Goal: Information Seeking & Learning: Check status

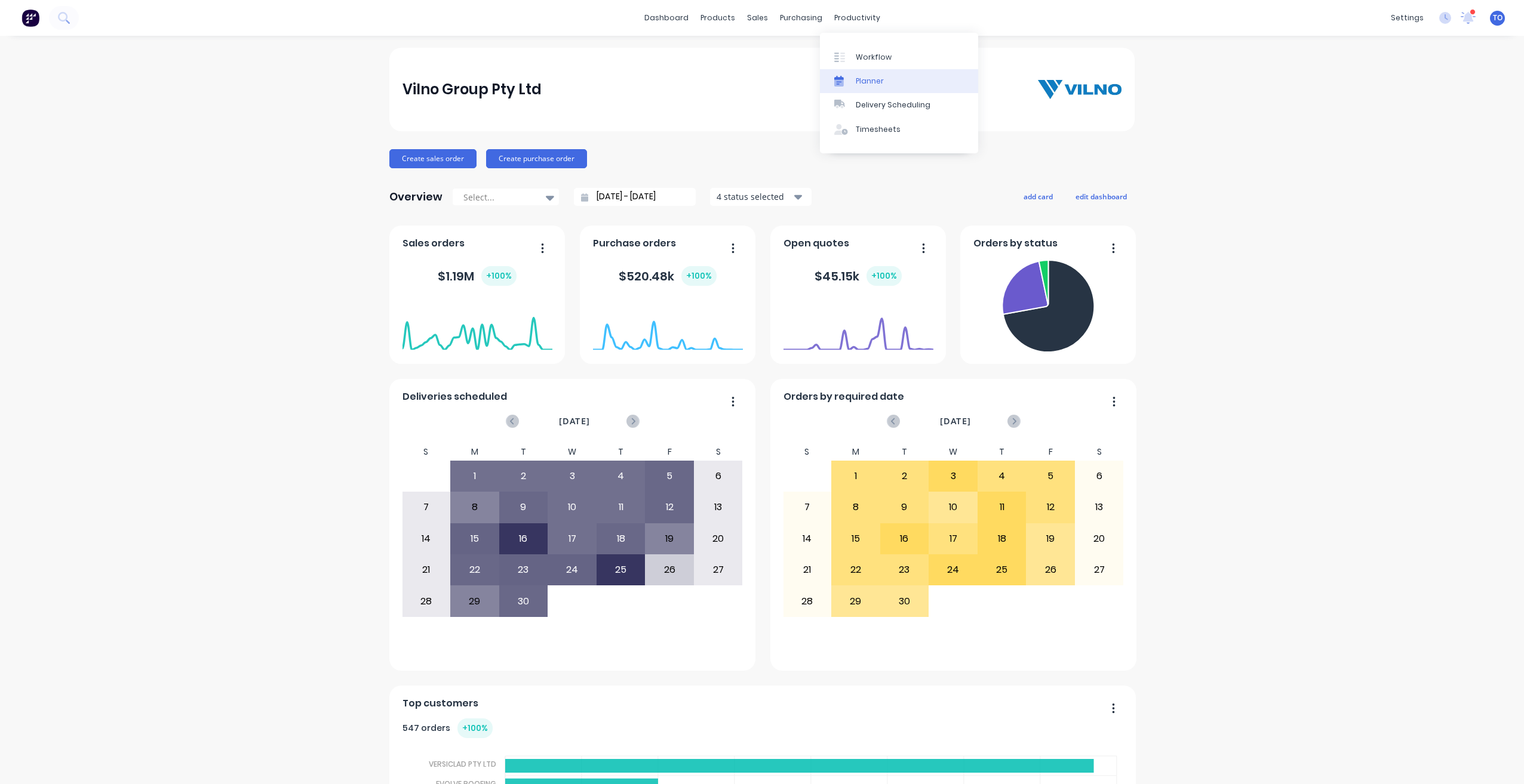
click at [878, 83] on div "Planner" at bounding box center [869, 81] width 28 height 11
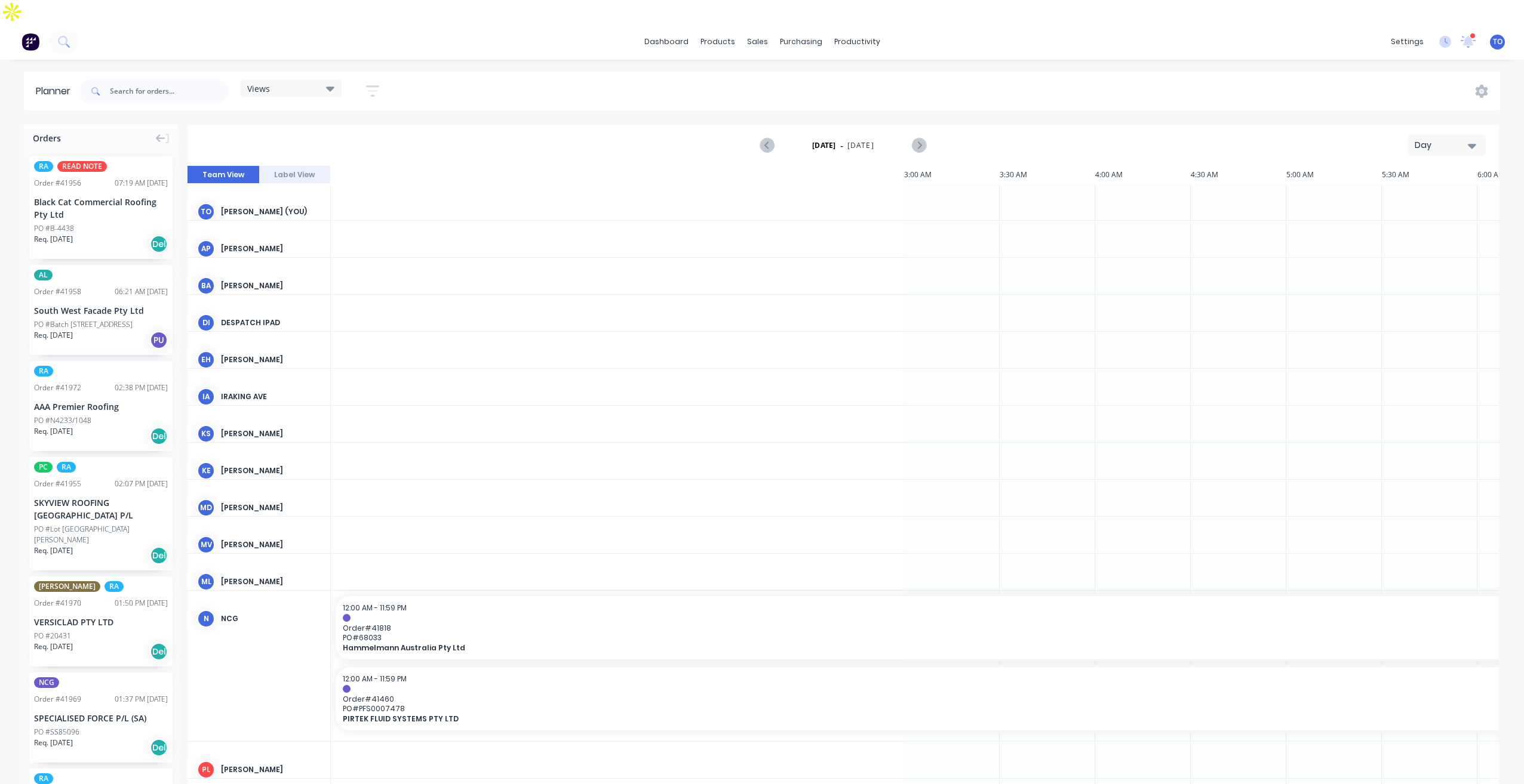
scroll to position [0, 1338]
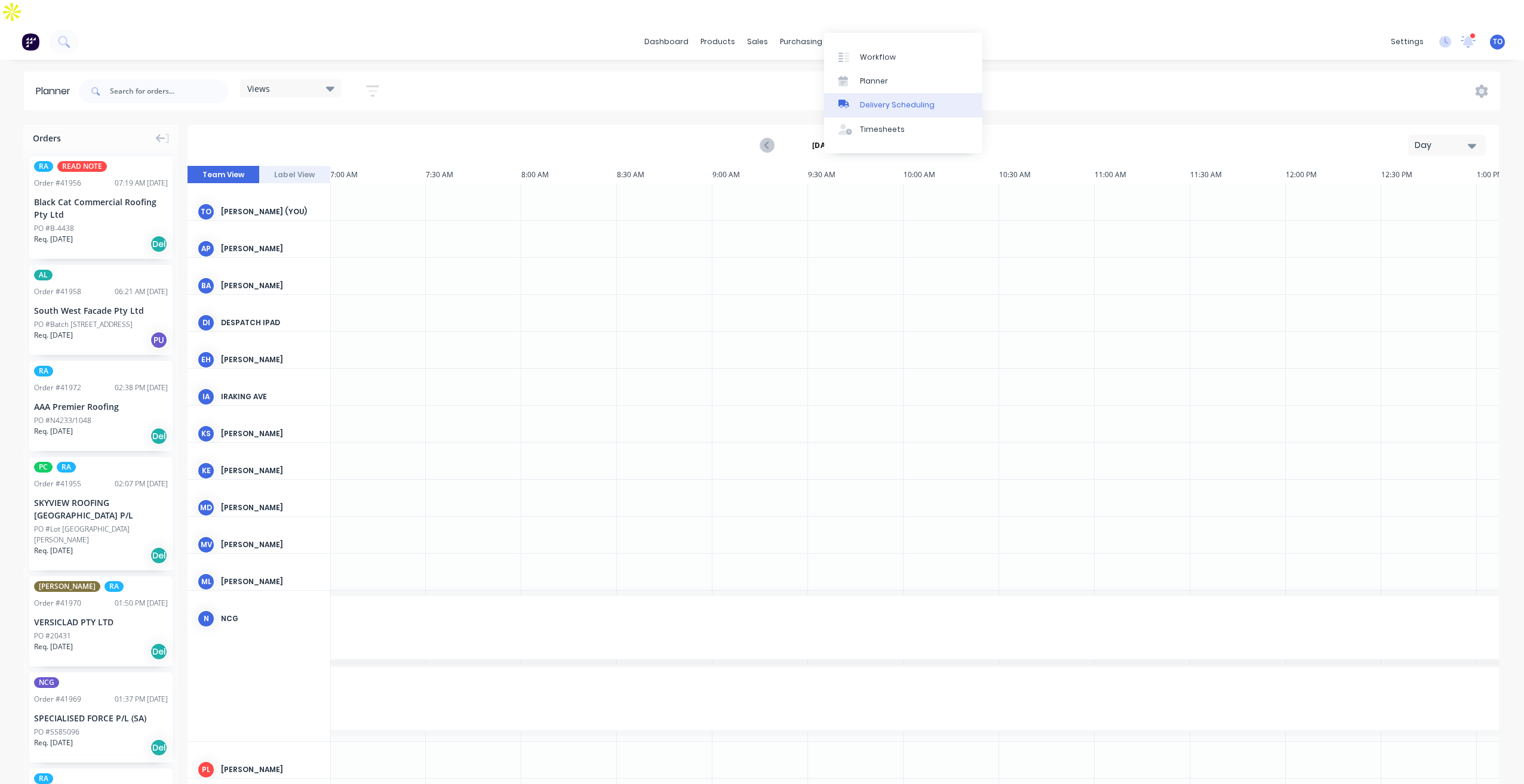
click at [874, 105] on div "Delivery Scheduling" at bounding box center [896, 105] width 74 height 11
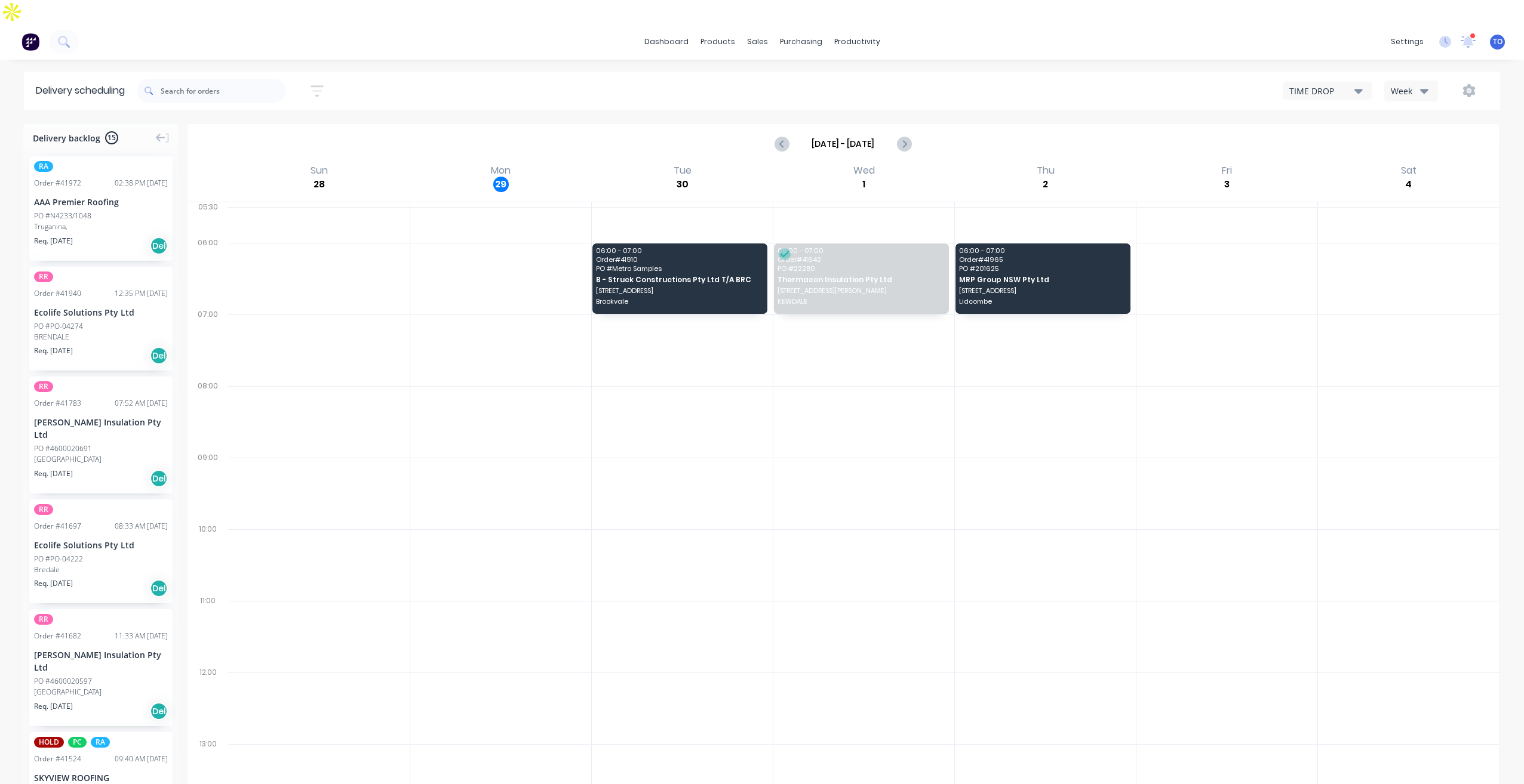
click at [1428, 81] on button "Week" at bounding box center [1411, 91] width 53 height 21
click at [1413, 134] on div "Vehicle" at bounding box center [1444, 146] width 119 height 24
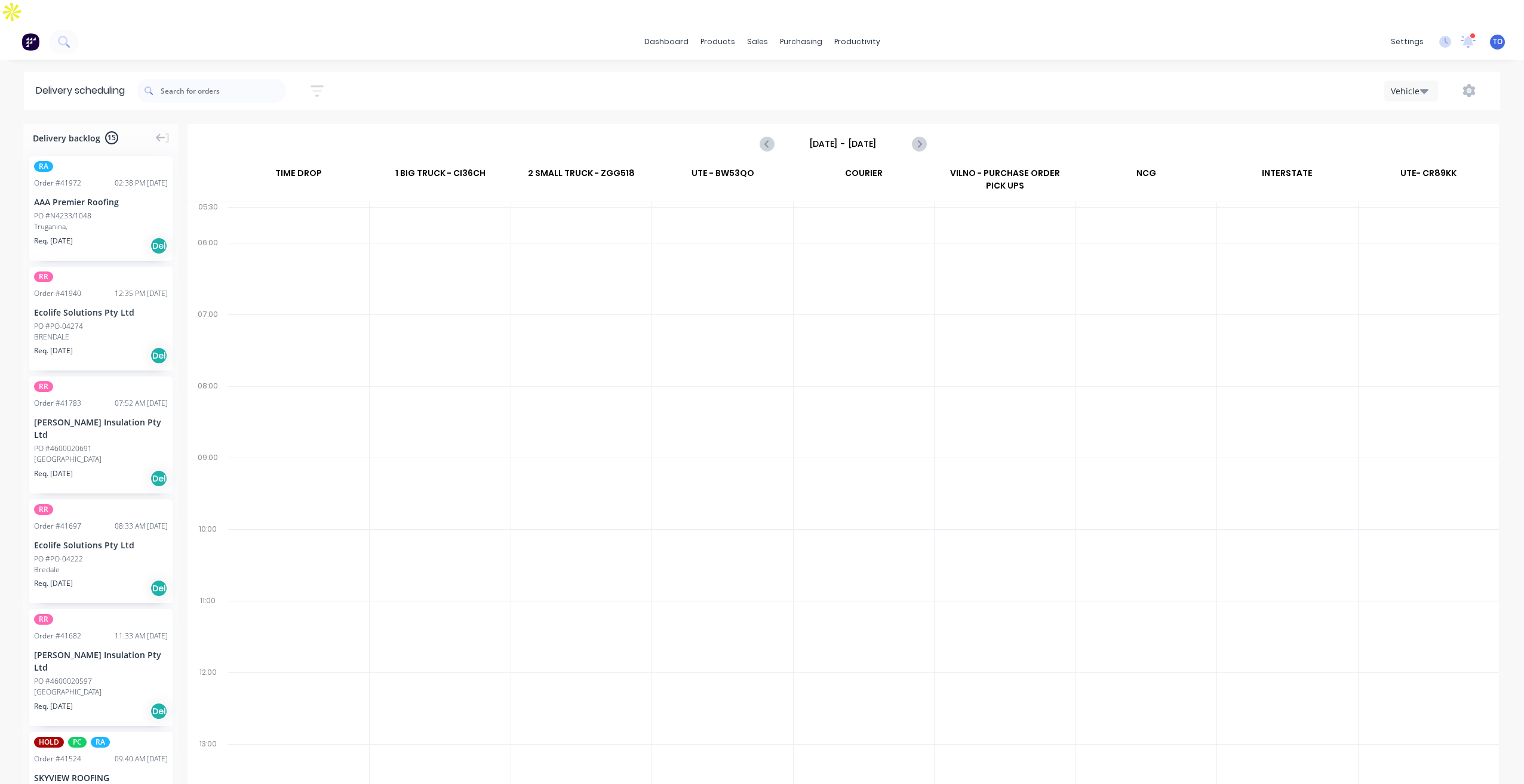
click at [866, 134] on input "[DATE] - [DATE]" at bounding box center [844, 143] width 119 height 18
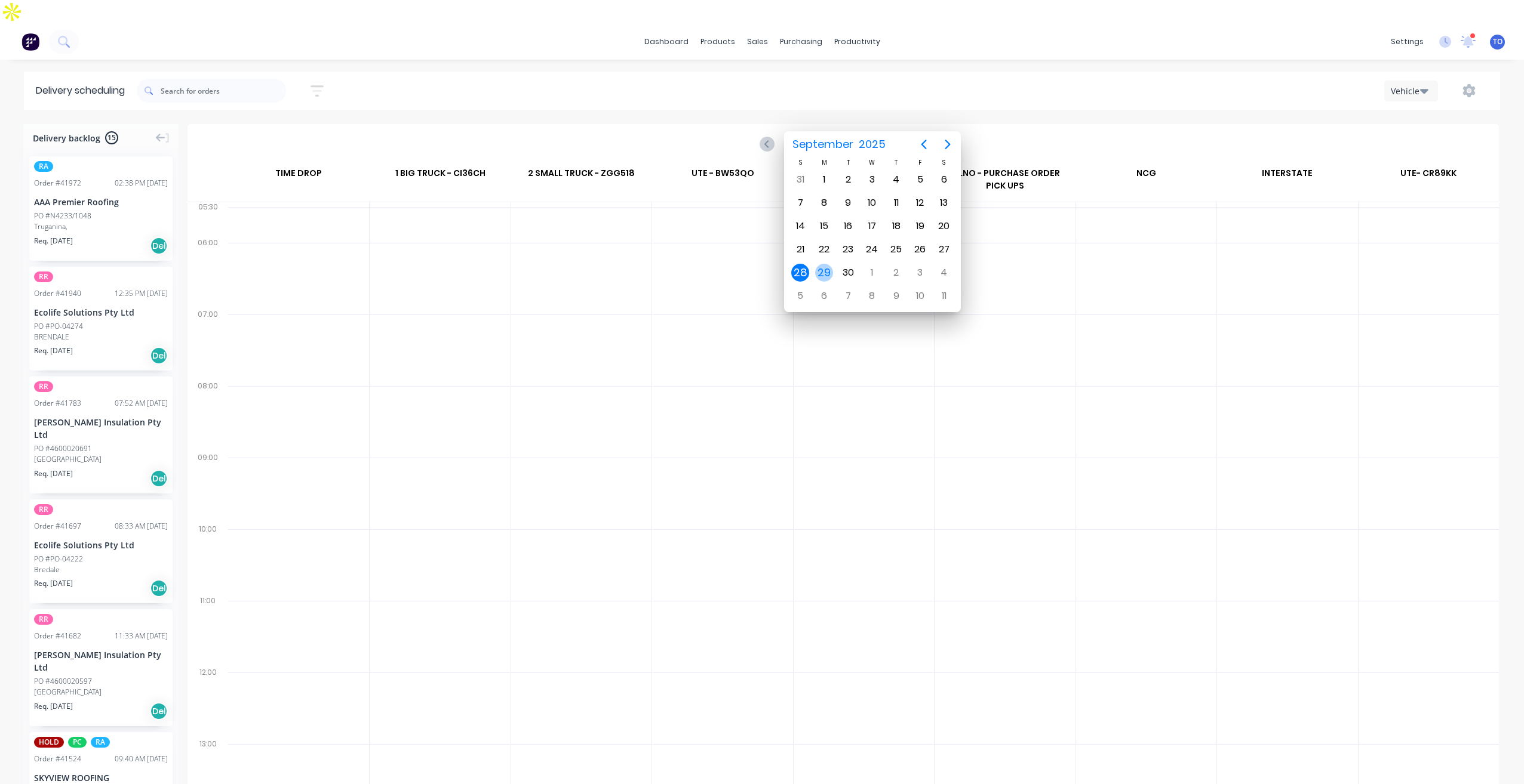
click at [824, 269] on div "29" at bounding box center [824, 273] width 18 height 18
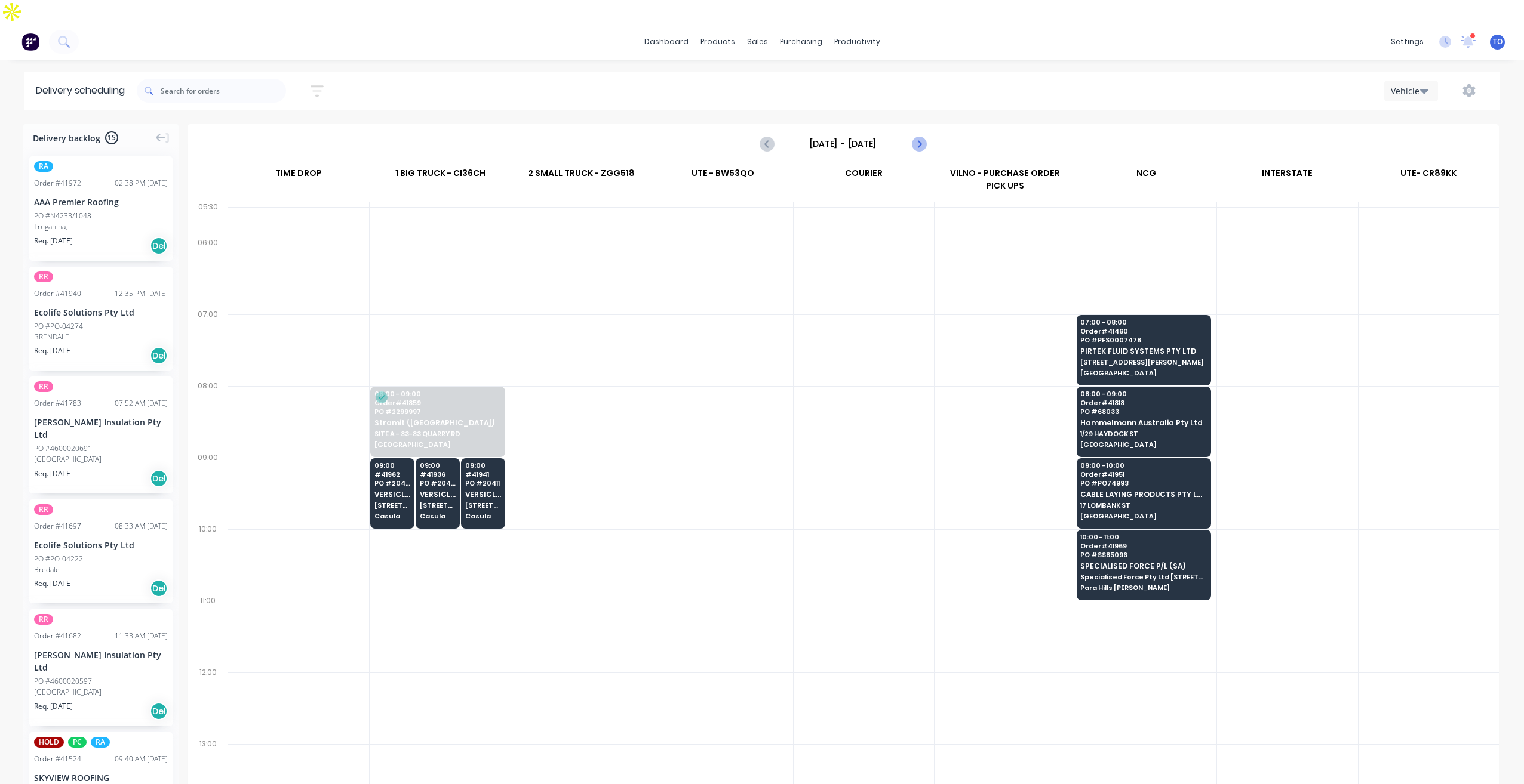
click at [917, 139] on icon "Next page" at bounding box center [918, 144] width 5 height 10
type input "[DATE] - [DATE]"
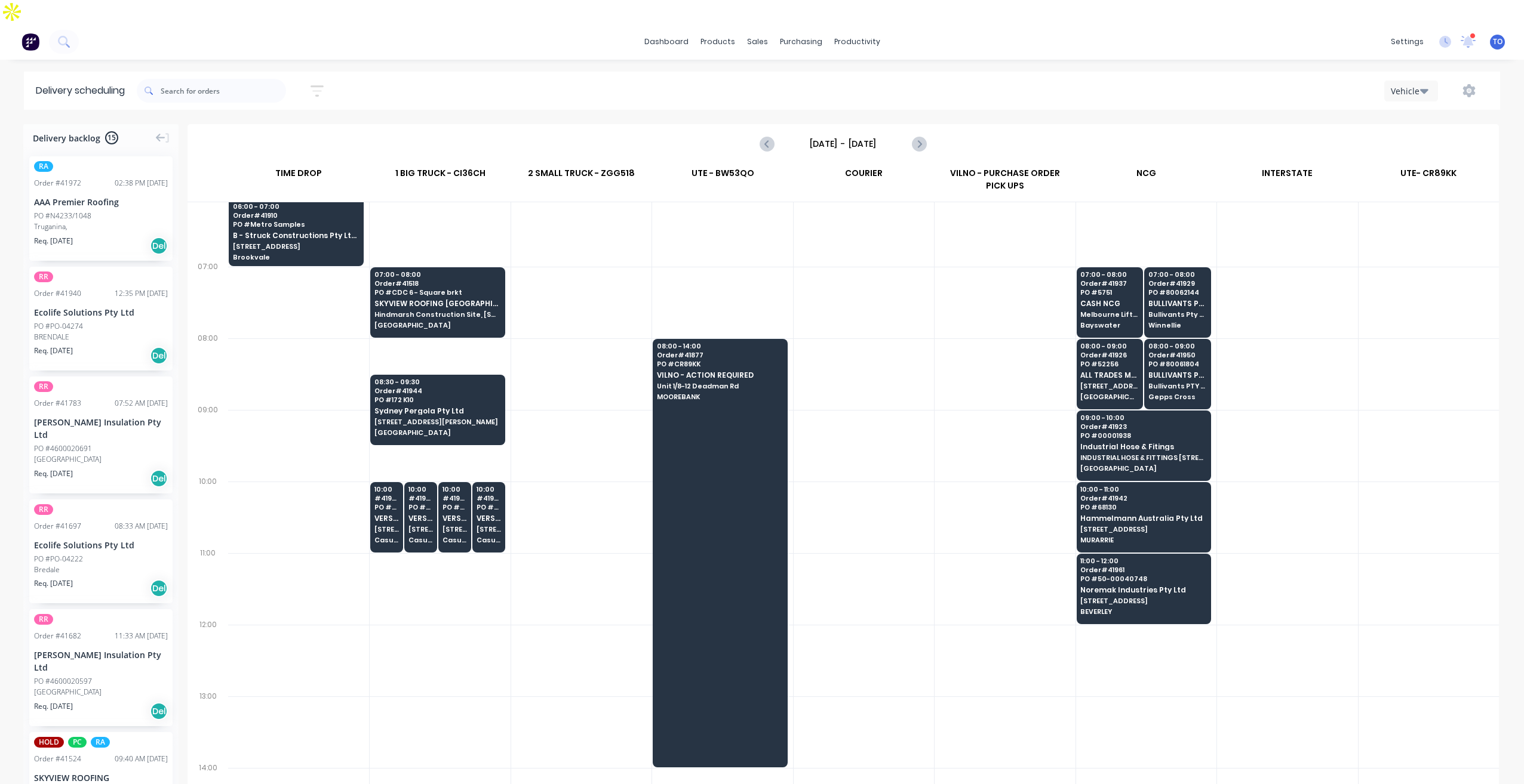
scroll to position [59, 0]
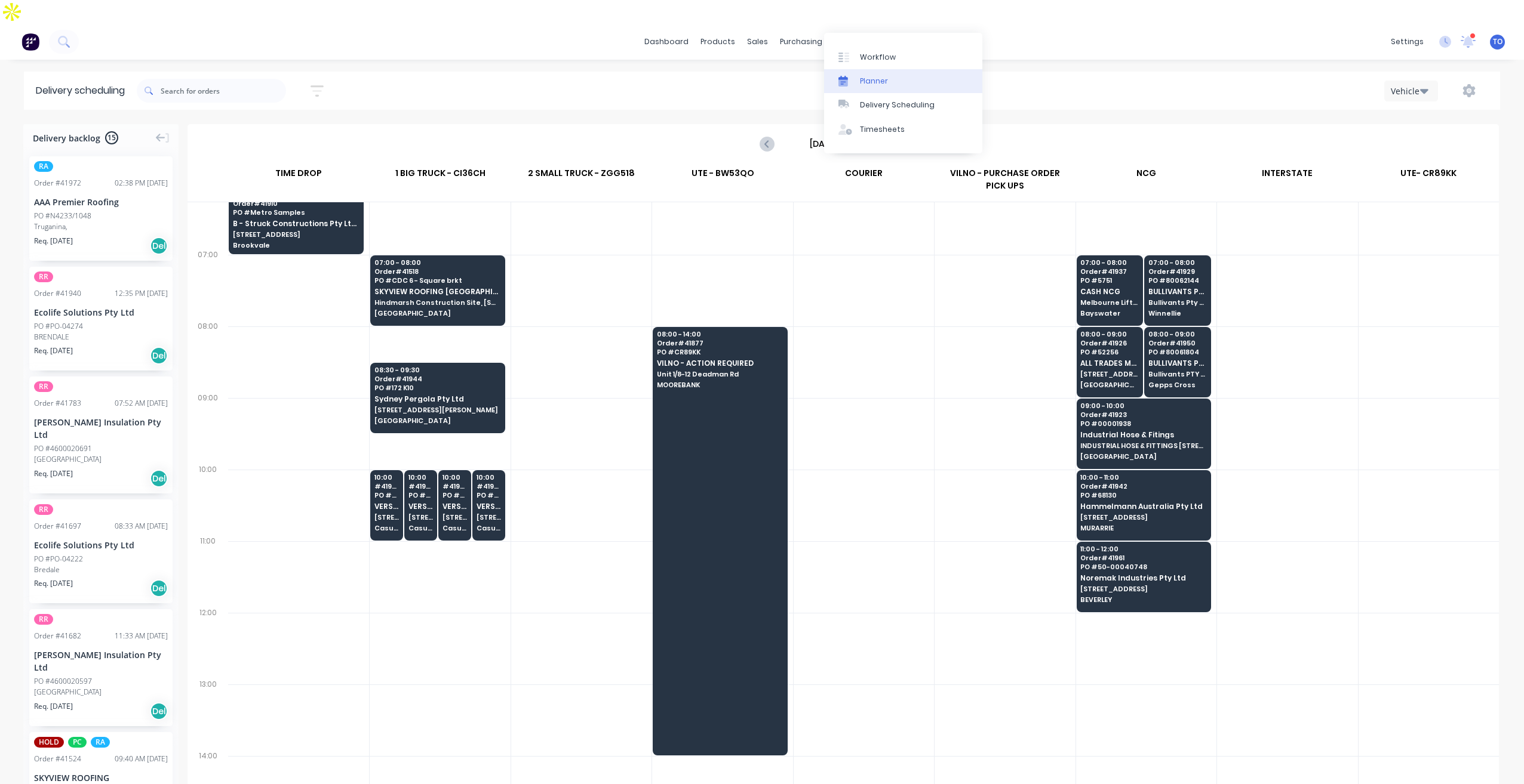
click at [875, 90] on link "Planner" at bounding box center [903, 81] width 158 height 24
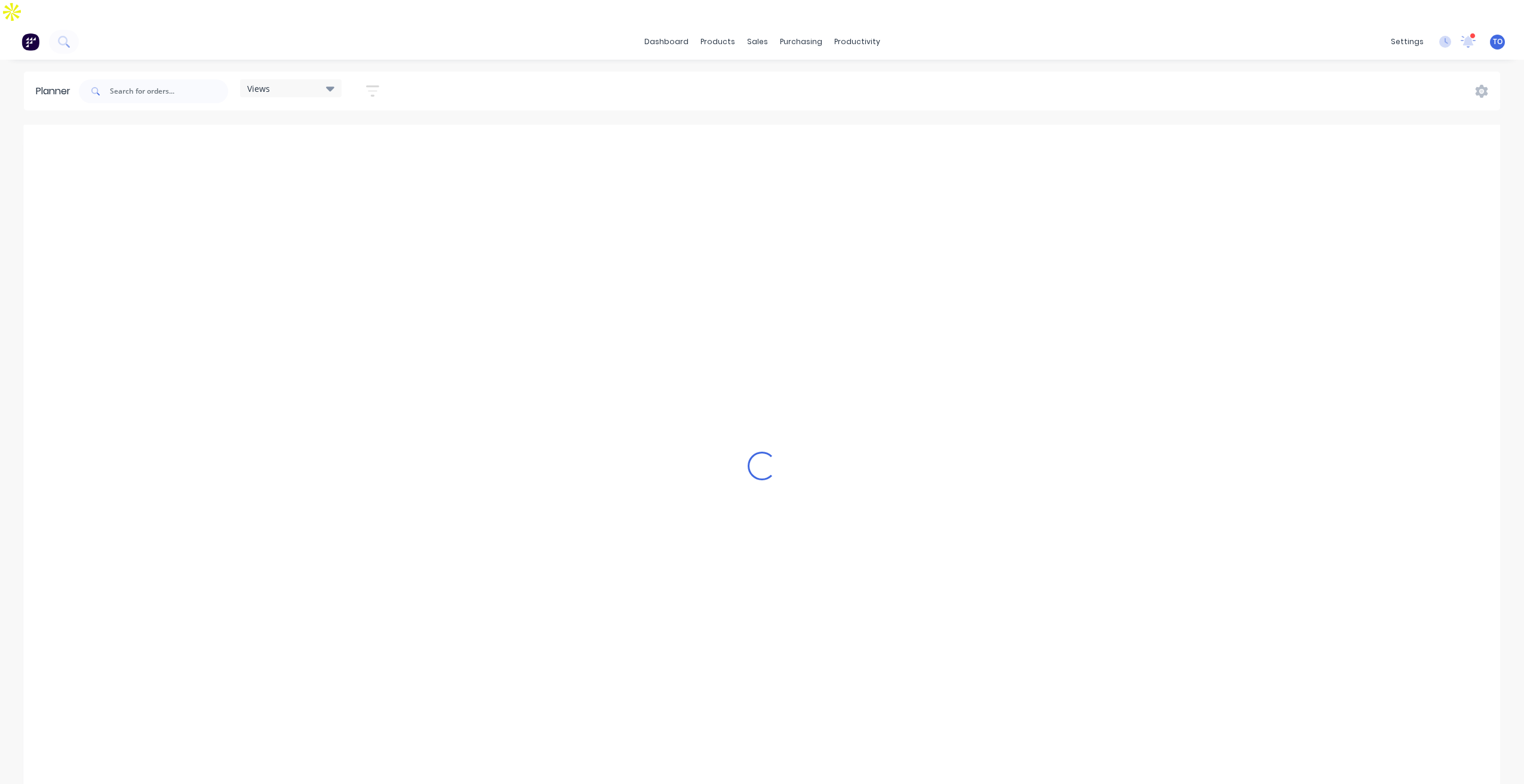
scroll to position [0, 1338]
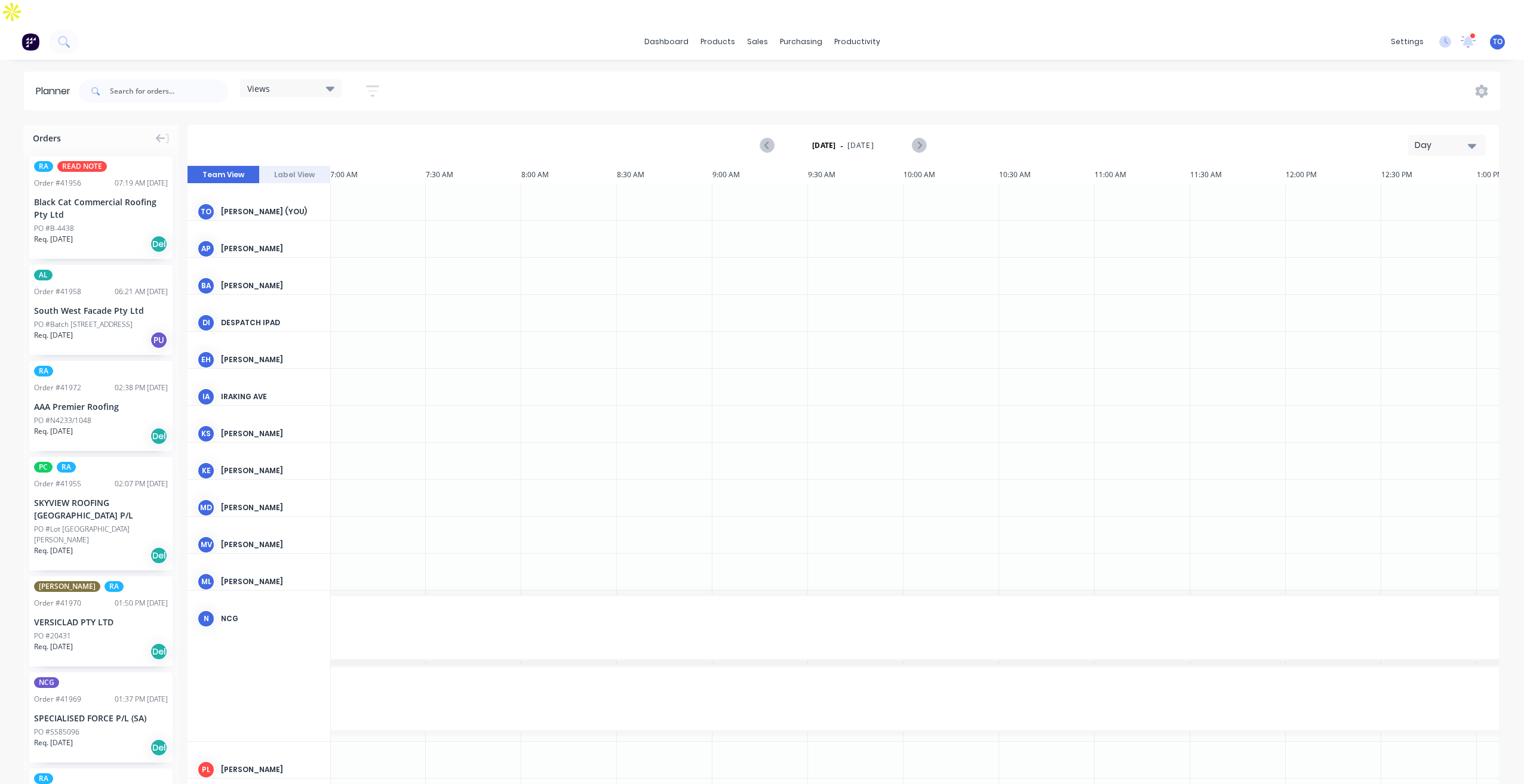
click at [1433, 139] on div "Day" at bounding box center [1442, 145] width 55 height 13
click at [1407, 189] on div "Week" at bounding box center [1426, 201] width 119 height 24
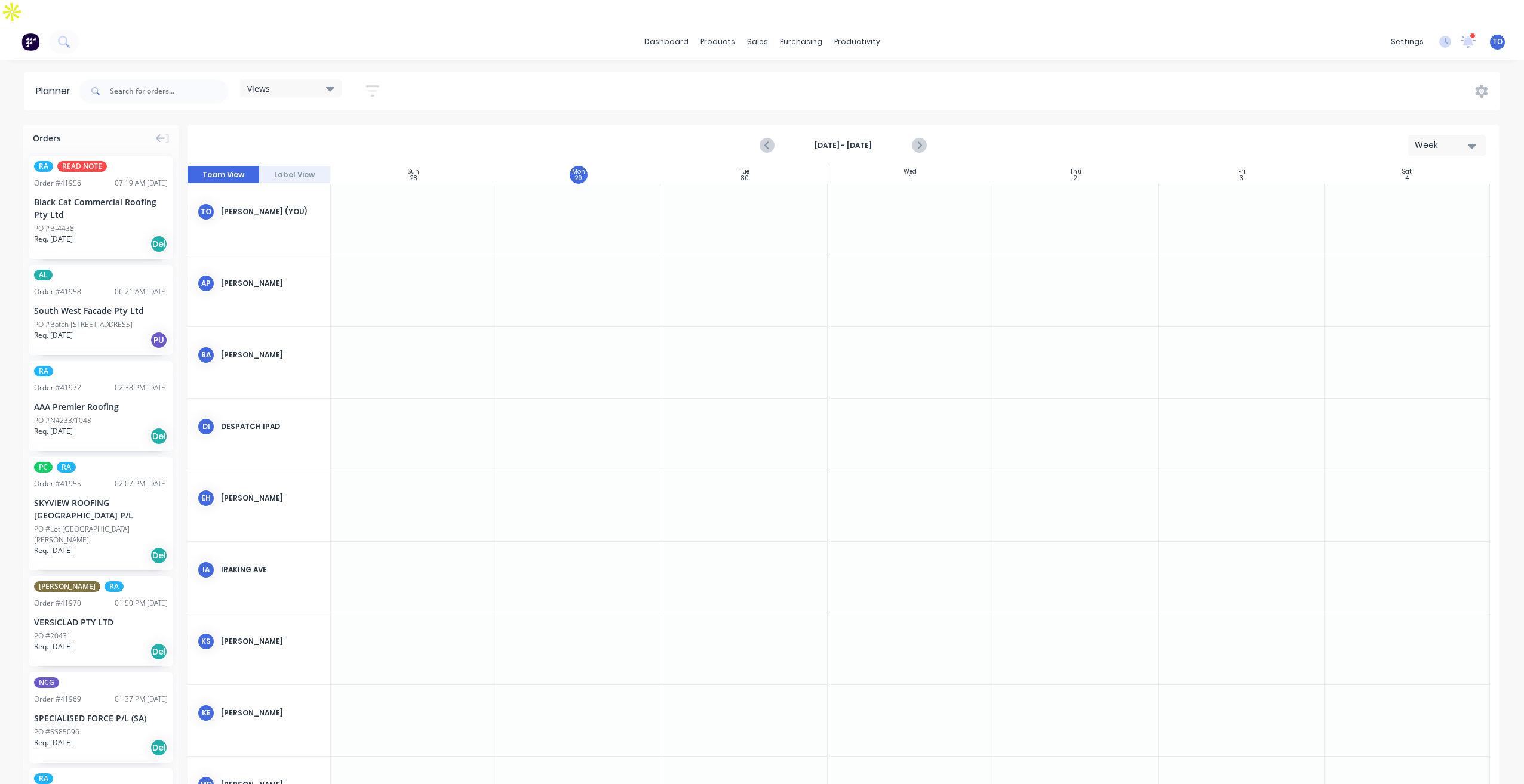
click at [376, 79] on button "button" at bounding box center [372, 91] width 39 height 24
click at [320, 130] on div "Show/Hide users" at bounding box center [310, 135] width 83 height 13
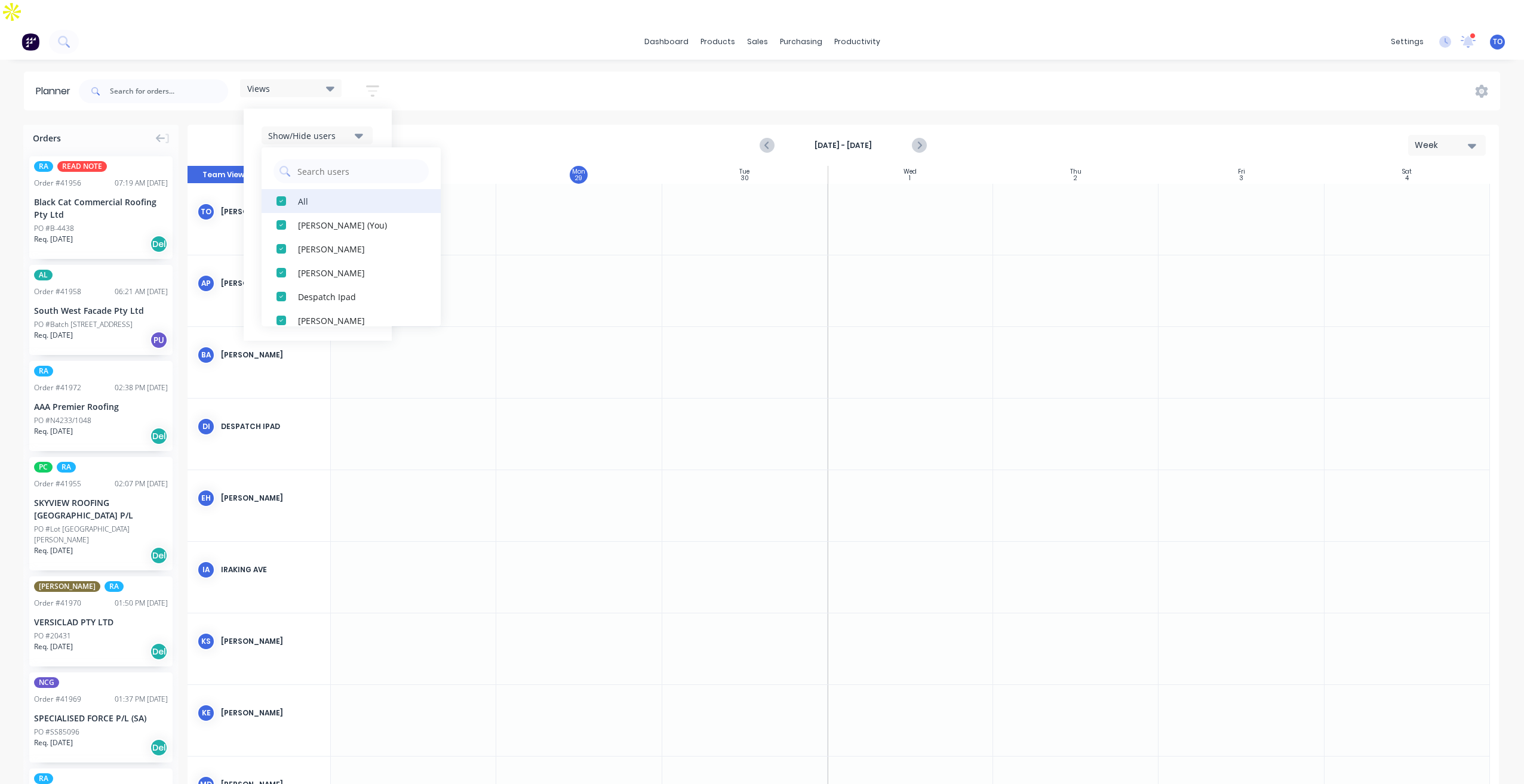
click at [300, 189] on button "All" at bounding box center [350, 201] width 179 height 24
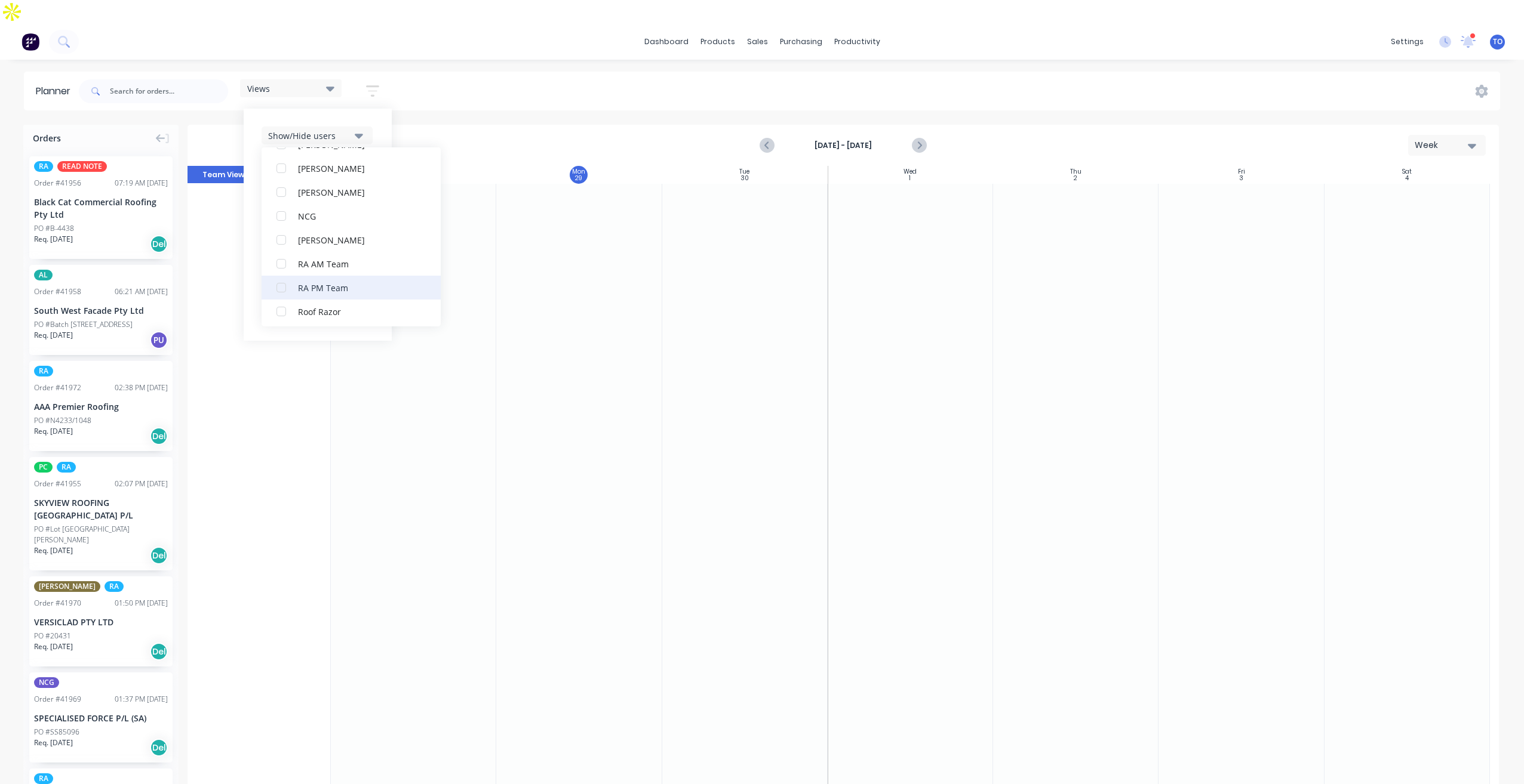
scroll to position [299, 0]
click at [291, 249] on div "button" at bounding box center [281, 261] width 24 height 24
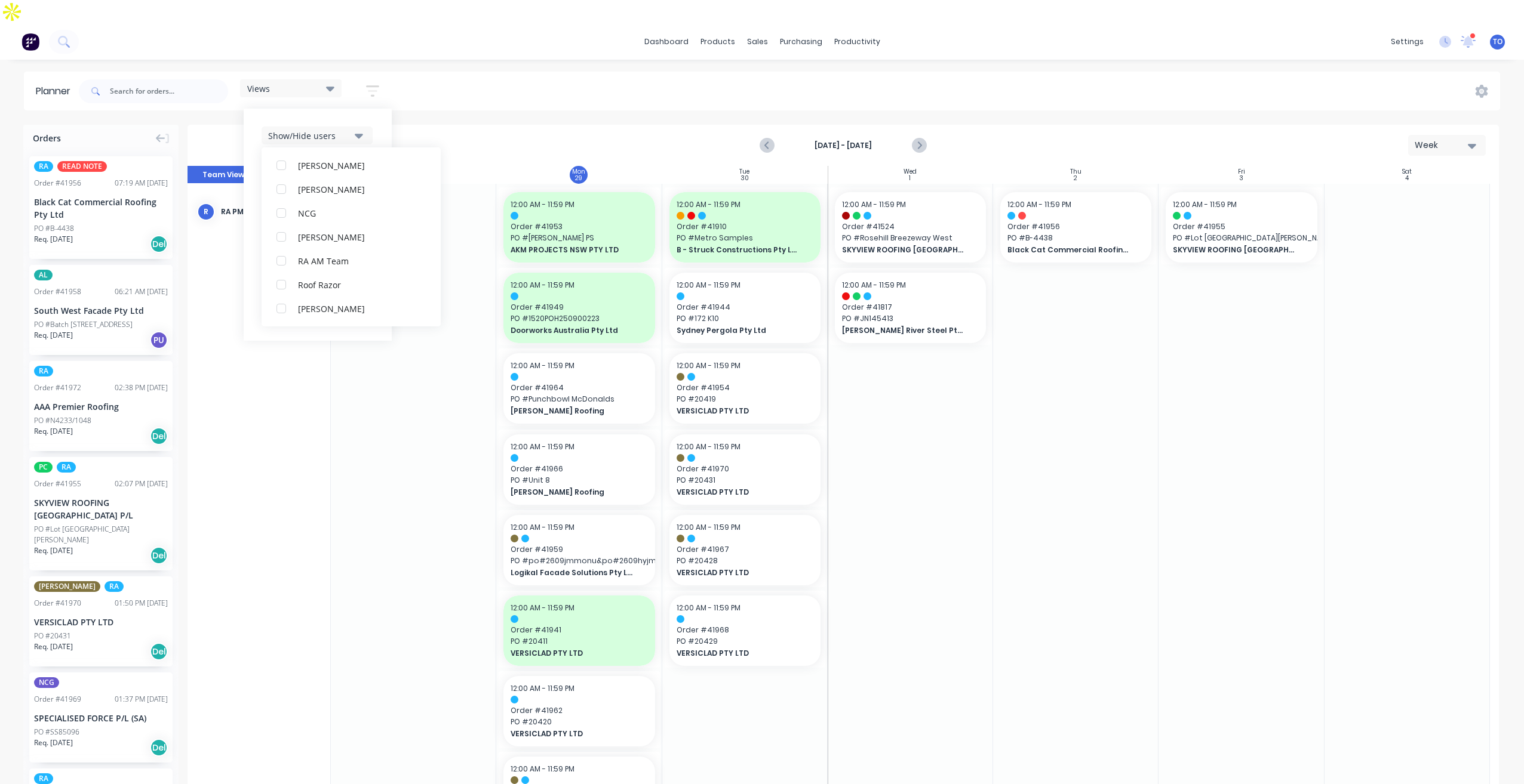
scroll to position [0, 0]
click at [380, 109] on div "Show/Hide users All RA PM Team [PERSON_NAME] (You) [PERSON_NAME] [PERSON_NAME] …" at bounding box center [317, 224] width 148 height 232
click at [367, 162] on button "Show/Hide orders" at bounding box center [316, 171] width 111 height 18
click at [322, 195] on div "All" at bounding box center [357, 201] width 120 height 13
click at [321, 242] on div "Unscheduled" at bounding box center [357, 248] width 120 height 13
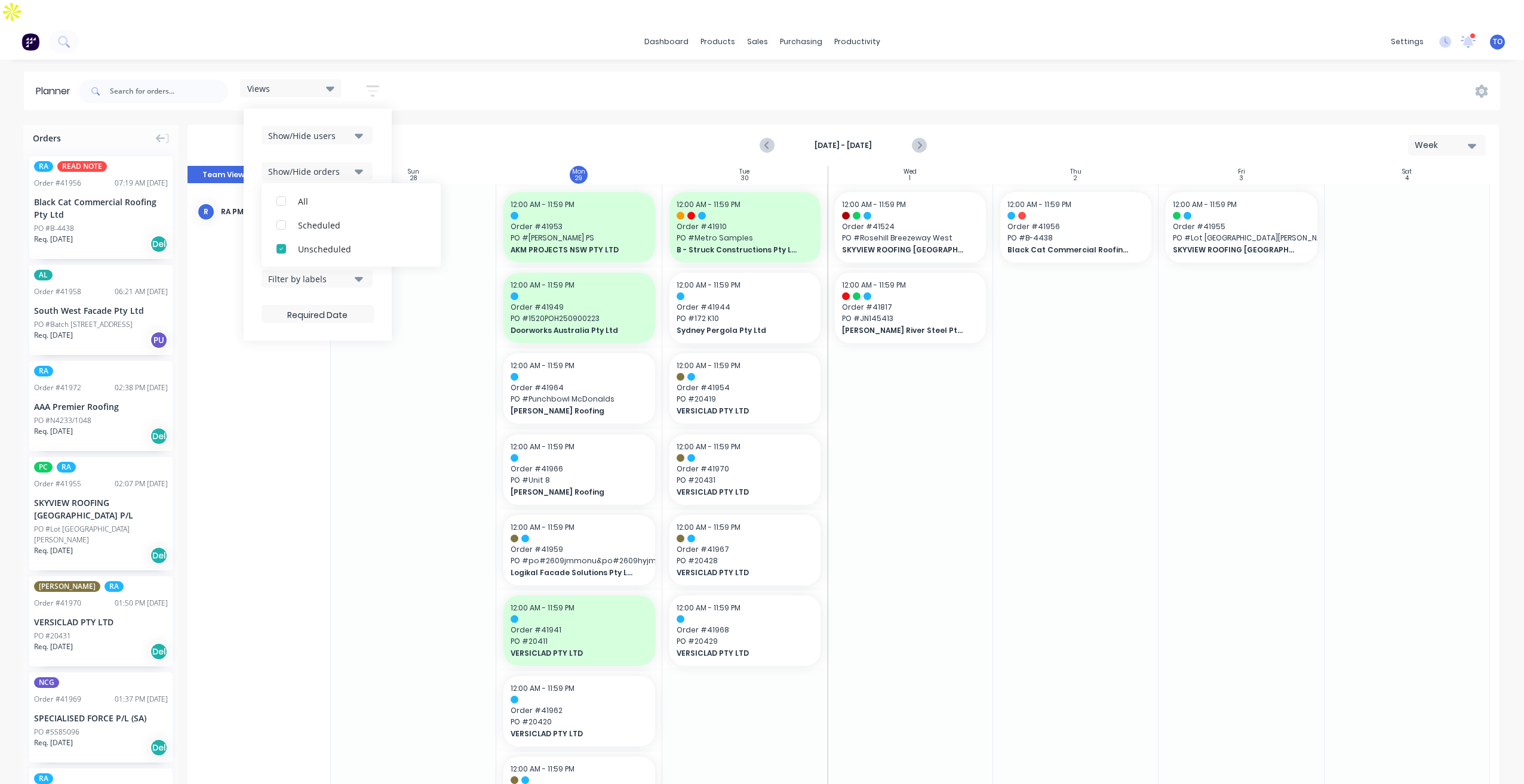
click at [384, 119] on div "Show/Hide users Show/Hide orders All Scheduled Unscheduled Filter by status Fil…" at bounding box center [317, 224] width 148 height 232
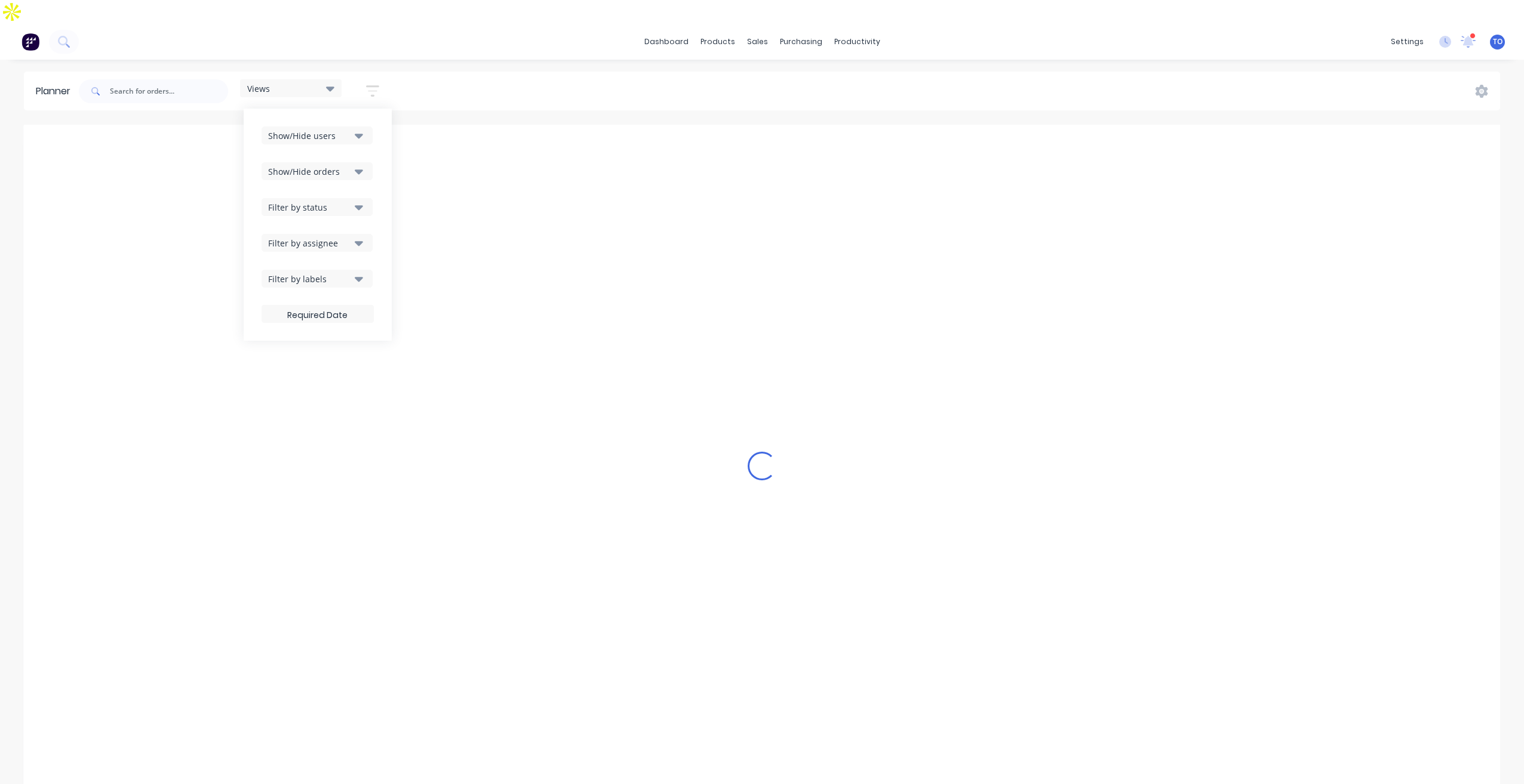
click at [338, 197] on div "Show/Hide users Show/Hide orders Filter by status Filter by assignee Filter by …" at bounding box center [317, 224] width 113 height 197
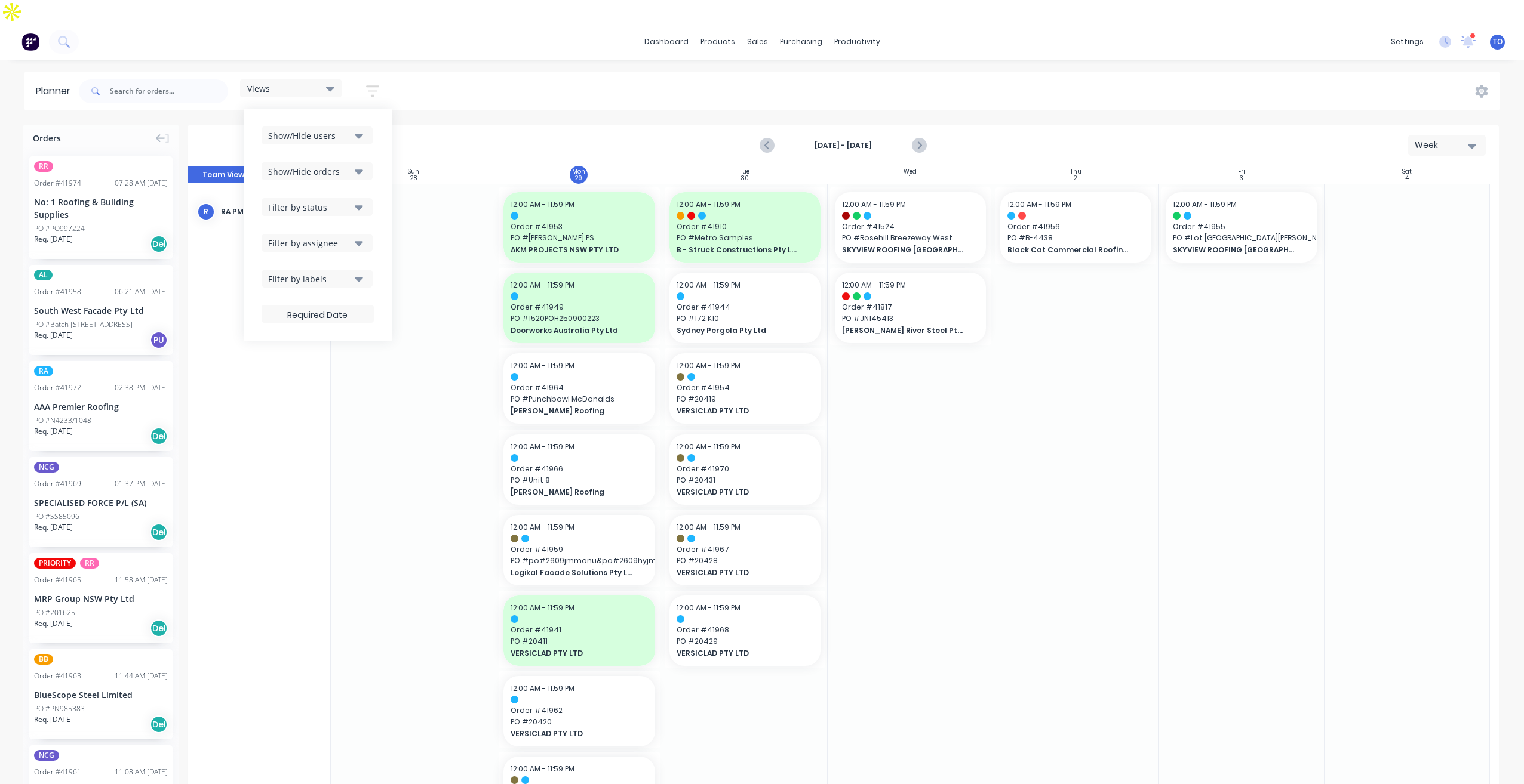
click at [341, 201] on div "Filter by status" at bounding box center [310, 207] width 83 height 13
click at [306, 266] on div "All" at bounding box center [357, 272] width 120 height 13
click at [370, 161] on div "Show/Hide users Show/Hide orders Filter by status All Draft Quote Archived Deli…" at bounding box center [317, 224] width 113 height 197
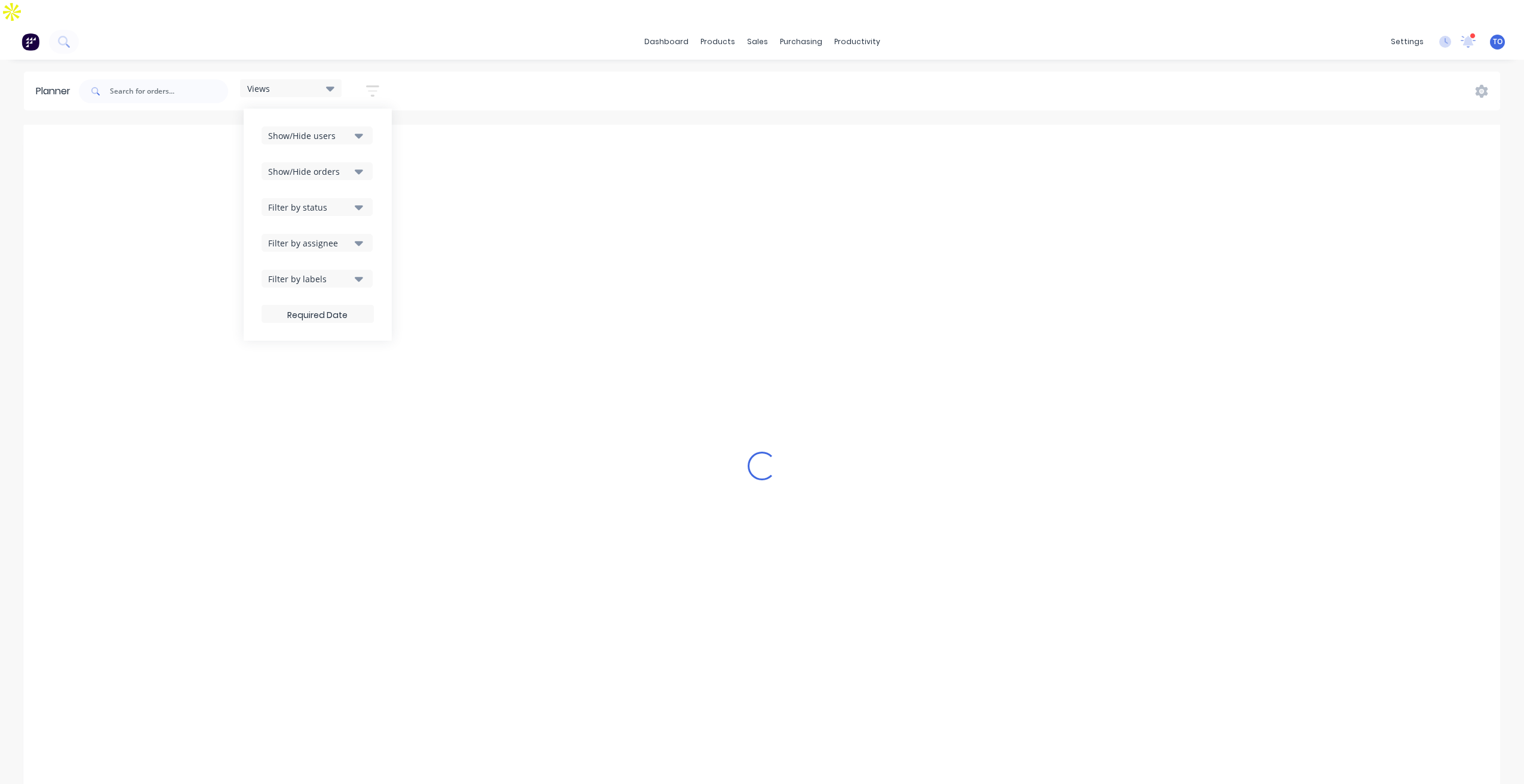
click at [350, 237] on div "Filter by assignee" at bounding box center [310, 243] width 83 height 13
click at [378, 198] on div "Show/Hide users Show/Hide orders Filter by status Filter by assignee All Unassi…" at bounding box center [317, 224] width 148 height 232
click at [356, 272] on icon "button" at bounding box center [359, 278] width 8 height 13
click at [528, 83] on div "Views Save new view None (Default) edit Iraking edit [PERSON_NAME] edit [PERSON…" at bounding box center [787, 91] width 1423 height 36
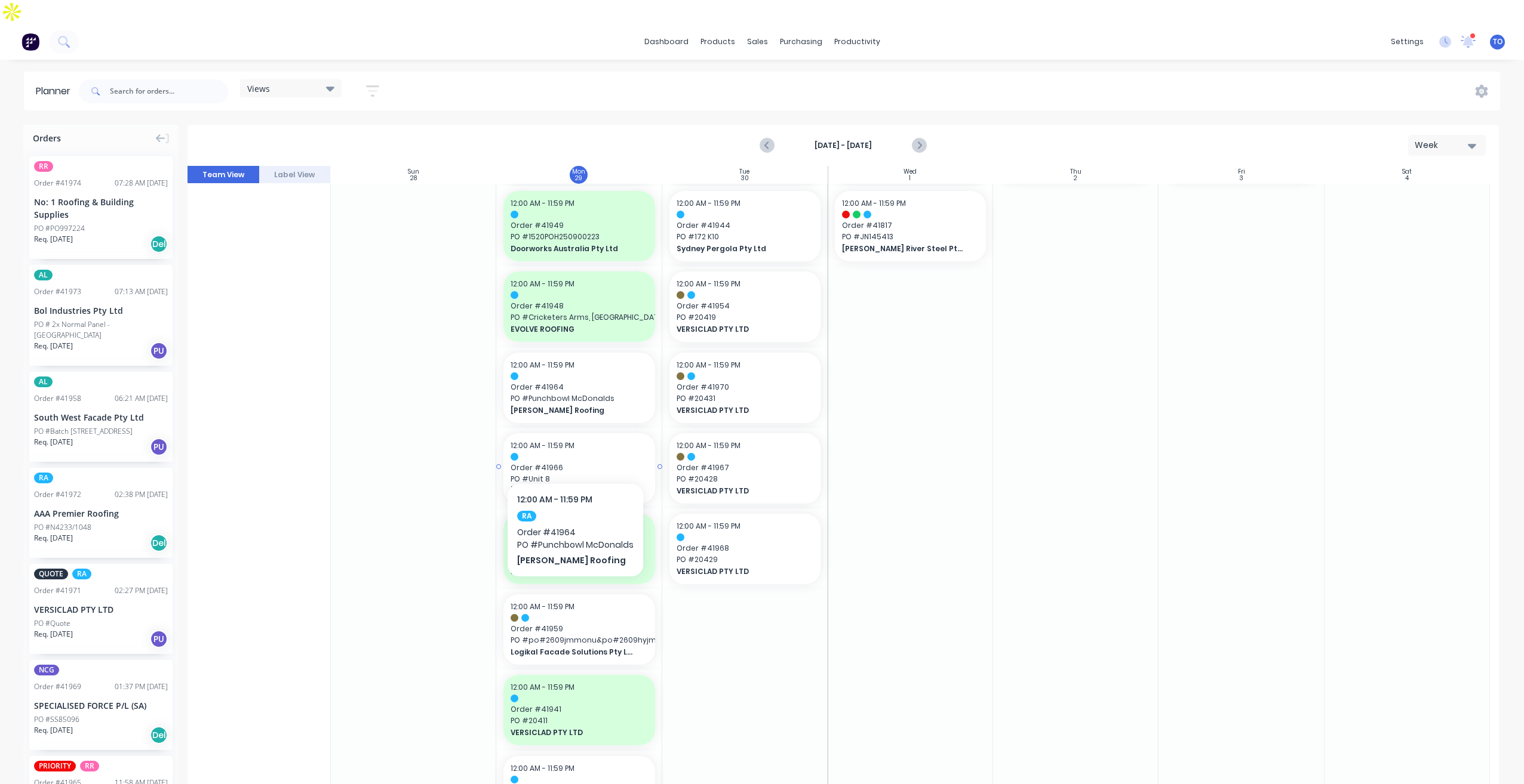
scroll to position [120, 0]
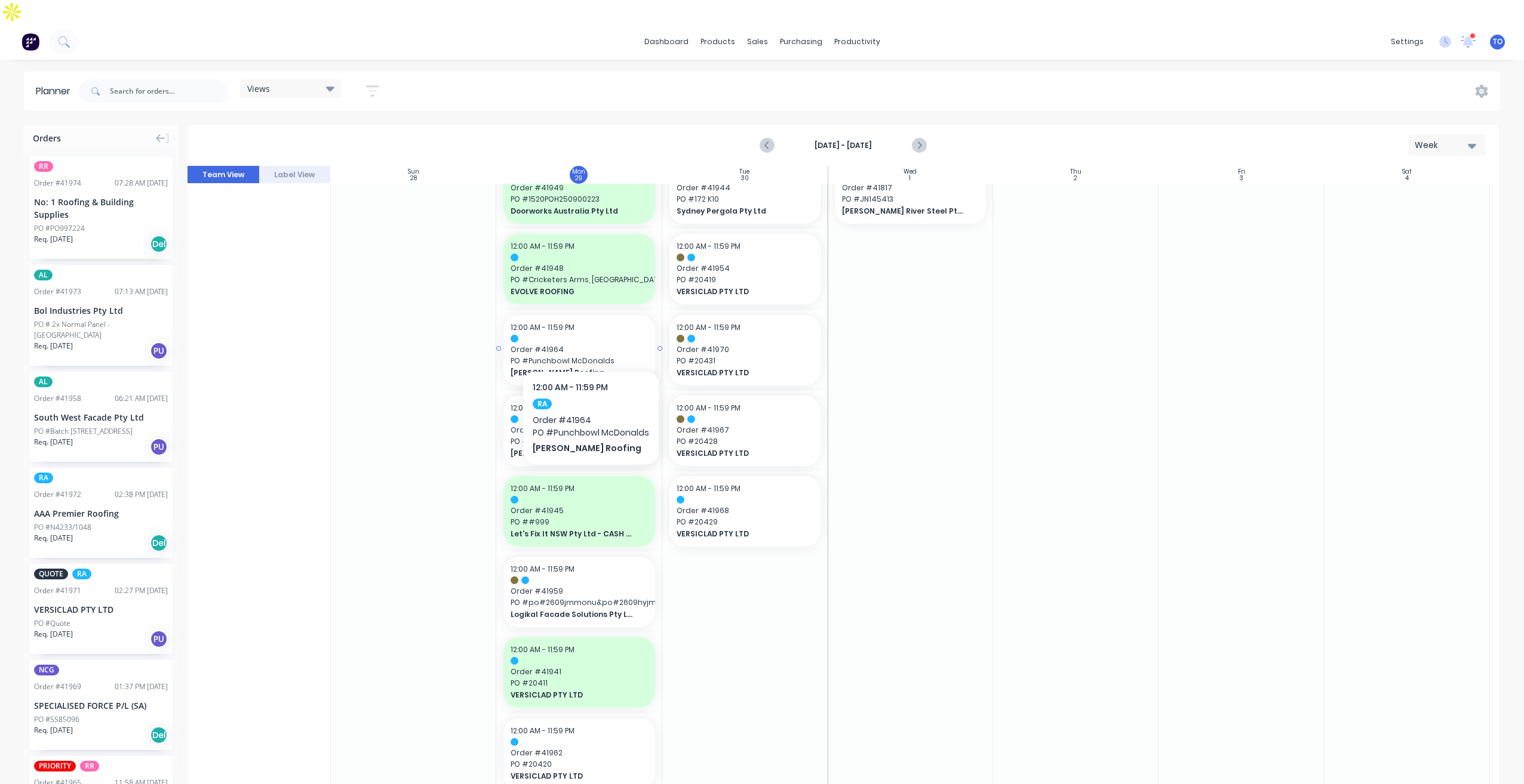
click at [590, 356] on span "PO # Punchbowl McDonalds" at bounding box center [579, 361] width 136 height 11
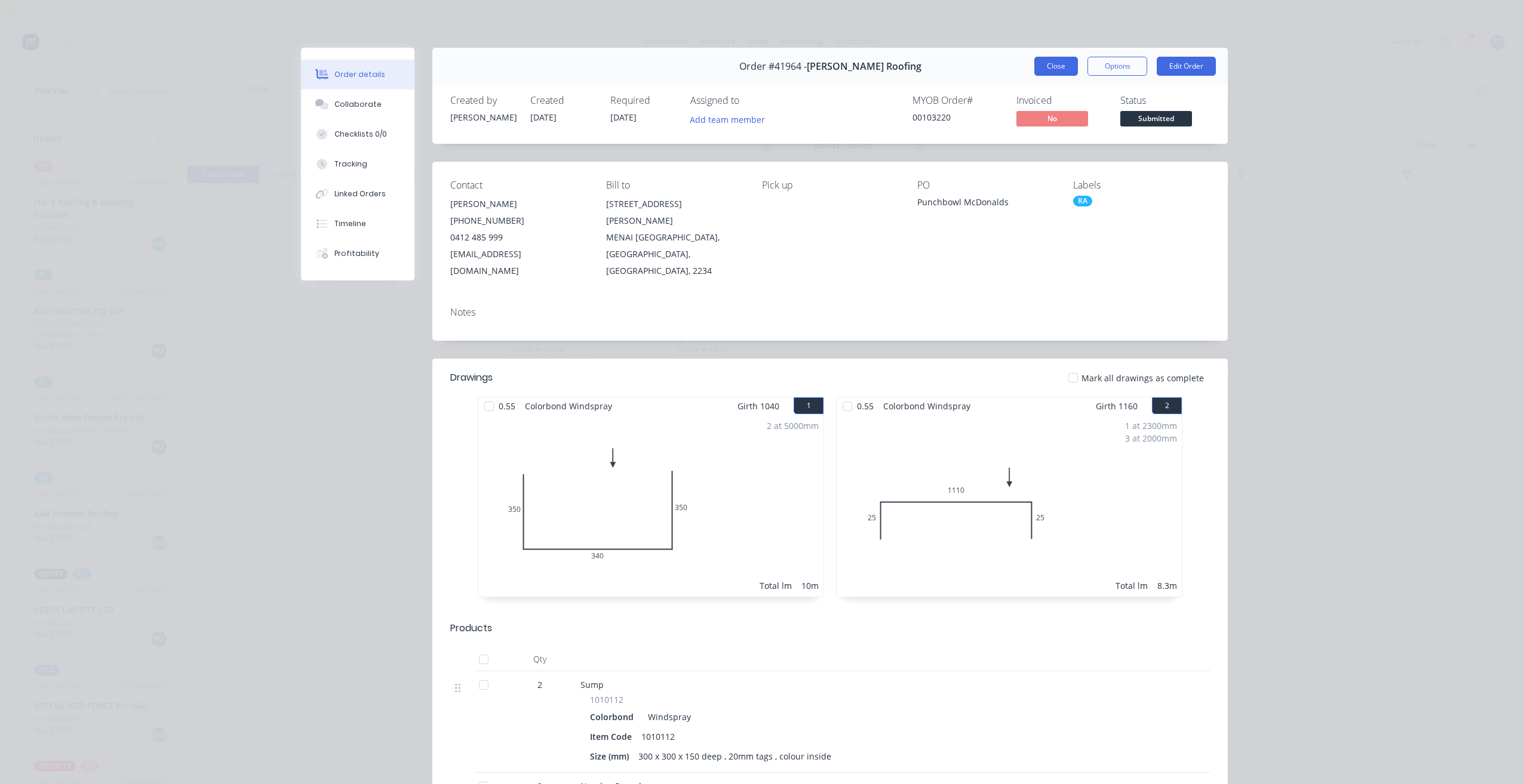
click at [1049, 61] on button "Close" at bounding box center [1056, 65] width 44 height 19
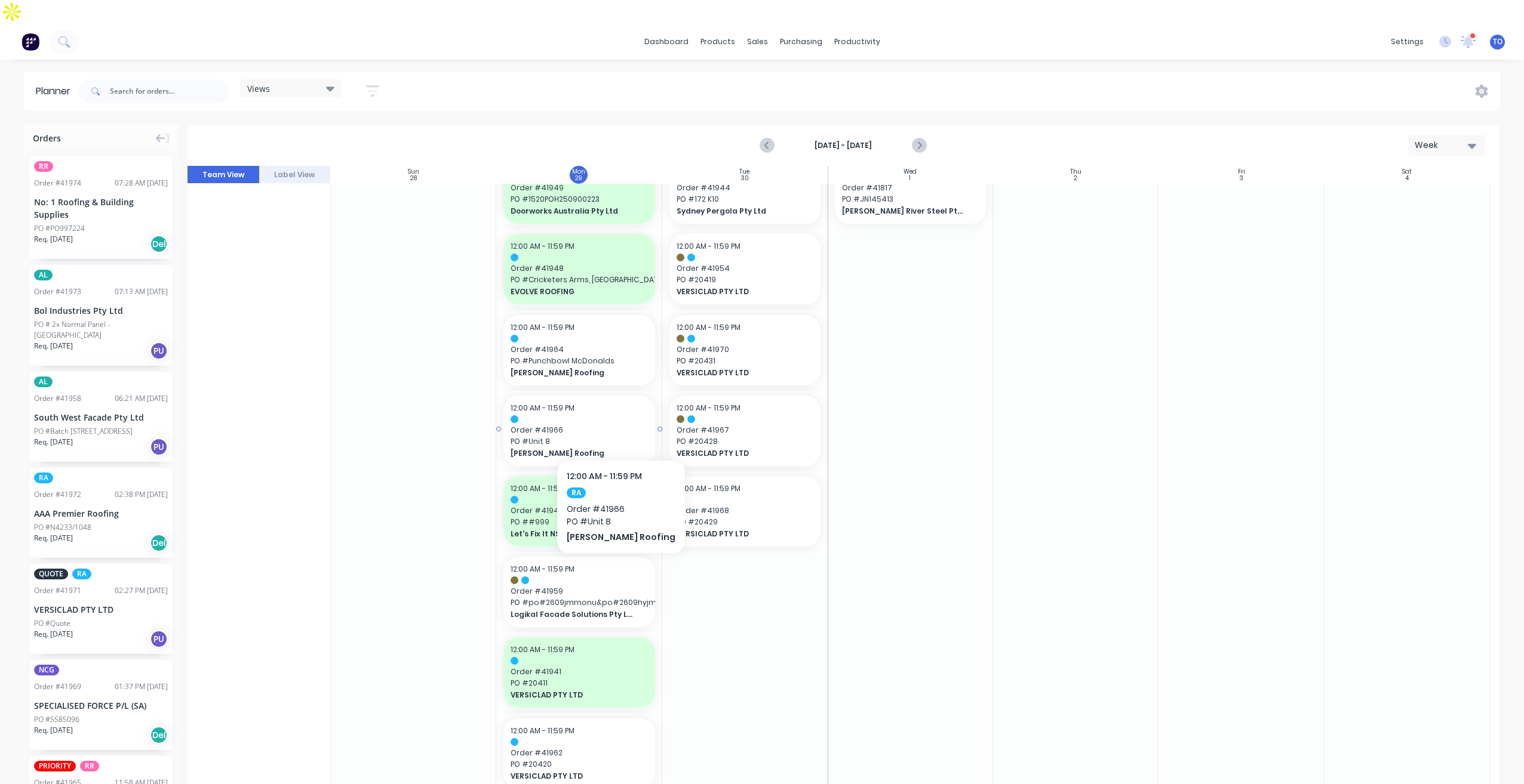
click at [603, 448] on span "[PERSON_NAME] Roofing" at bounding box center [572, 453] width 123 height 11
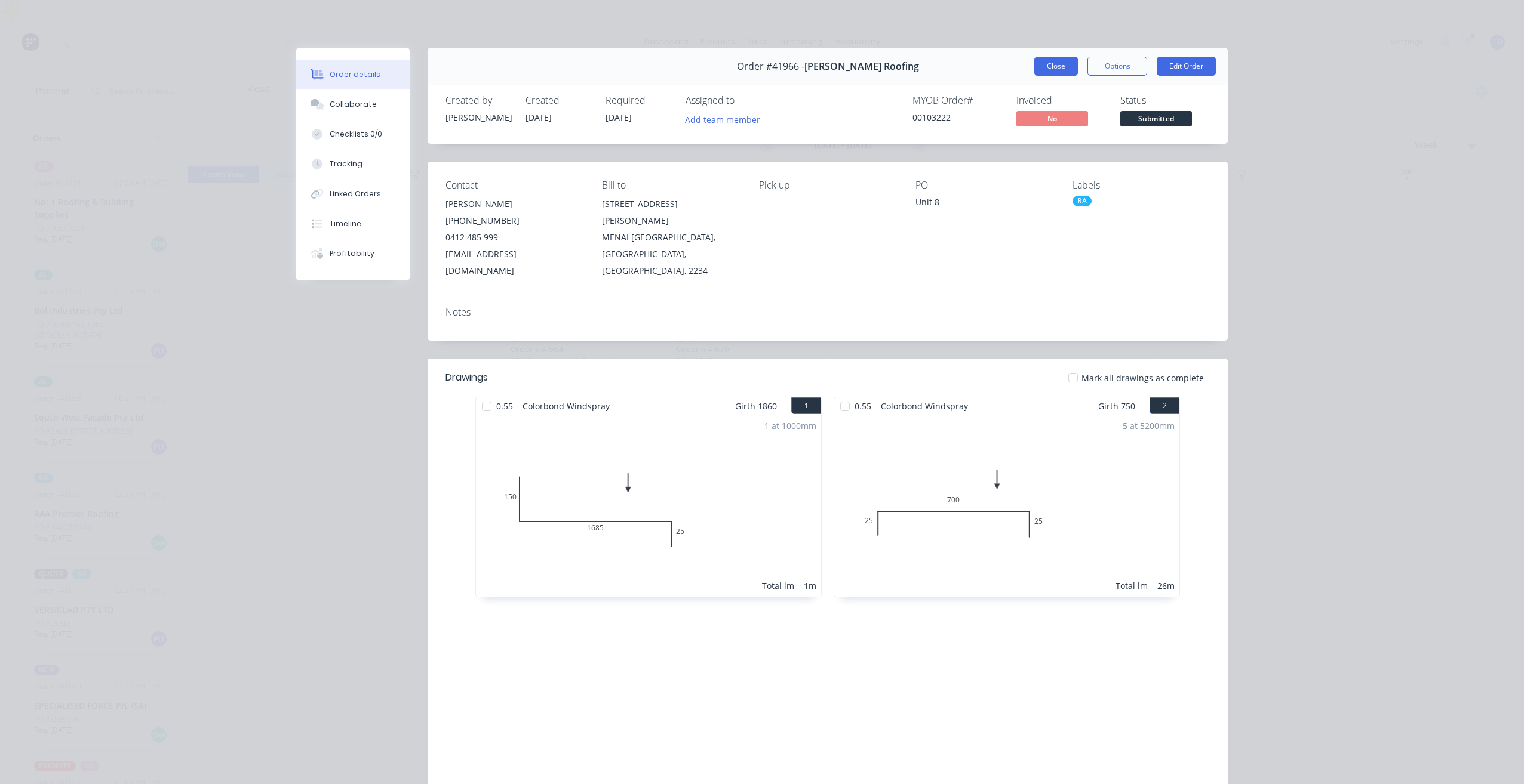
click at [1051, 66] on button "Close" at bounding box center [1056, 65] width 44 height 19
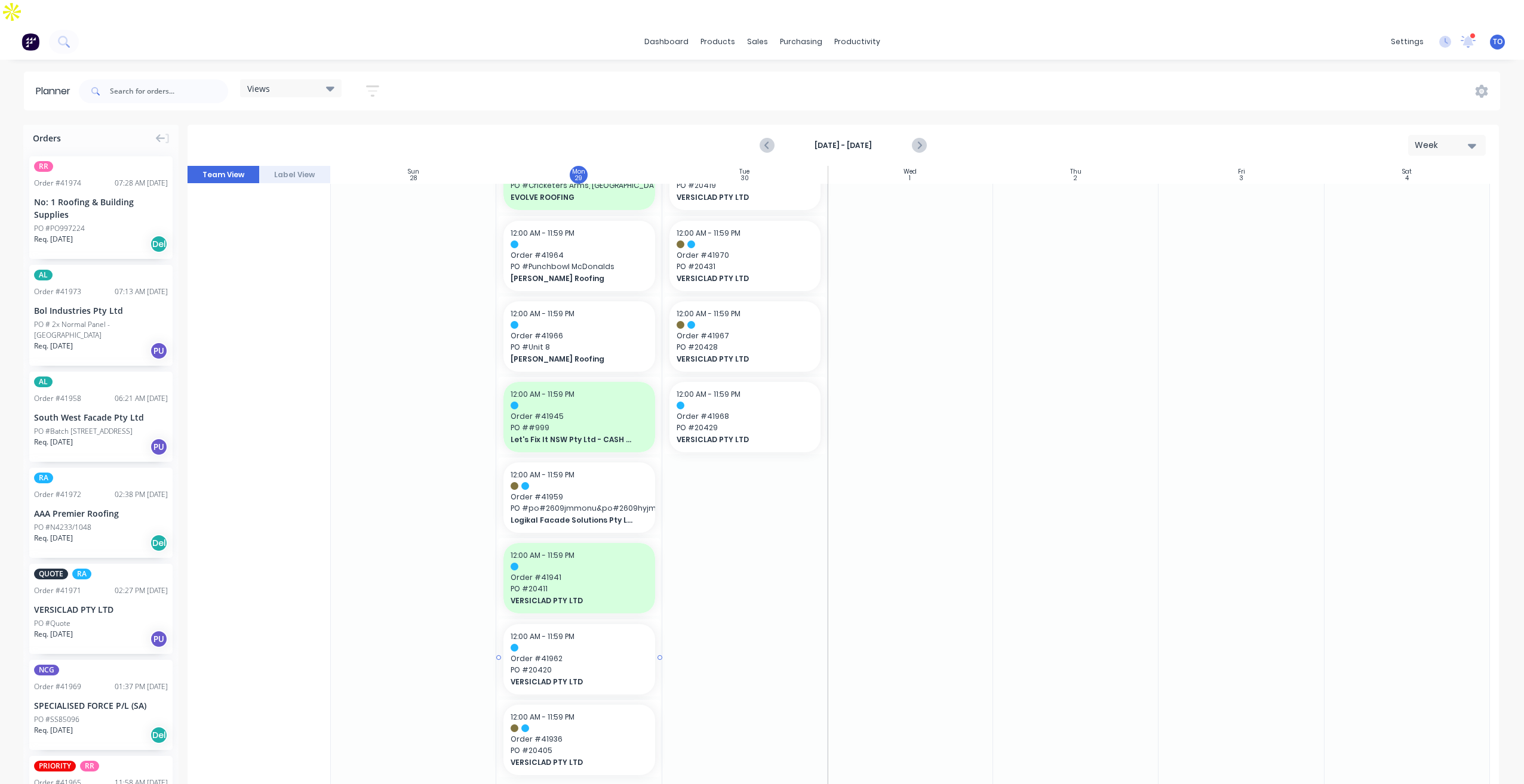
scroll to position [205, 0]
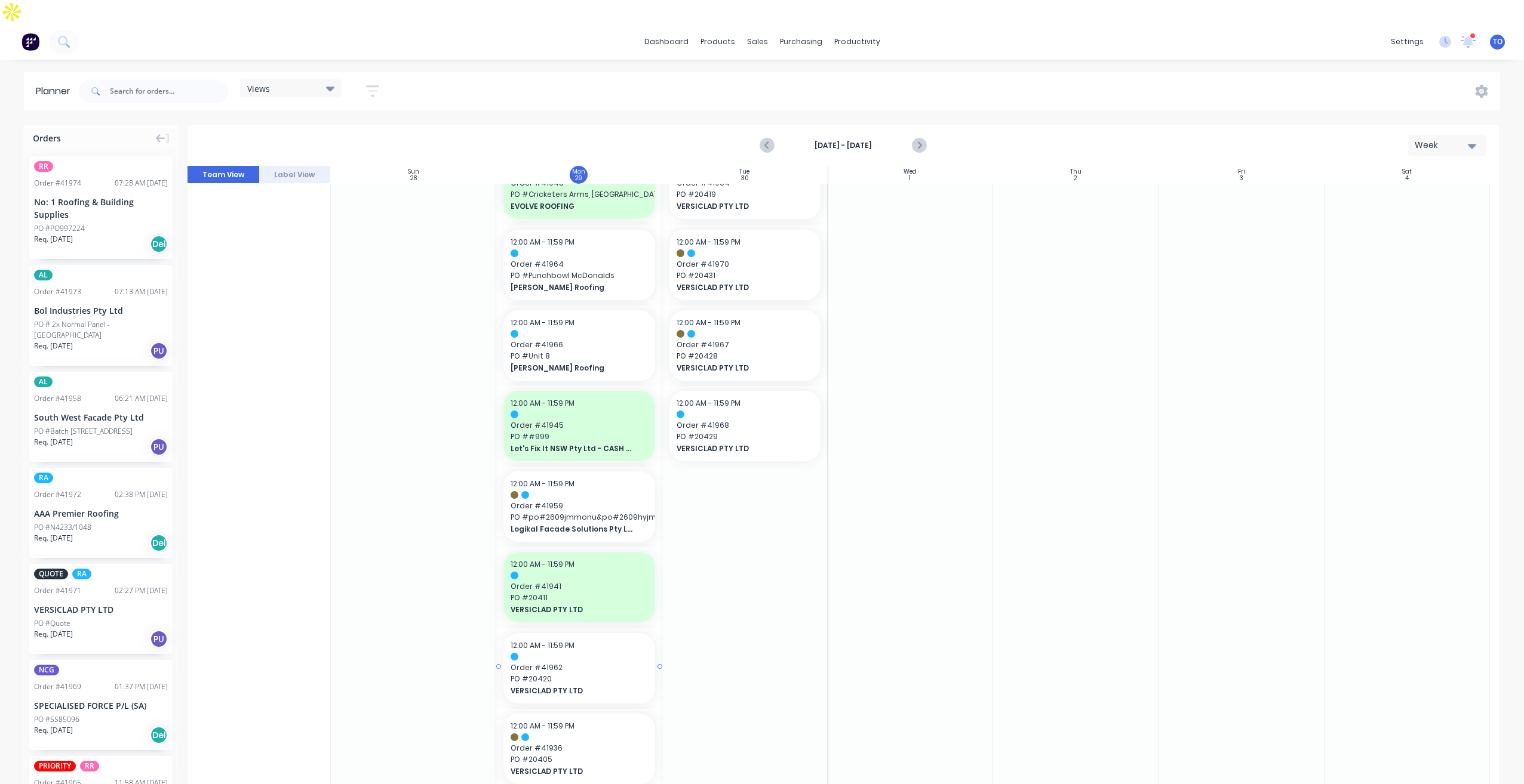
click at [560, 653] on div at bounding box center [579, 657] width 136 height 8
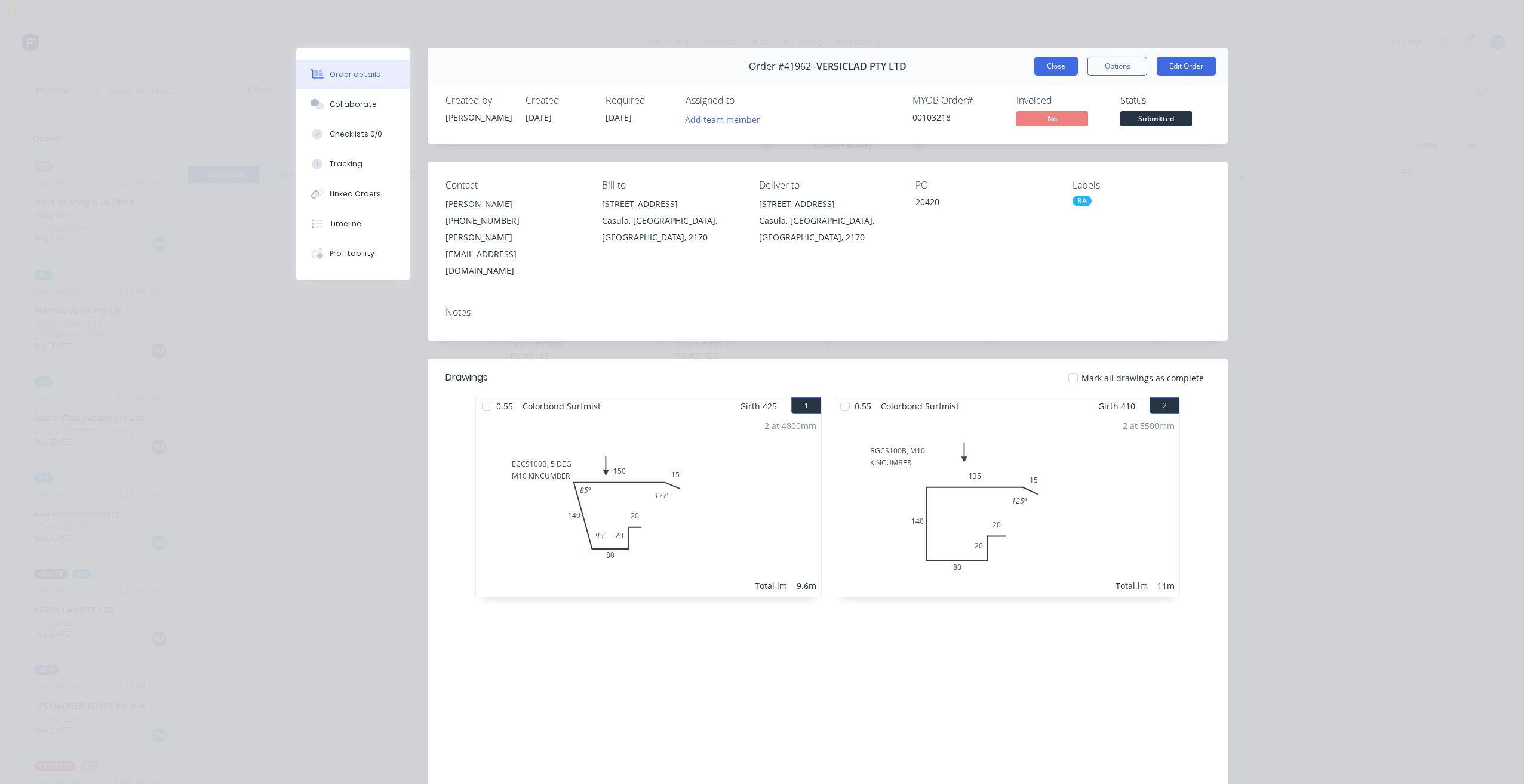
click at [1043, 62] on button "Close" at bounding box center [1056, 65] width 44 height 19
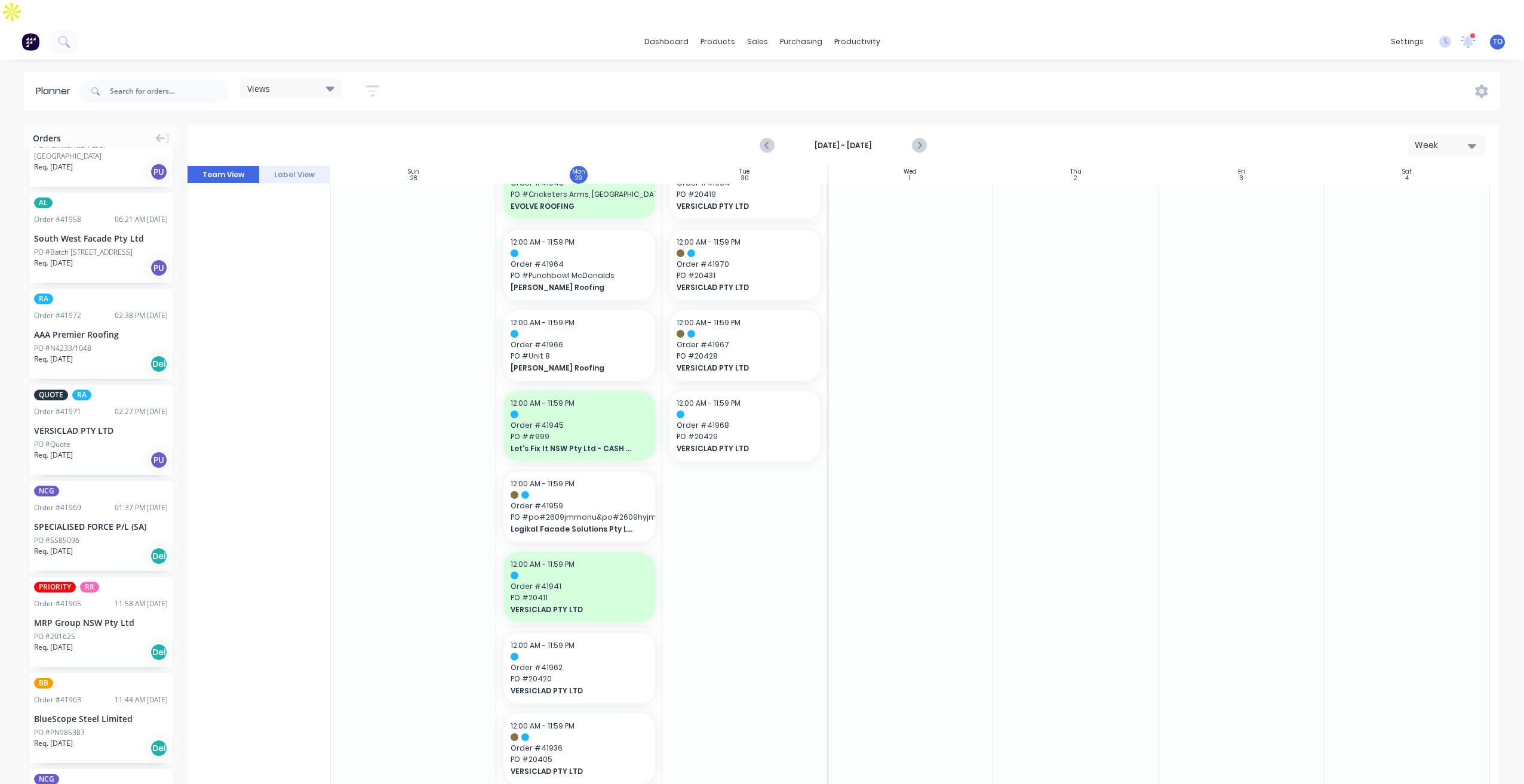
scroll to position [0, 0]
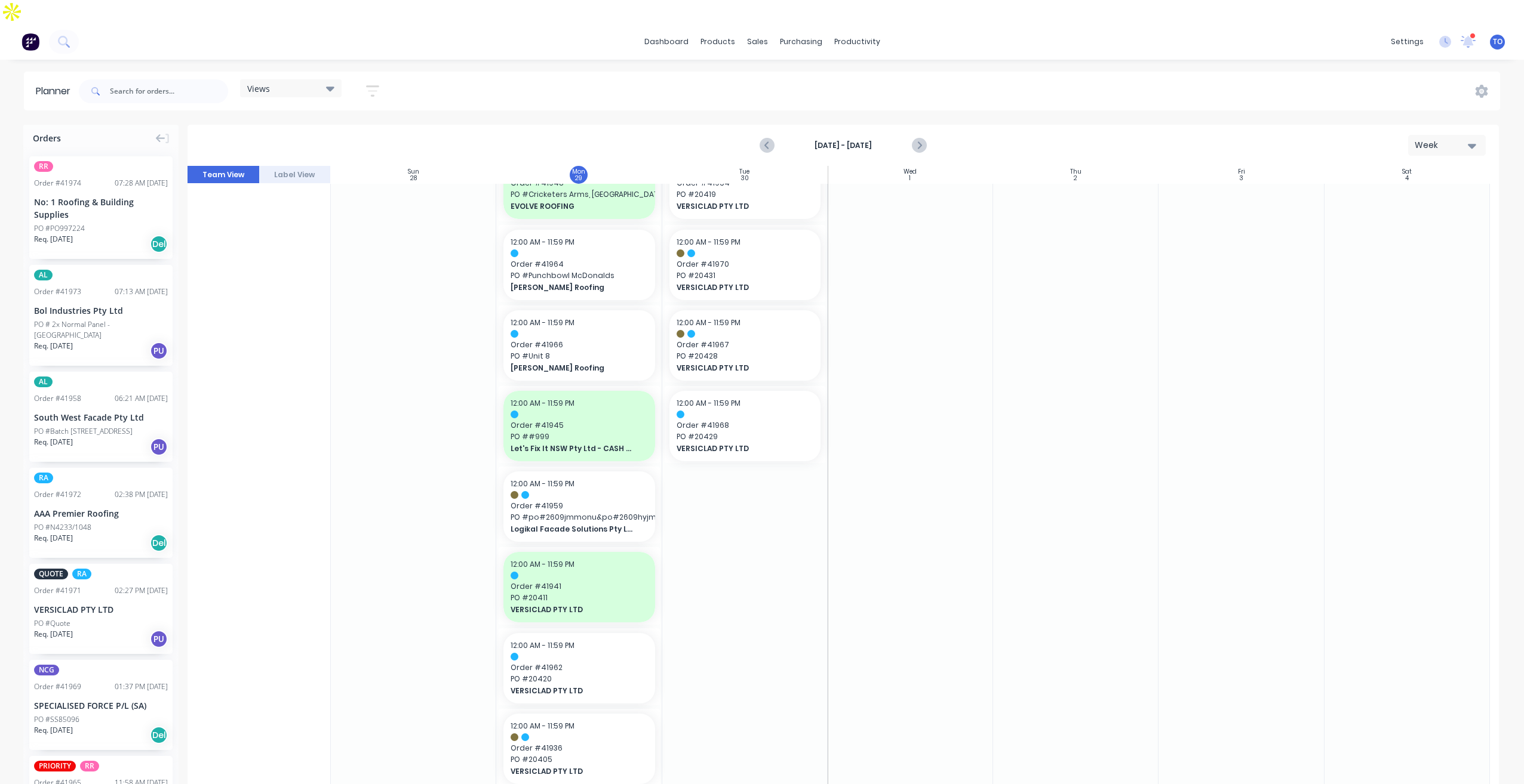
click at [64, 507] on div "AAA Premier Roofing" at bounding box center [100, 513] width 134 height 13
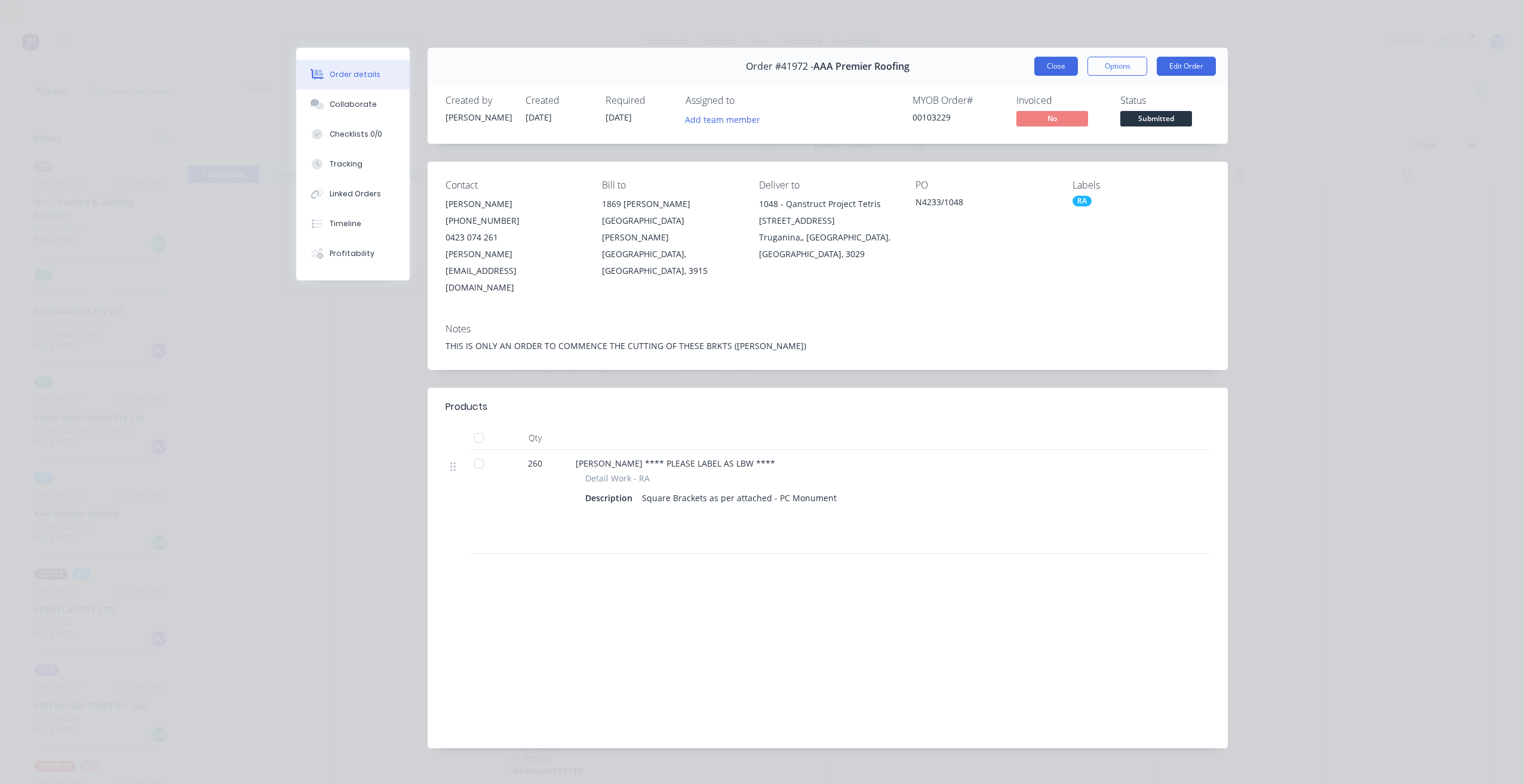
click at [1048, 70] on button "Close" at bounding box center [1056, 65] width 44 height 19
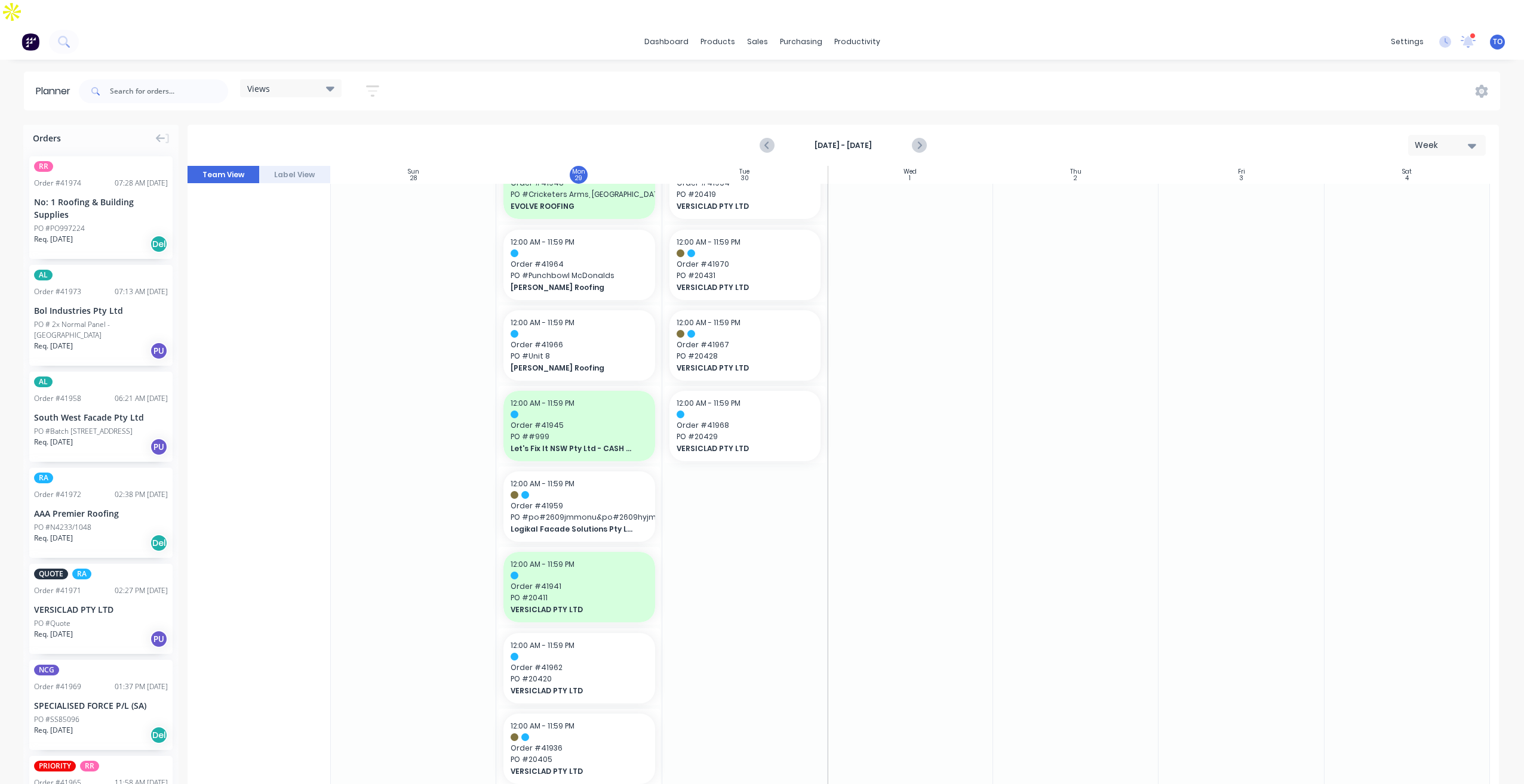
click at [858, 140] on strong "[DATE] - [DATE]" at bounding box center [843, 145] width 120 height 11
click at [829, 134] on div "[DATE] - [DATE]" at bounding box center [843, 144] width 165 height 21
click at [832, 140] on strong "[DATE] - [DATE]" at bounding box center [843, 145] width 120 height 11
click at [919, 138] on icon "Next page" at bounding box center [918, 145] width 14 height 14
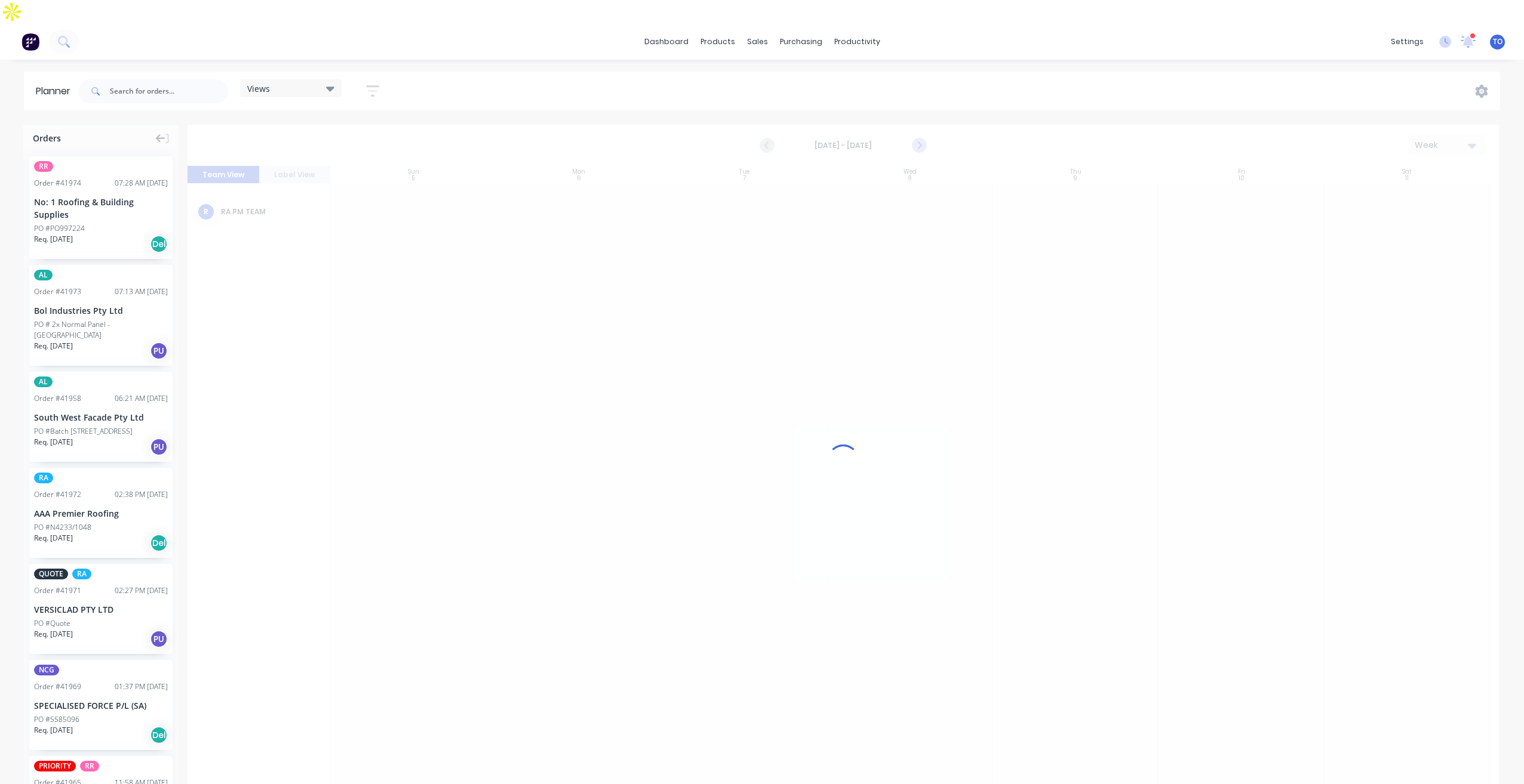
click at [919, 125] on div at bounding box center [844, 460] width 1311 height 671
click at [919, 140] on icon "Next page" at bounding box center [918, 145] width 5 height 10
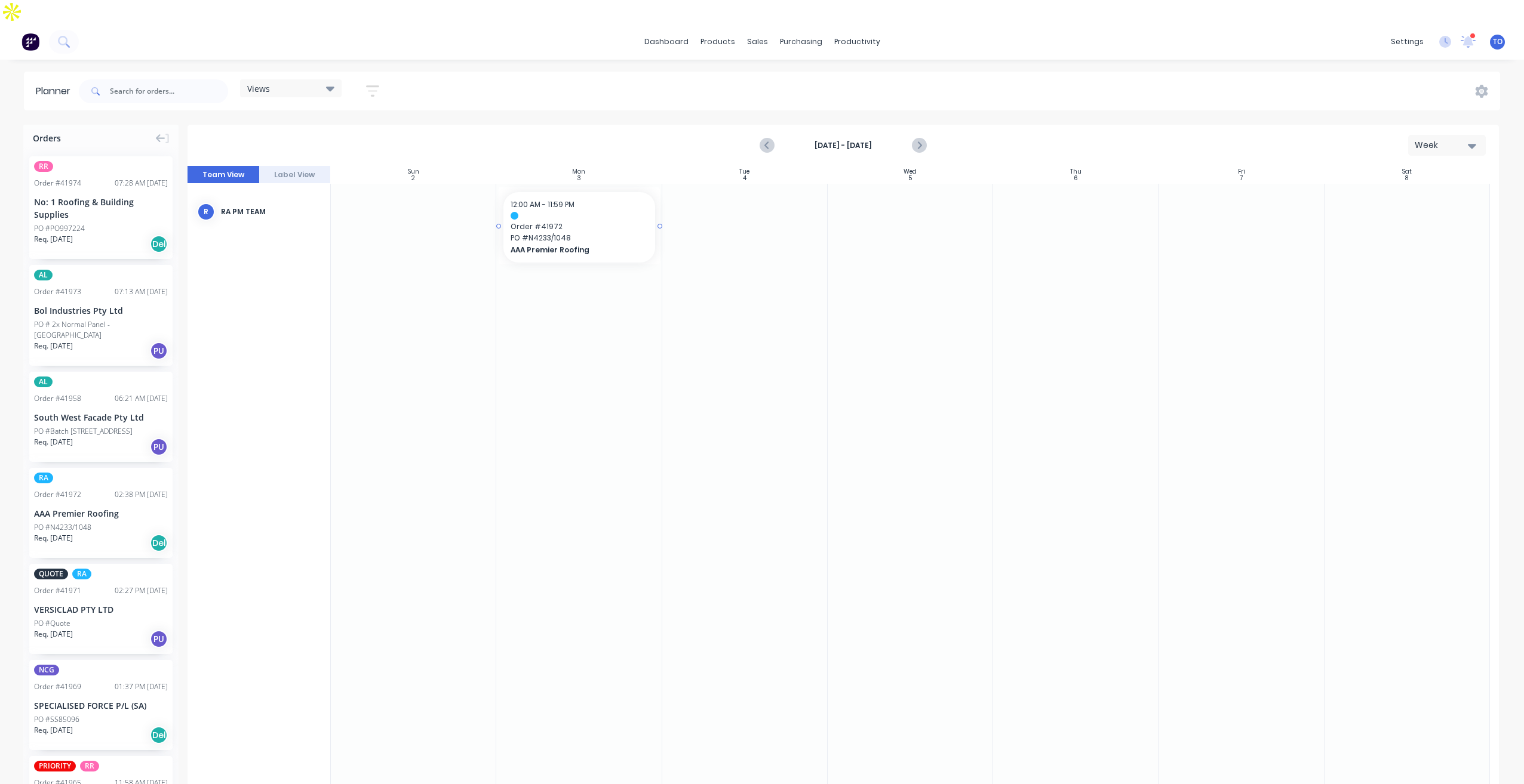
drag, startPoint x: 67, startPoint y: 476, endPoint x: 606, endPoint y: 362, distance: 550.9
drag, startPoint x: 660, startPoint y: 201, endPoint x: 1232, endPoint y: 182, distance: 572.3
click at [762, 138] on icon "Previous page" at bounding box center [767, 145] width 14 height 14
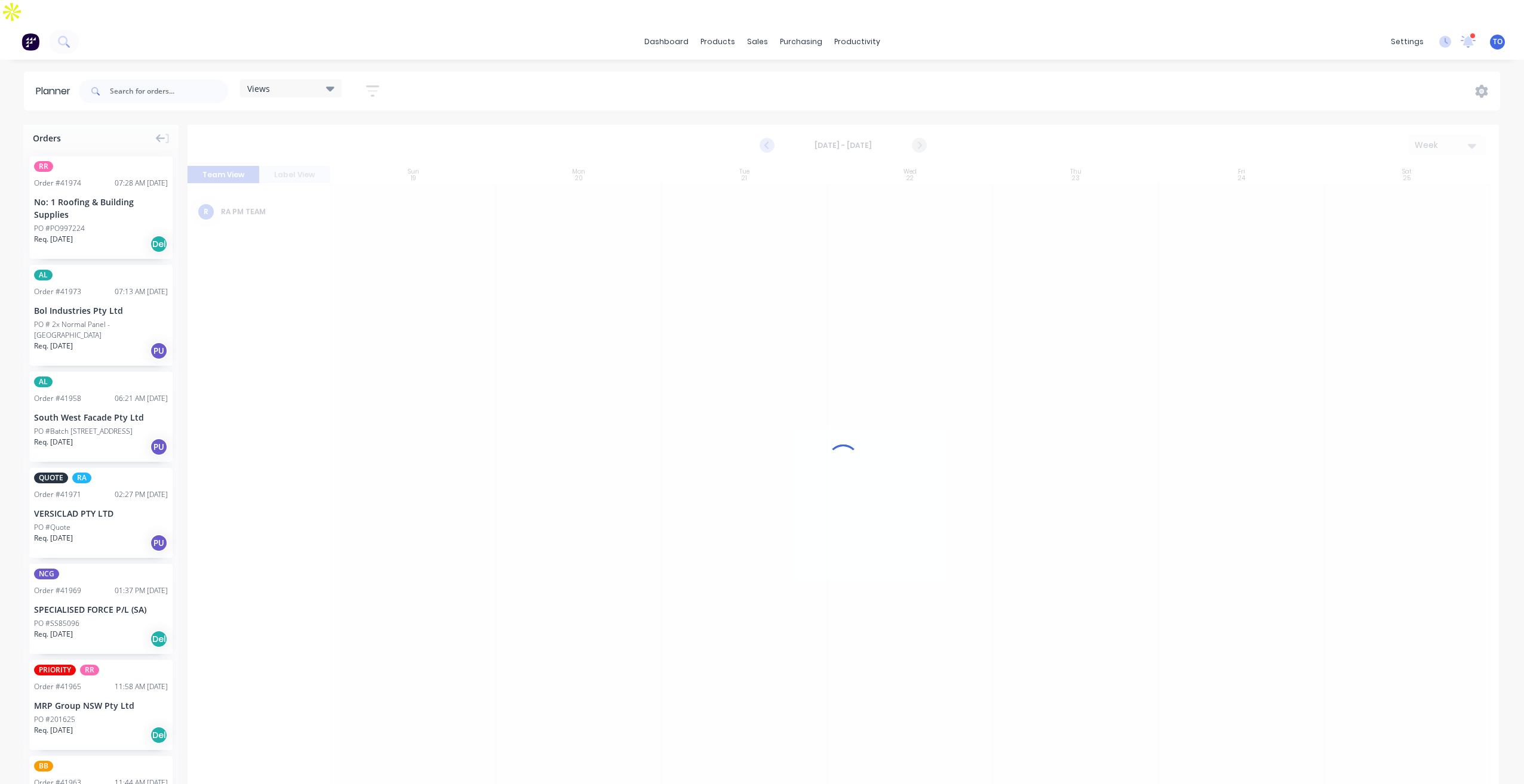
click at [762, 125] on div at bounding box center [844, 460] width 1311 height 671
click at [762, 138] on icon "Previous page" at bounding box center [767, 145] width 14 height 14
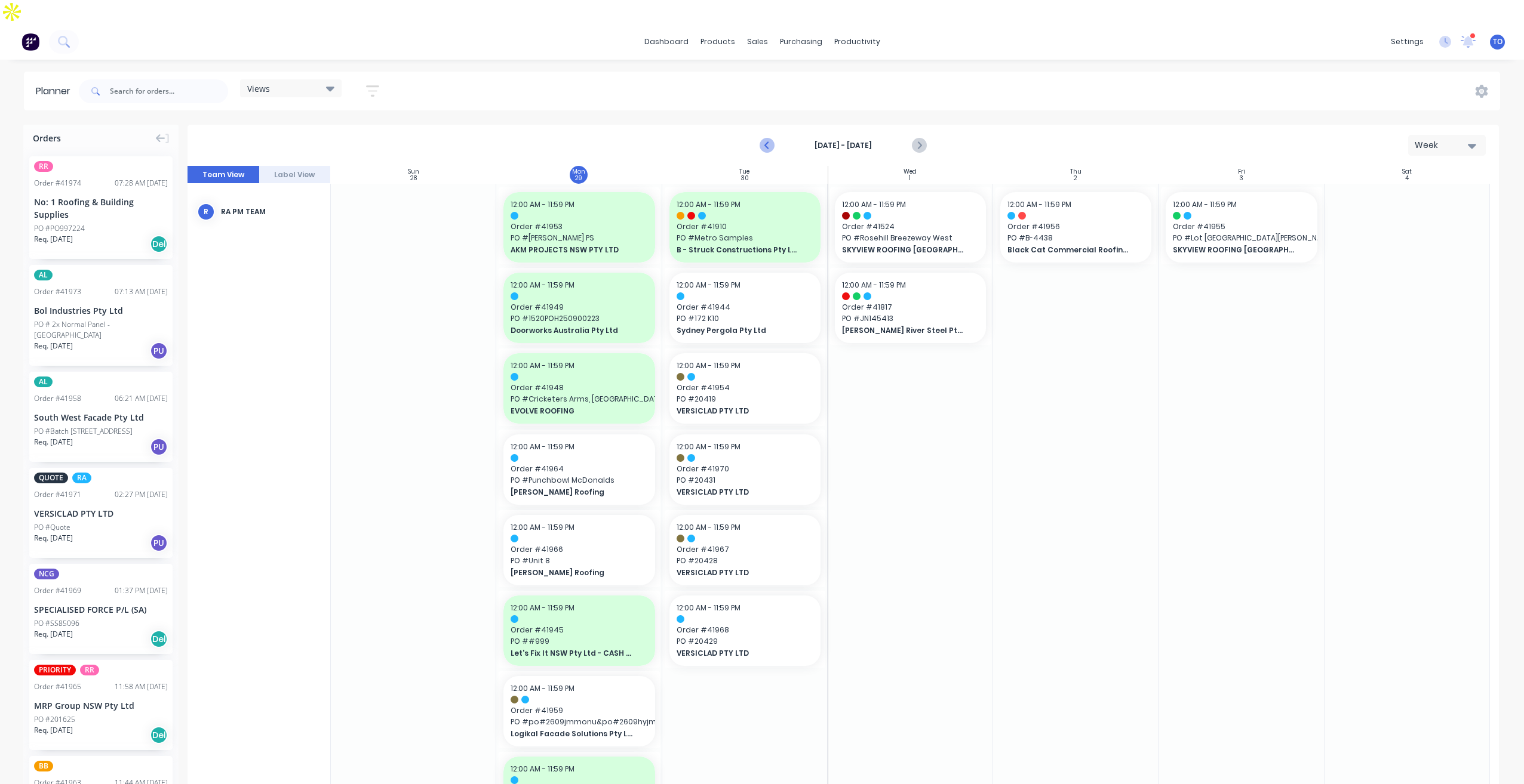
click at [762, 138] on icon "Previous page" at bounding box center [767, 145] width 14 height 14
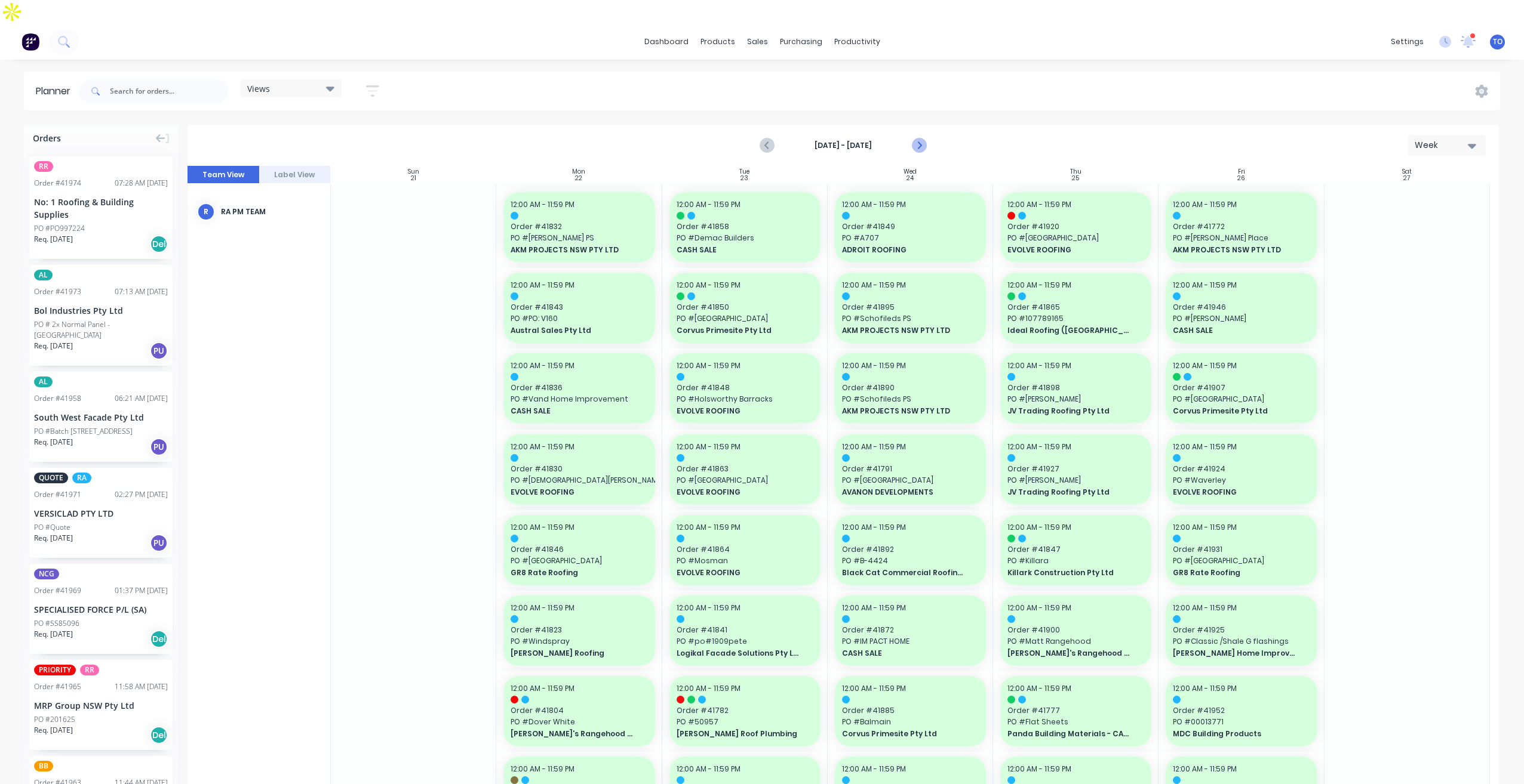
click at [922, 138] on icon "Next page" at bounding box center [918, 145] width 14 height 14
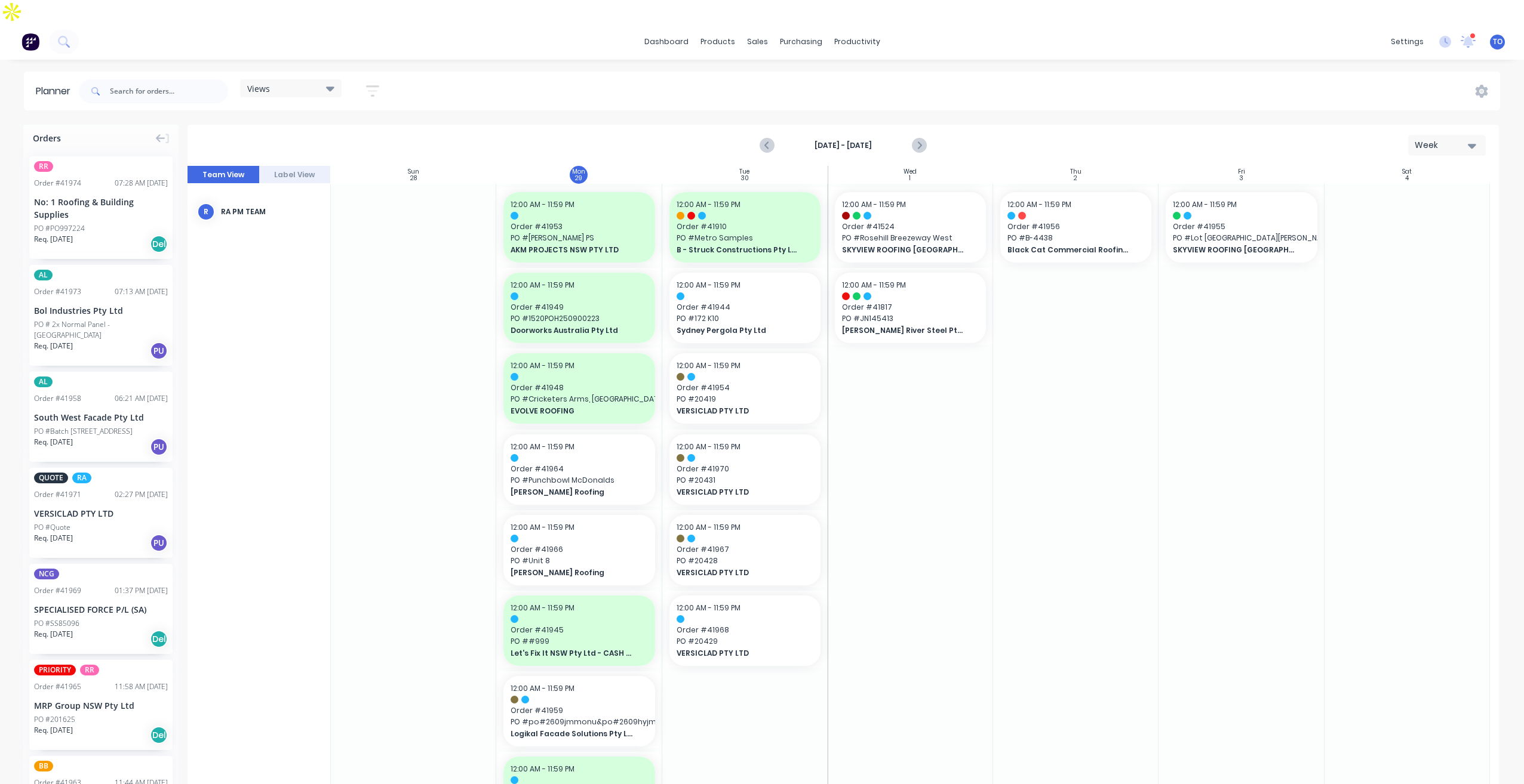
click at [372, 84] on icon "button" at bounding box center [372, 91] width 13 height 15
click at [363, 129] on icon "button" at bounding box center [359, 134] width 8 height 13
click at [287, 214] on div "button" at bounding box center [281, 225] width 24 height 24
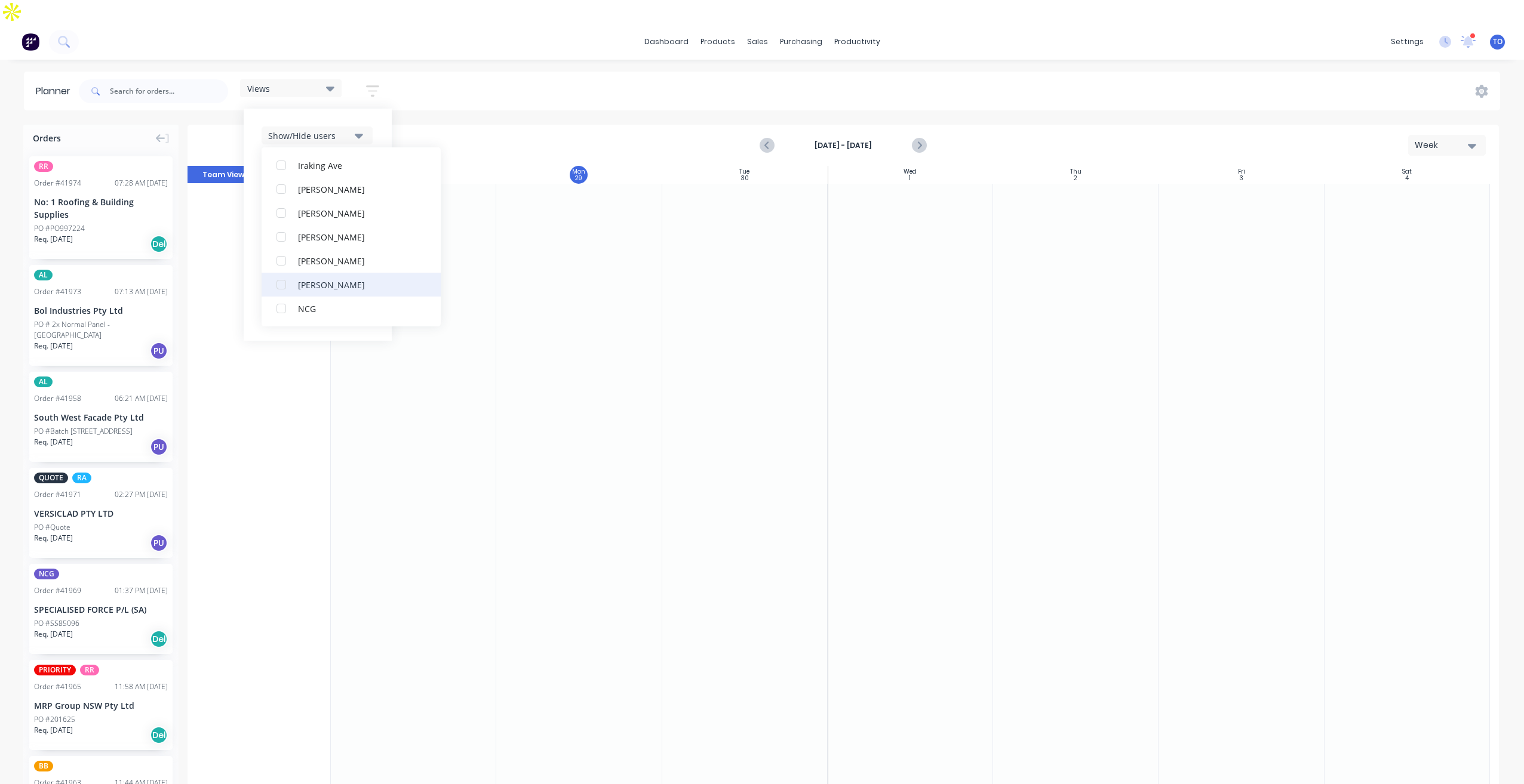
scroll to position [239, 0]
click at [287, 237] on div "button" at bounding box center [281, 249] width 24 height 24
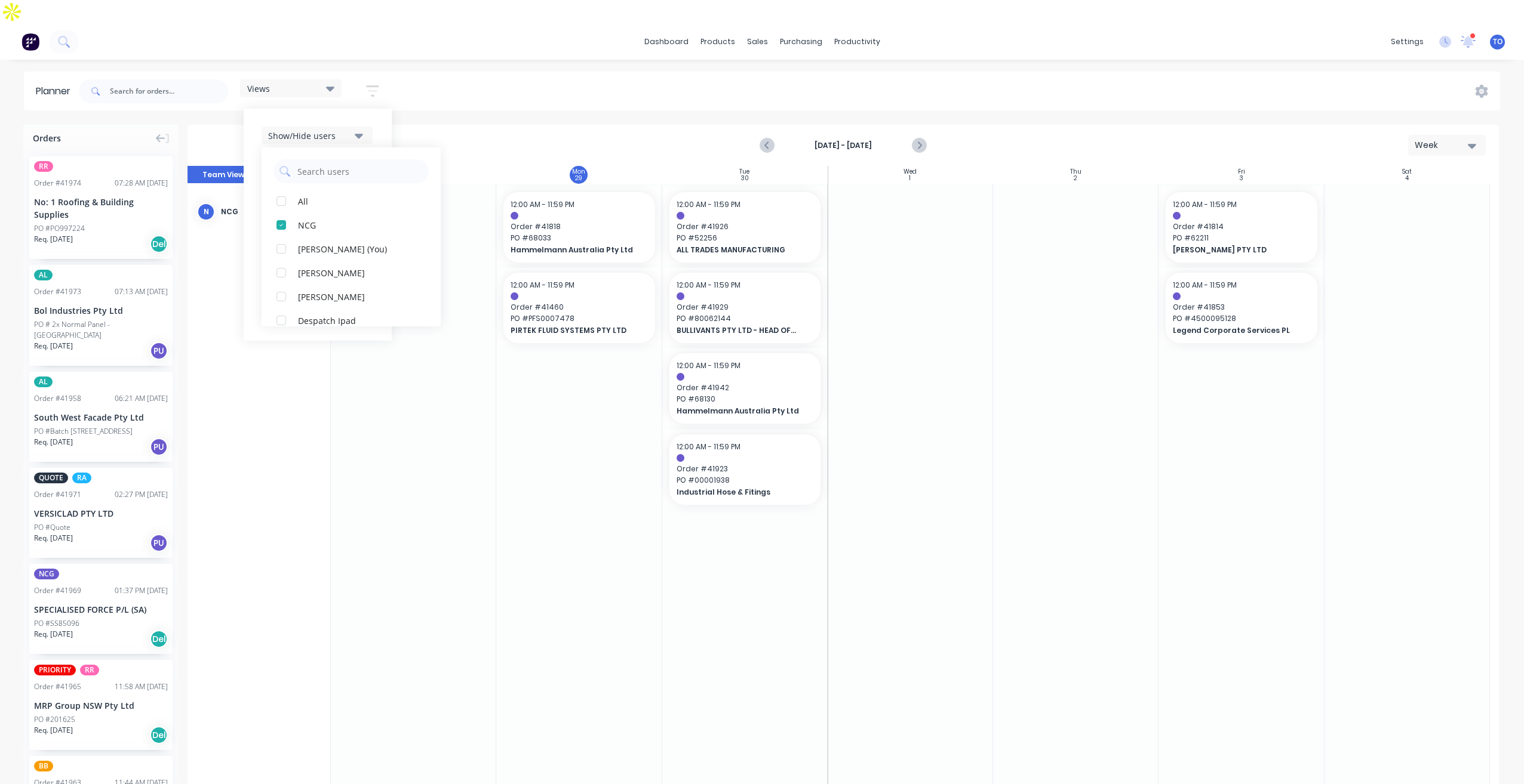
click at [380, 109] on div "Show/Hide users All NCG [PERSON_NAME] (You) [PERSON_NAME] [PERSON_NAME] Despatc…" at bounding box center [317, 224] width 148 height 232
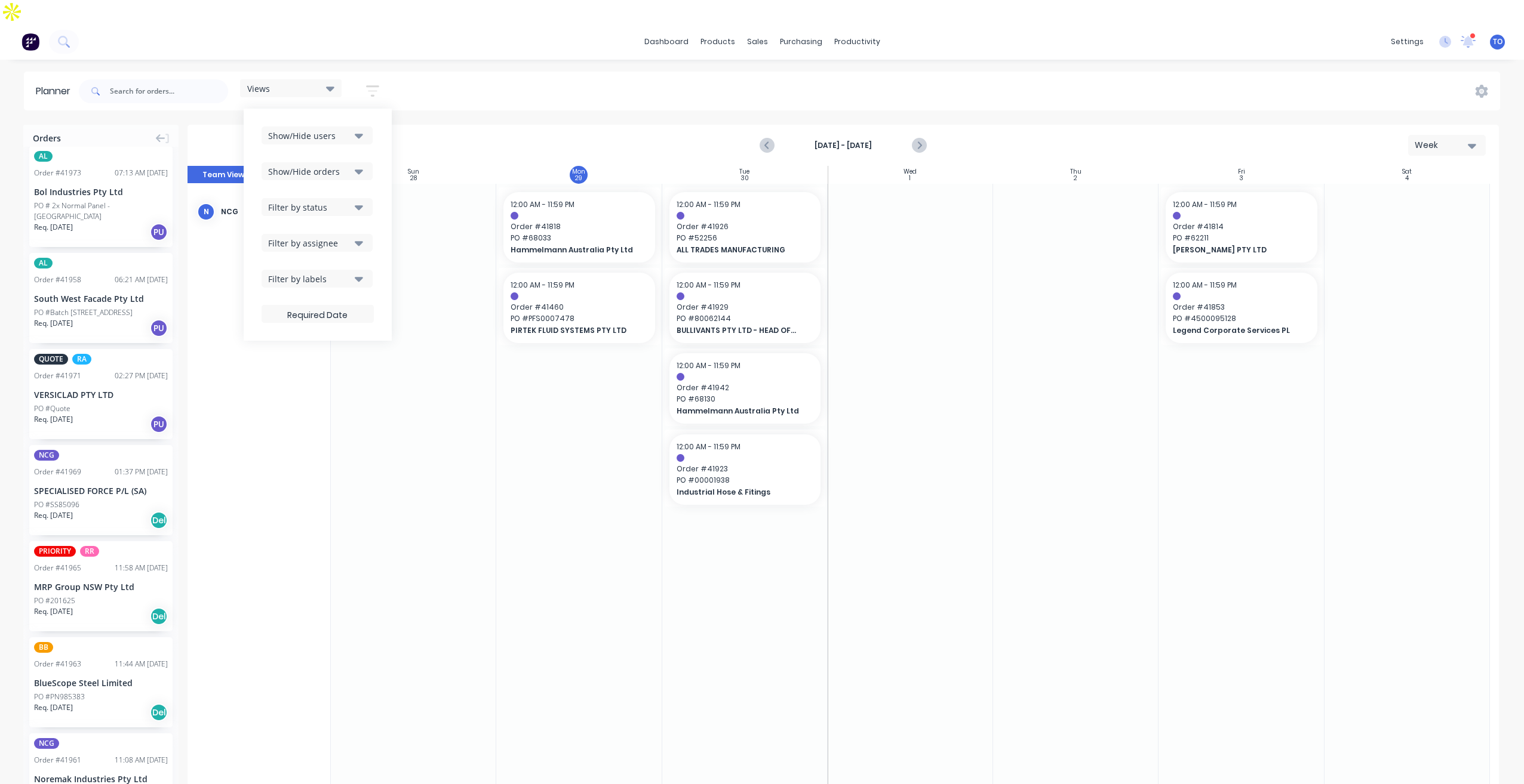
scroll to position [120, 0]
click at [476, 73] on div "Views Save new view None (Default) edit Iraking edit [PERSON_NAME] edit [PERSON…" at bounding box center [787, 91] width 1423 height 36
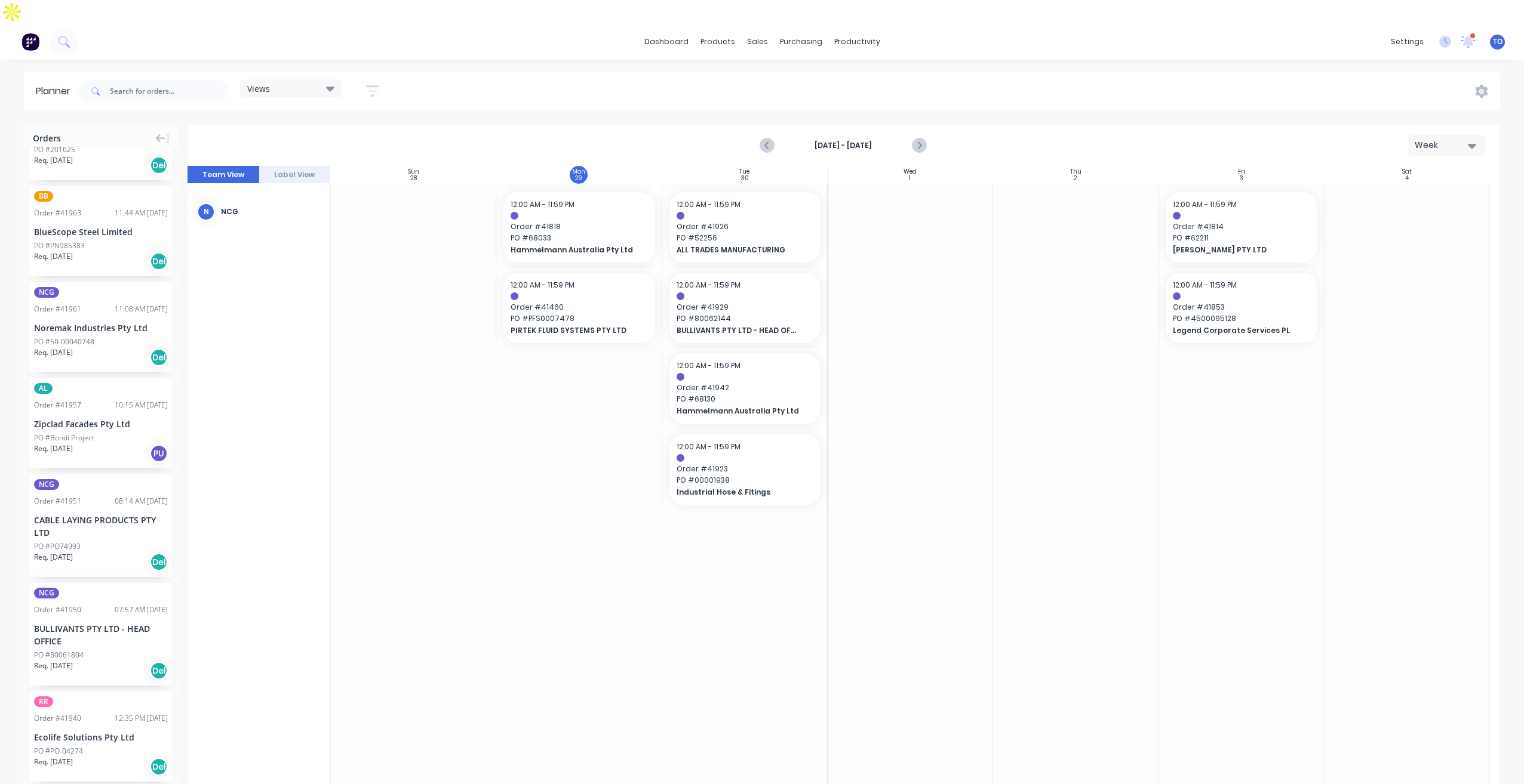
scroll to position [537, 0]
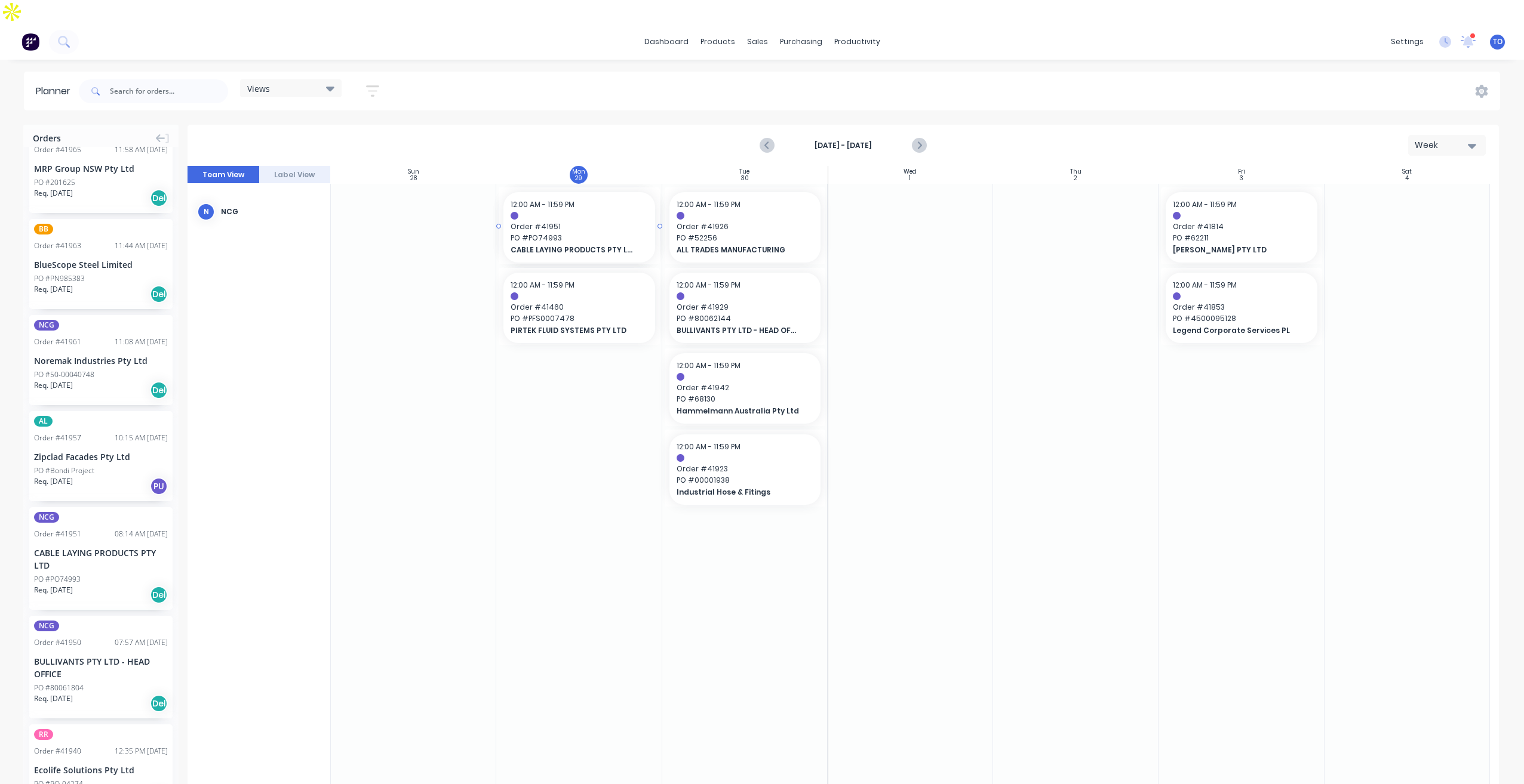
drag, startPoint x: 69, startPoint y: 509, endPoint x: 518, endPoint y: 373, distance: 469.1
drag, startPoint x: 71, startPoint y: 509, endPoint x: 695, endPoint y: 372, distance: 638.9
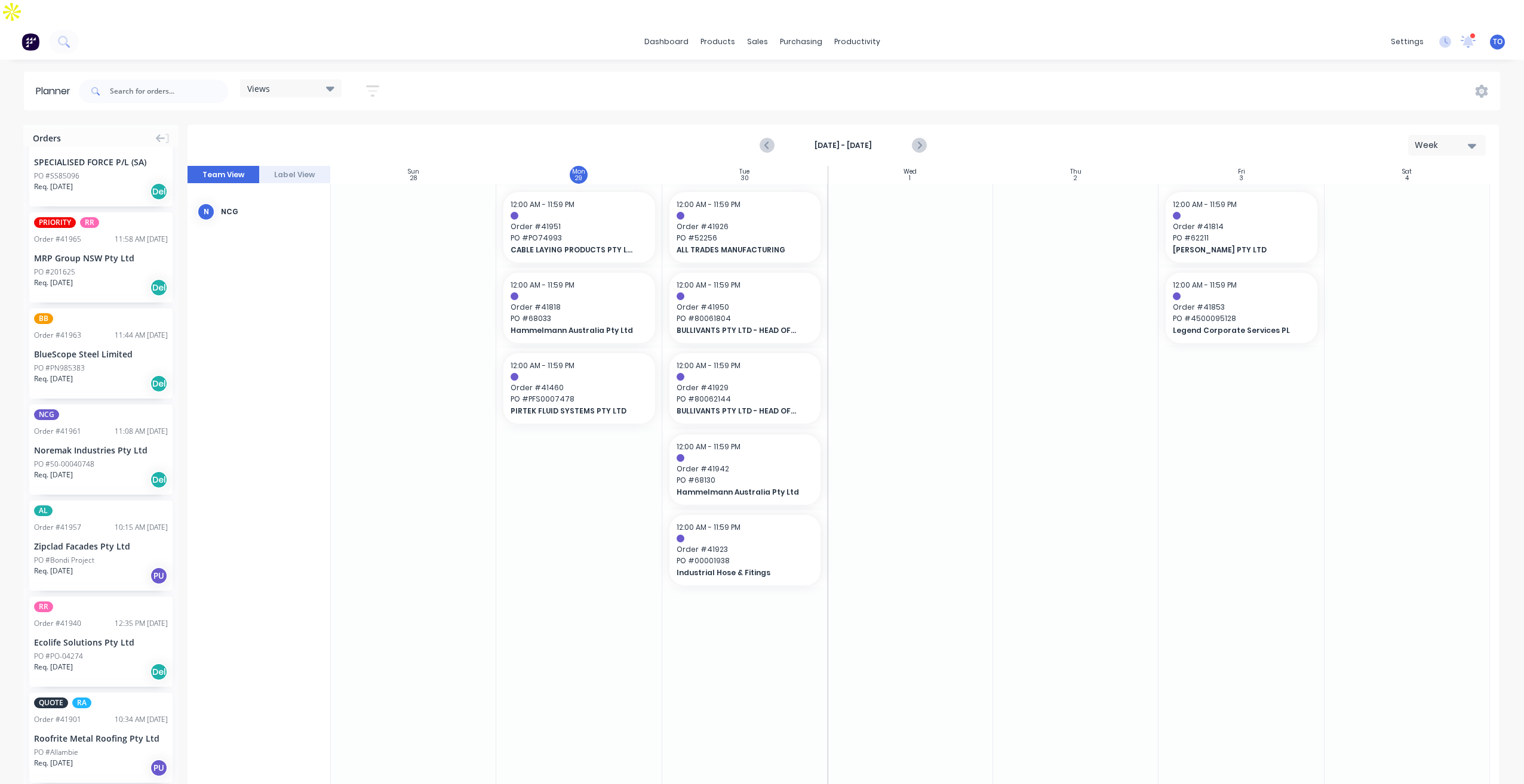
scroll to position [334, 0]
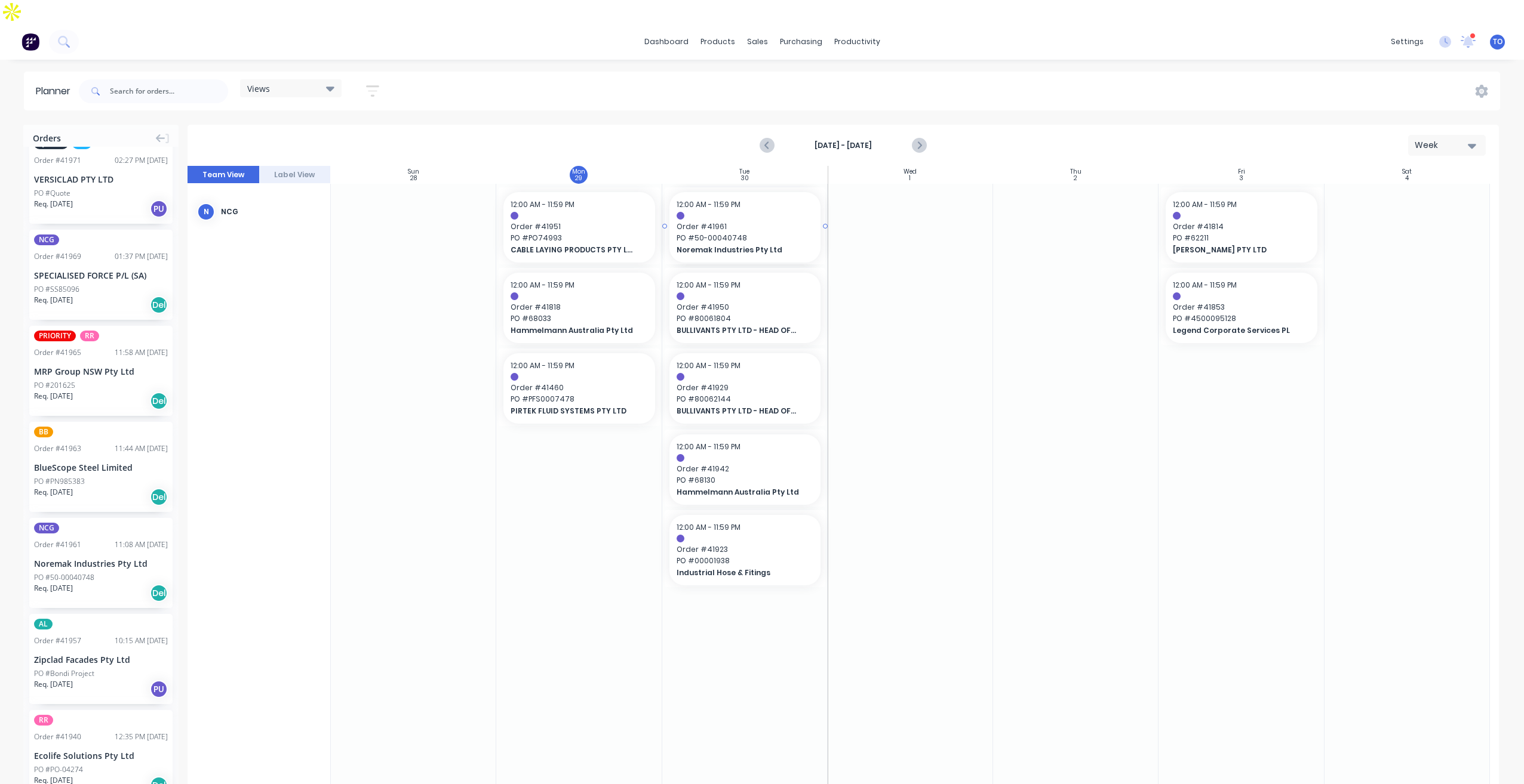
drag, startPoint x: 56, startPoint y: 518, endPoint x: 749, endPoint y: 414, distance: 700.8
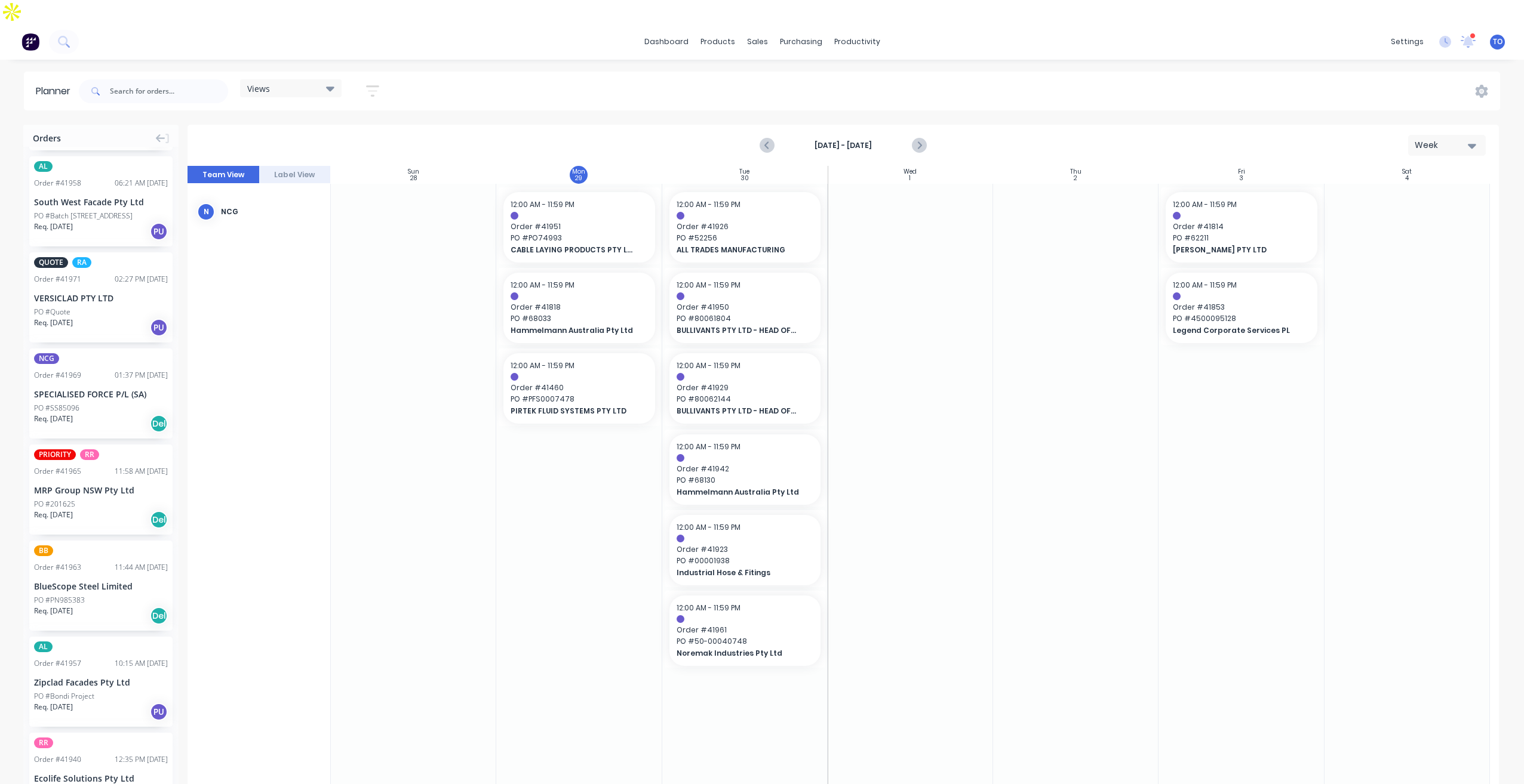
scroll to position [215, 0]
drag, startPoint x: 49, startPoint y: 340, endPoint x: 525, endPoint y: 272, distance: 480.8
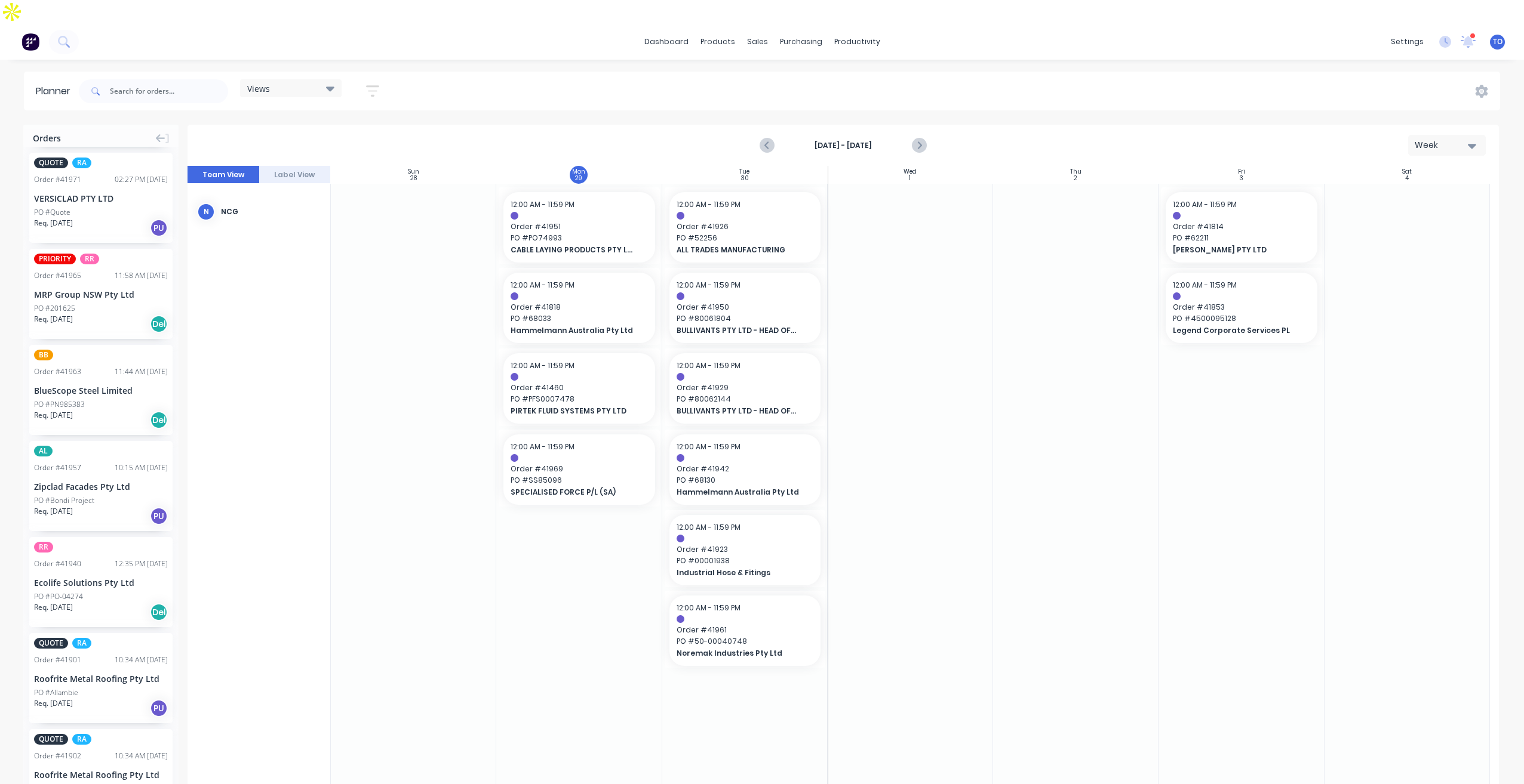
scroll to position [381, 0]
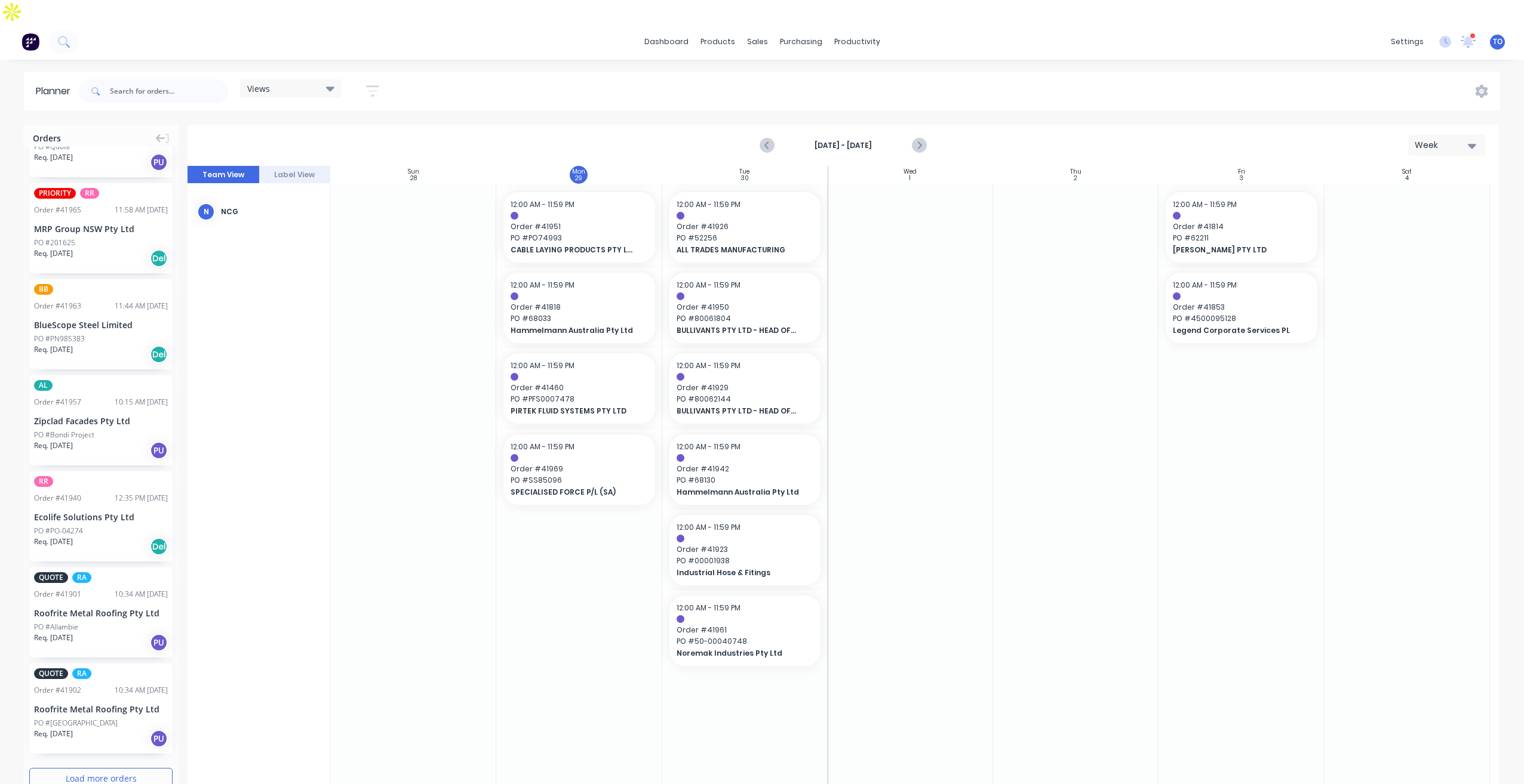
click at [82, 768] on button "Load more orders" at bounding box center [101, 778] width 143 height 21
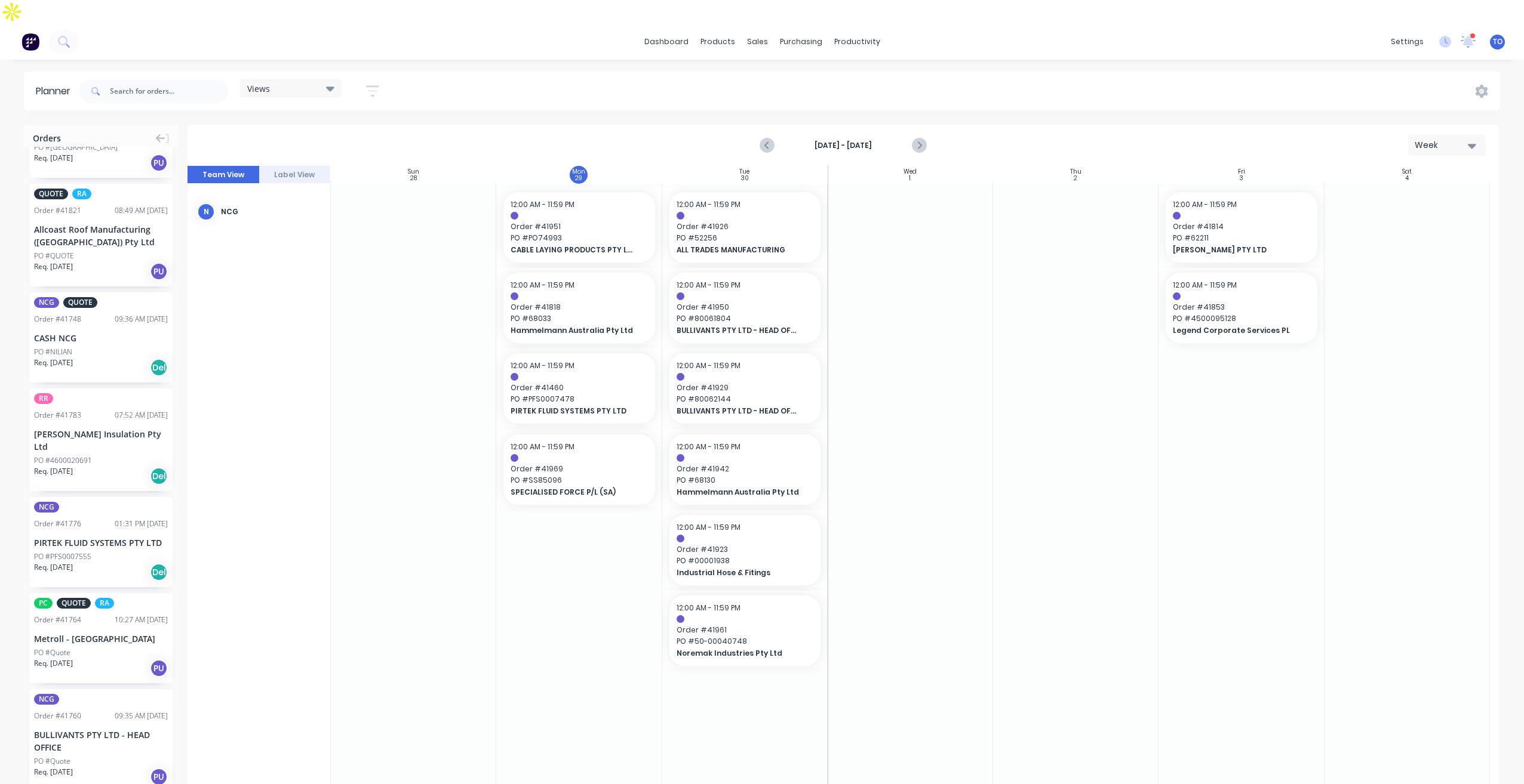
scroll to position [1079, 0]
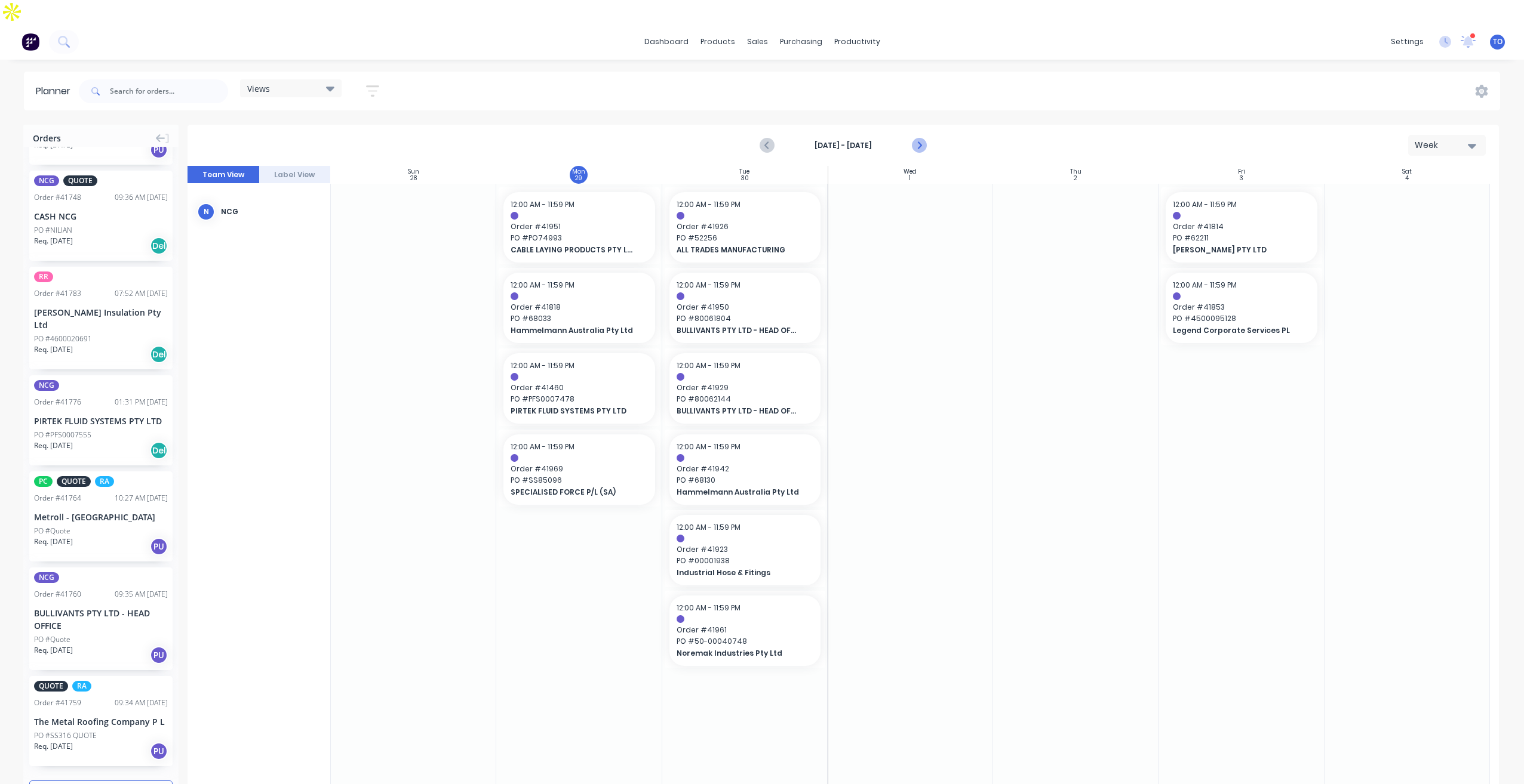
click at [922, 138] on icon "Next page" at bounding box center [918, 145] width 14 height 14
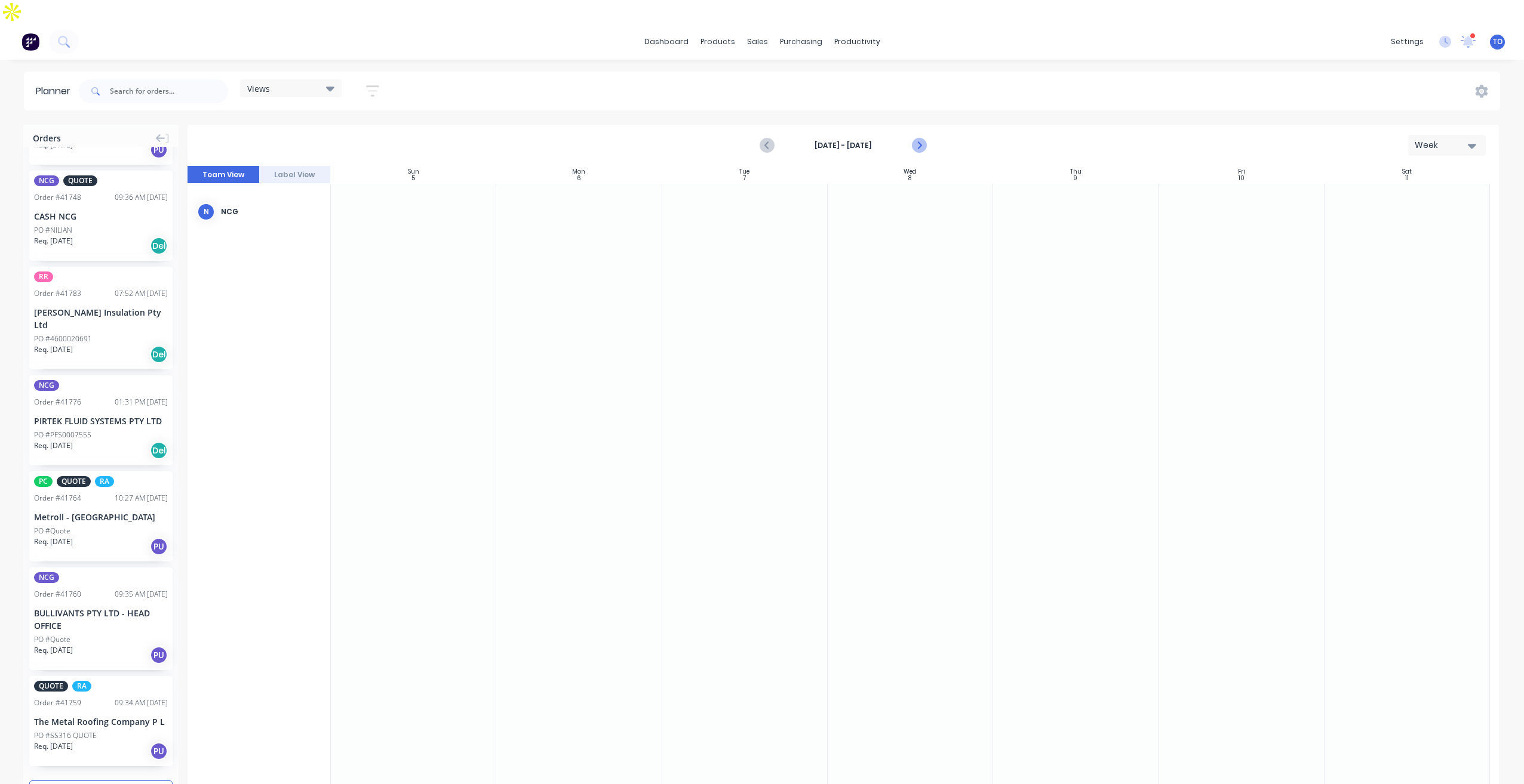
click at [921, 138] on icon "Next page" at bounding box center [918, 145] width 14 height 14
drag, startPoint x: 64, startPoint y: 363, endPoint x: 1223, endPoint y: 250, distance: 1164.5
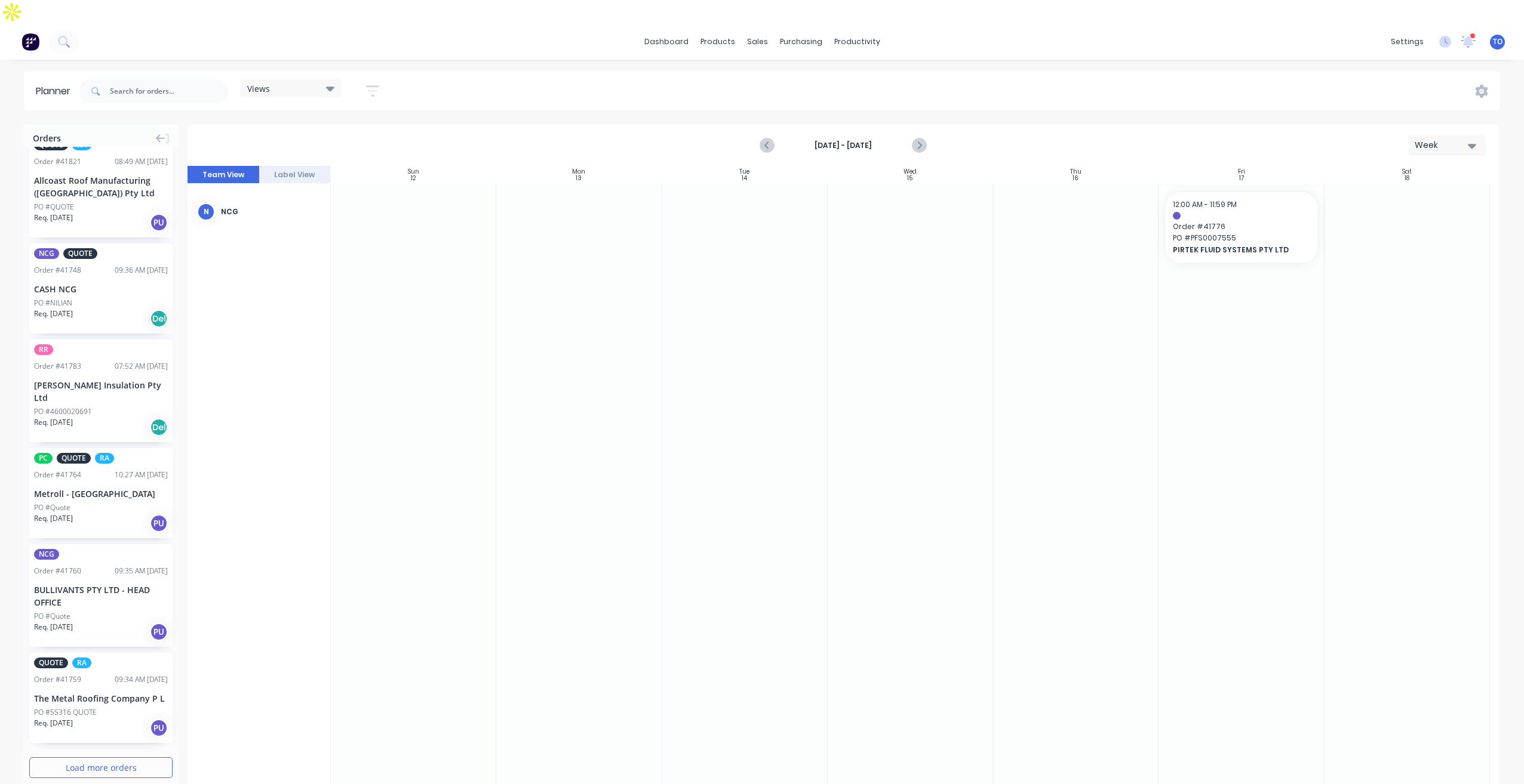
scroll to position [983, 0]
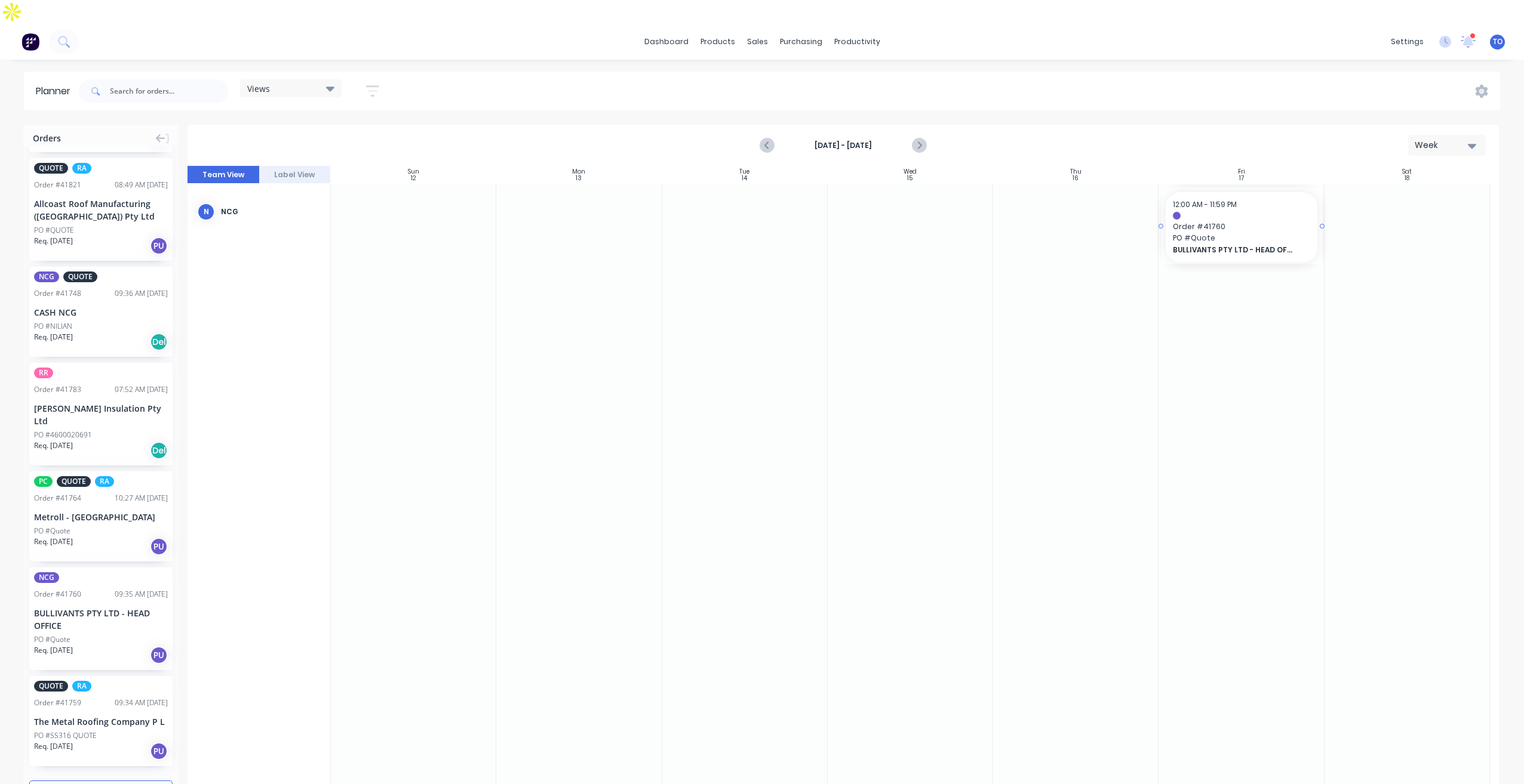
drag, startPoint x: 49, startPoint y: 541, endPoint x: 1190, endPoint y: 321, distance: 1162.0
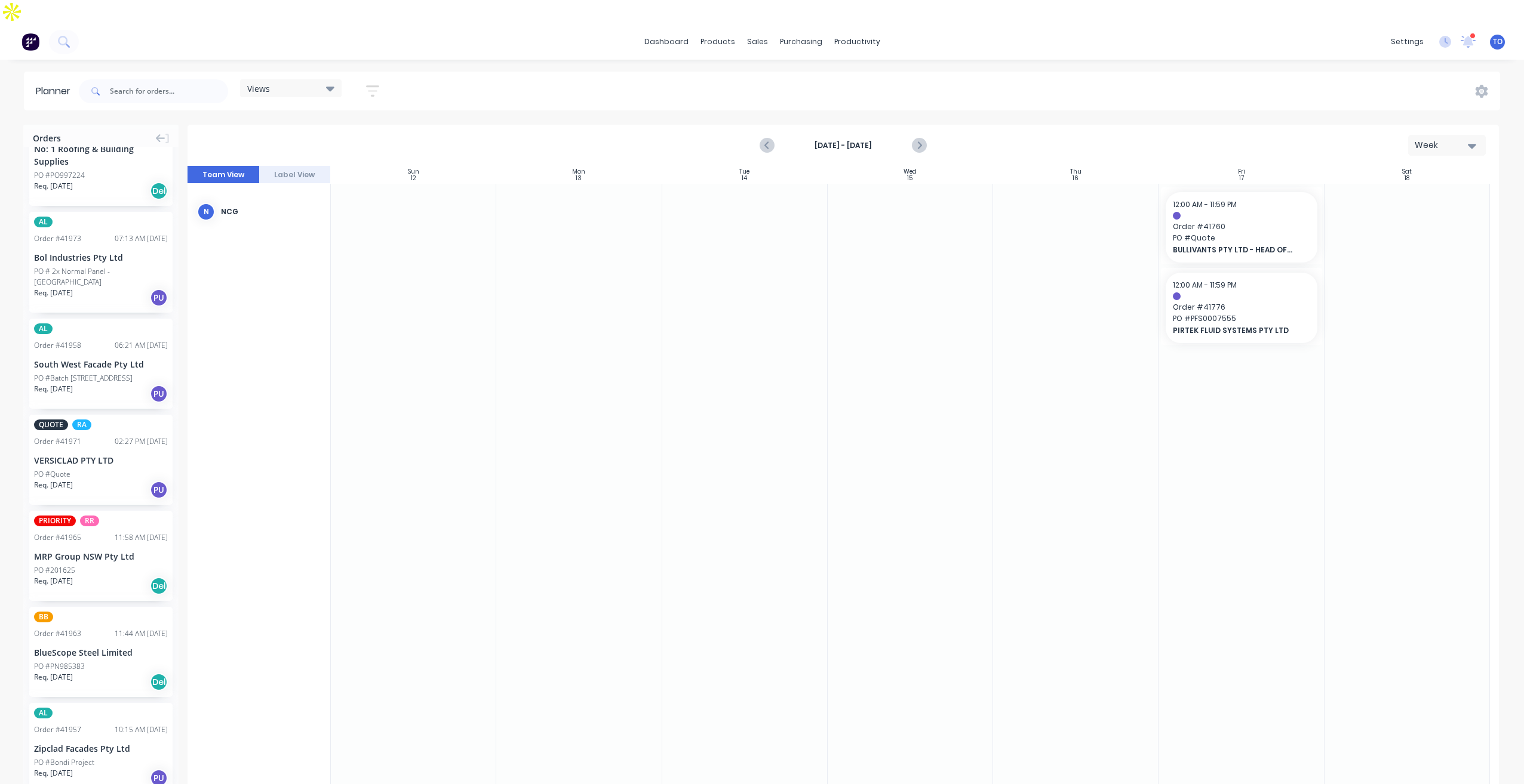
scroll to position [0, 0]
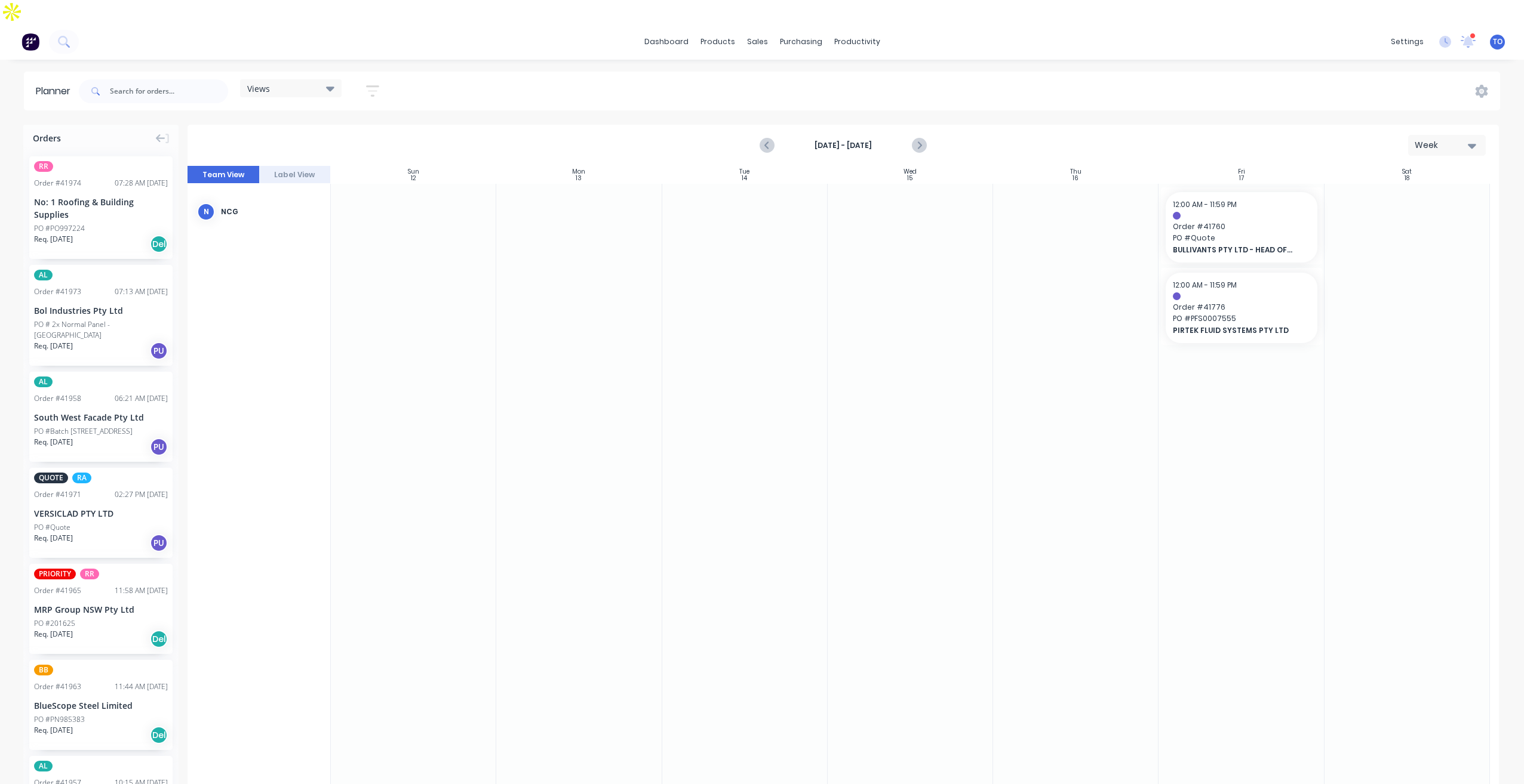
click at [87, 565] on div "PRIORITY RR Order # 41965 11:58 AM [DATE] MRP Group NSW Pty Ltd PO #201625 Req.…" at bounding box center [101, 609] width 143 height 90
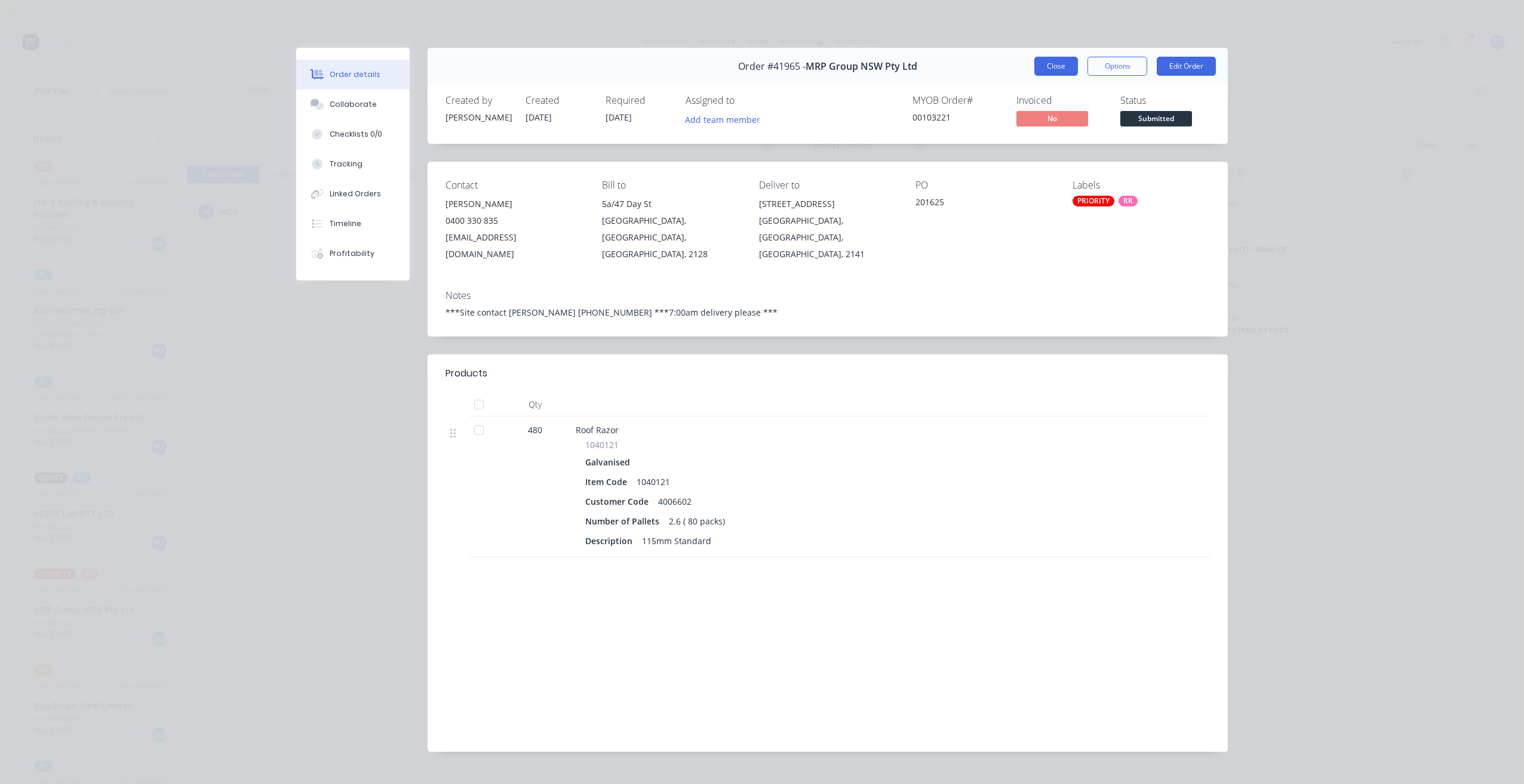
click at [1053, 71] on button "Close" at bounding box center [1056, 65] width 44 height 19
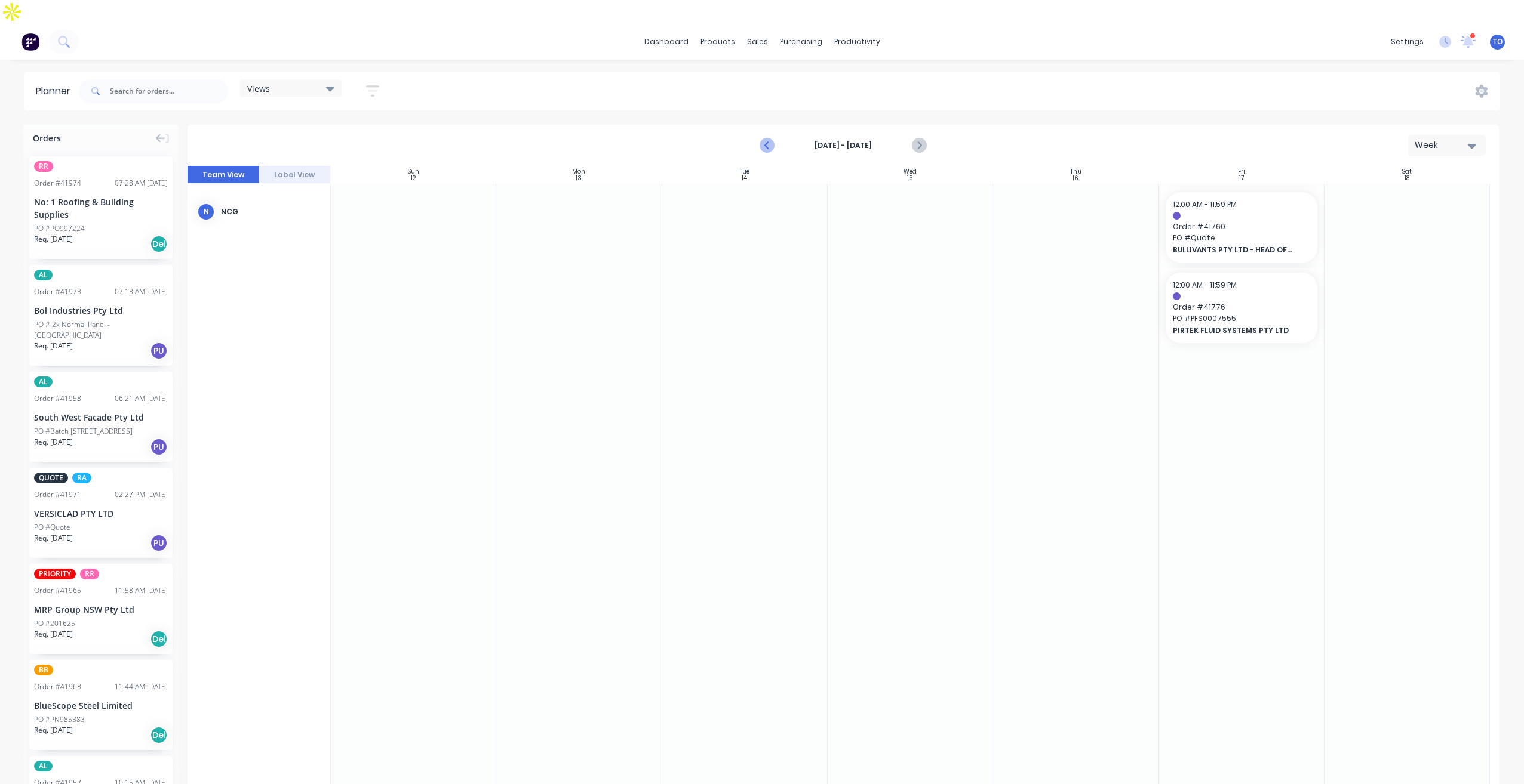
click at [769, 138] on icon "Previous page" at bounding box center [767, 145] width 14 height 14
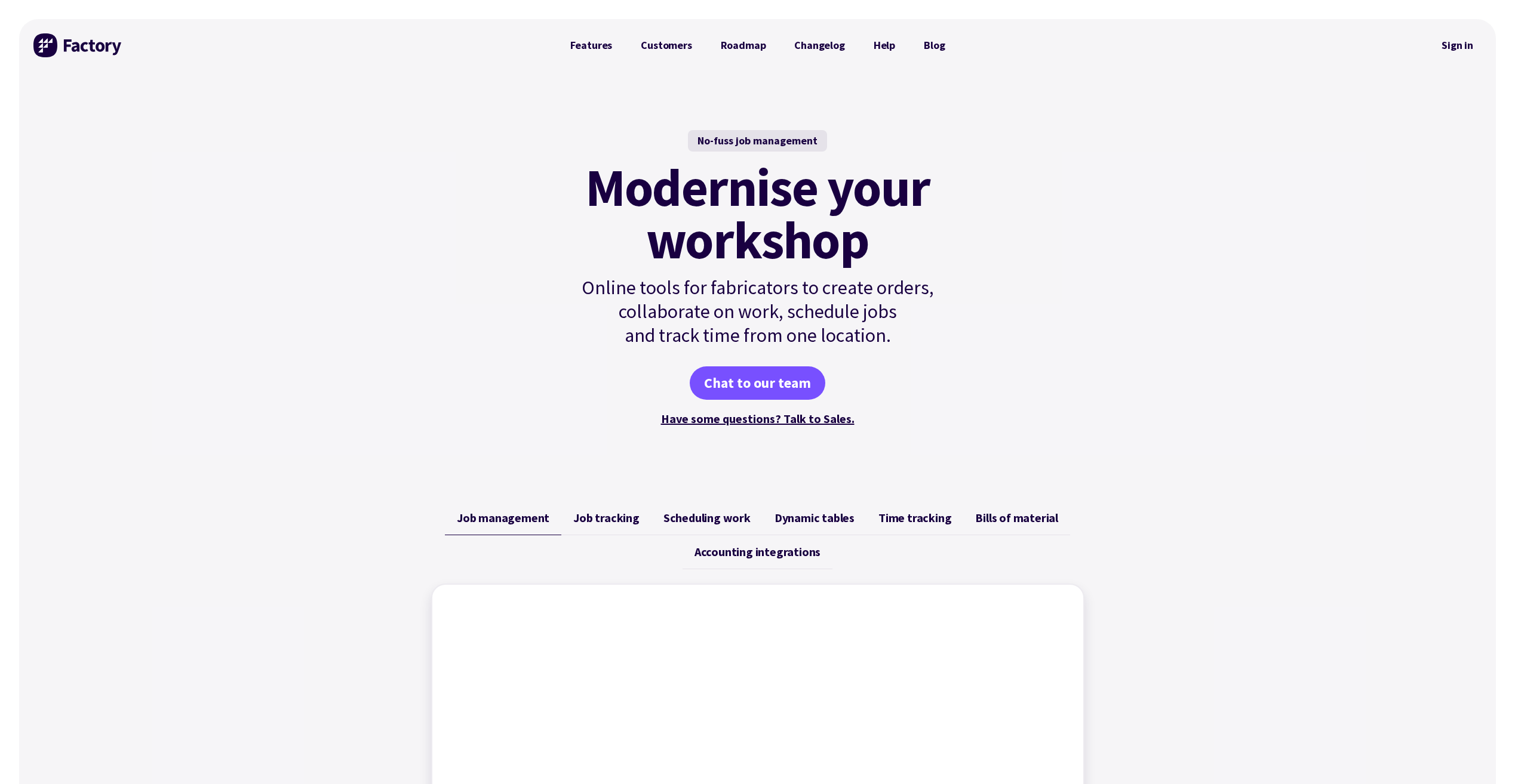
drag, startPoint x: 1446, startPoint y: 44, endPoint x: 1426, endPoint y: 45, distance: 20.0
click at [1446, 44] on link "Sign in" at bounding box center [1457, 45] width 48 height 28
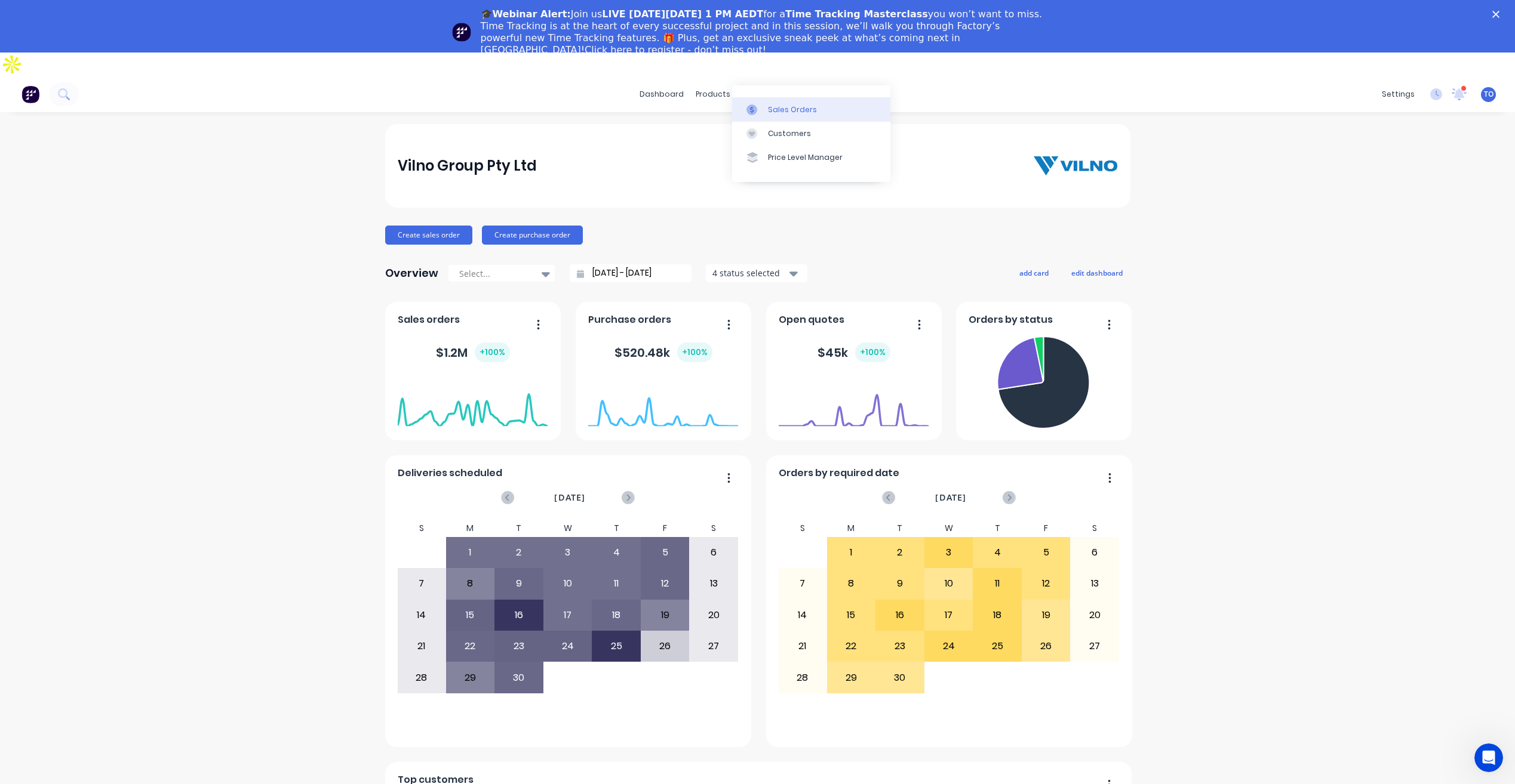
click at [783, 117] on link "Sales Orders" at bounding box center [811, 109] width 158 height 24
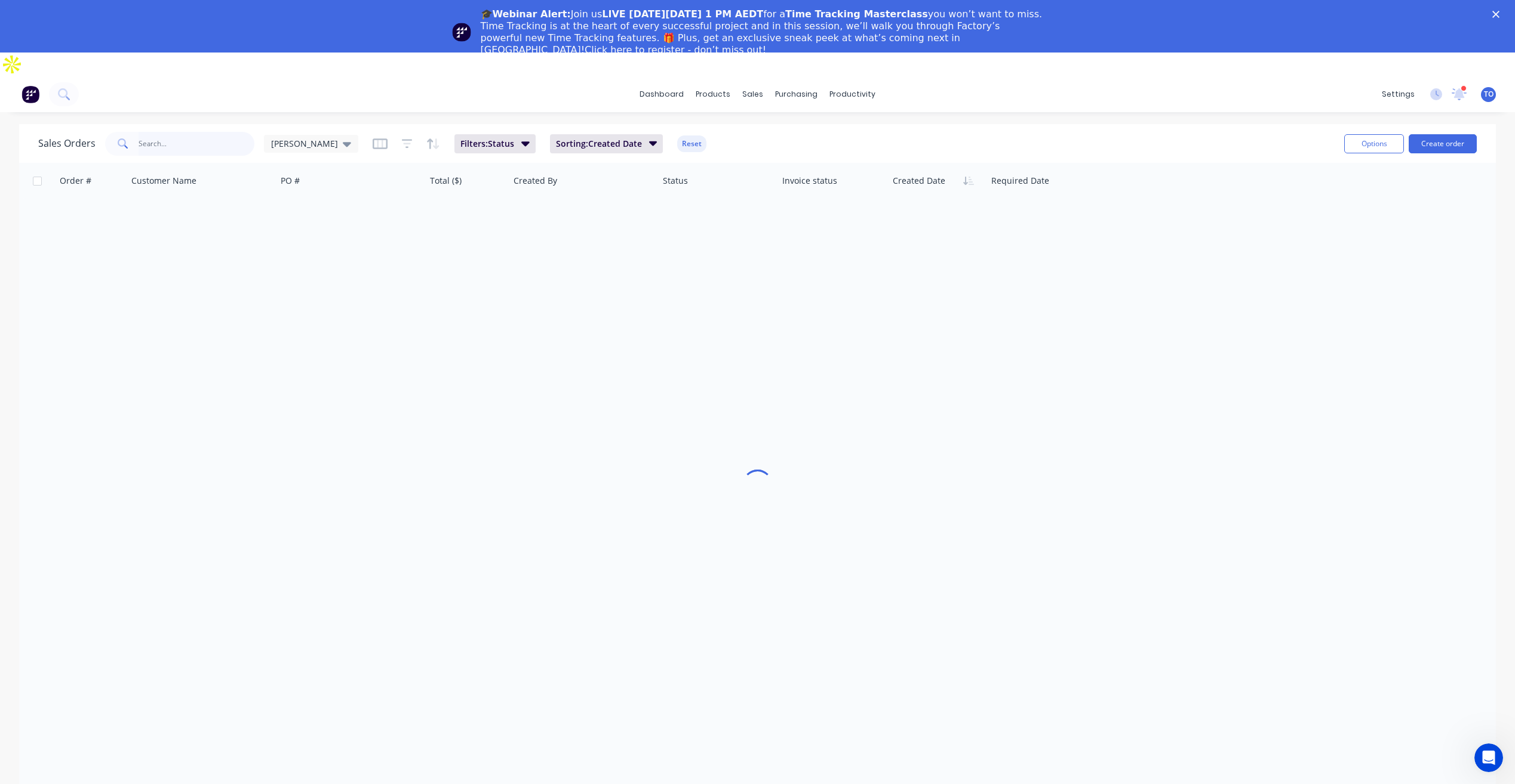
click at [215, 131] on input "text" at bounding box center [197, 143] width 117 height 24
type input "Remake"
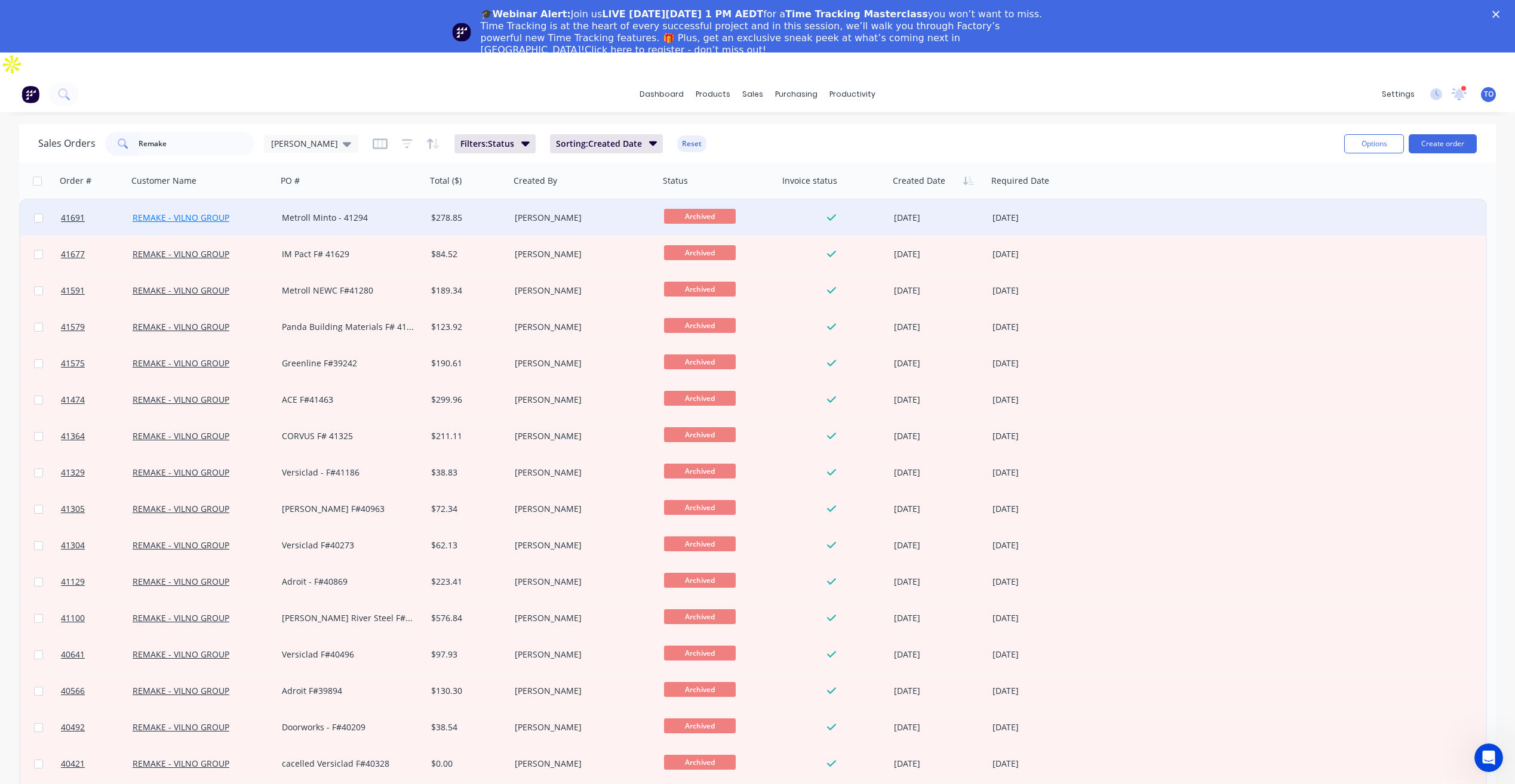
click at [227, 212] on link "REMAKE - VILNO GROUP" at bounding box center [181, 217] width 97 height 11
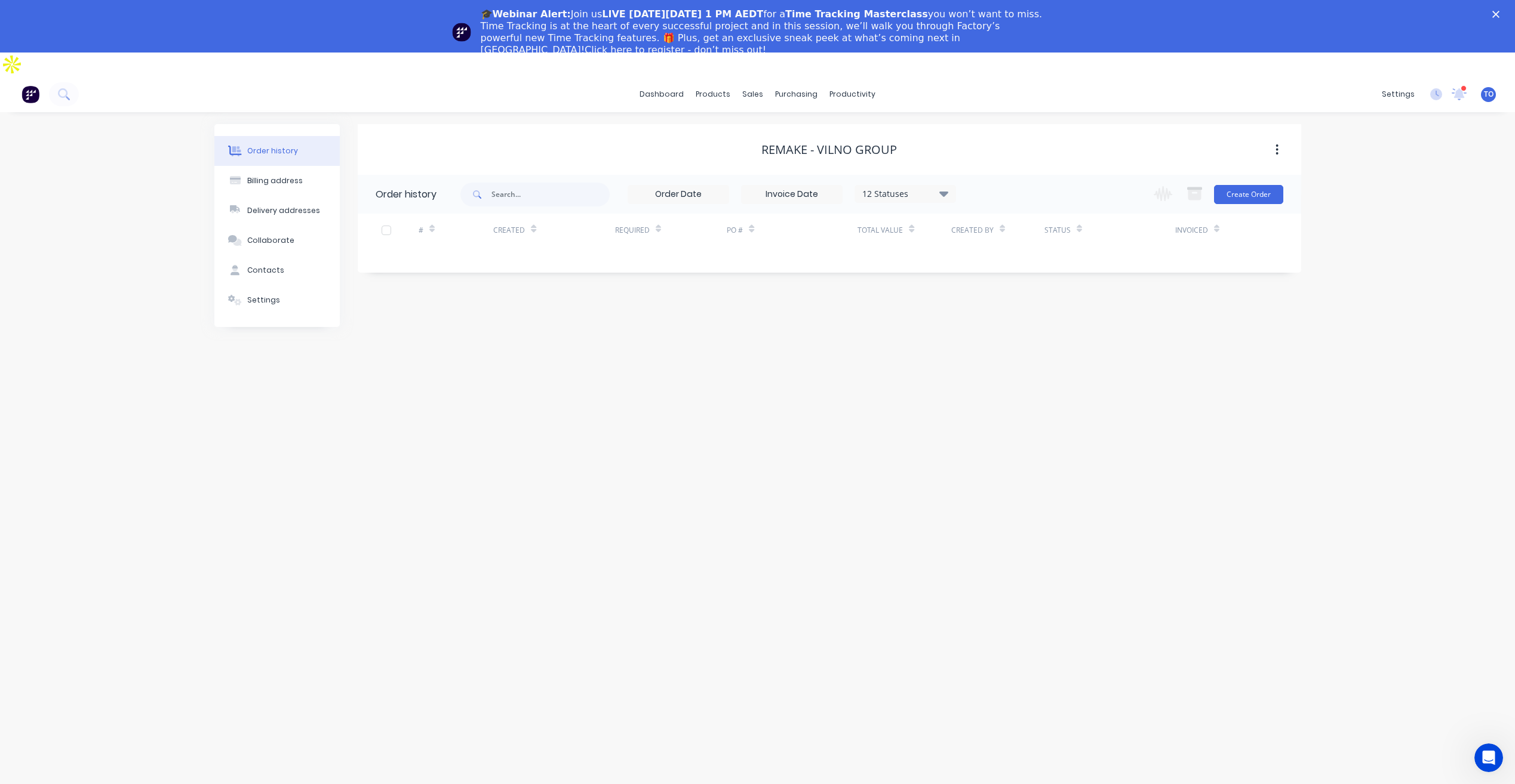
drag, startPoint x: 660, startPoint y: 438, endPoint x: 668, endPoint y: 418, distance: 21.5
click at [669, 438] on div "Order history Billing address Delivery addresses Collaborate Contacts Settings …" at bounding box center [758, 486] width 1515 height 748
click at [942, 191] on icon at bounding box center [942, 193] width 9 height 5
drag, startPoint x: 981, startPoint y: 308, endPoint x: 1035, endPoint y: 311, distance: 54.1
click at [980, 326] on div "All" at bounding box center [930, 338] width 149 height 24
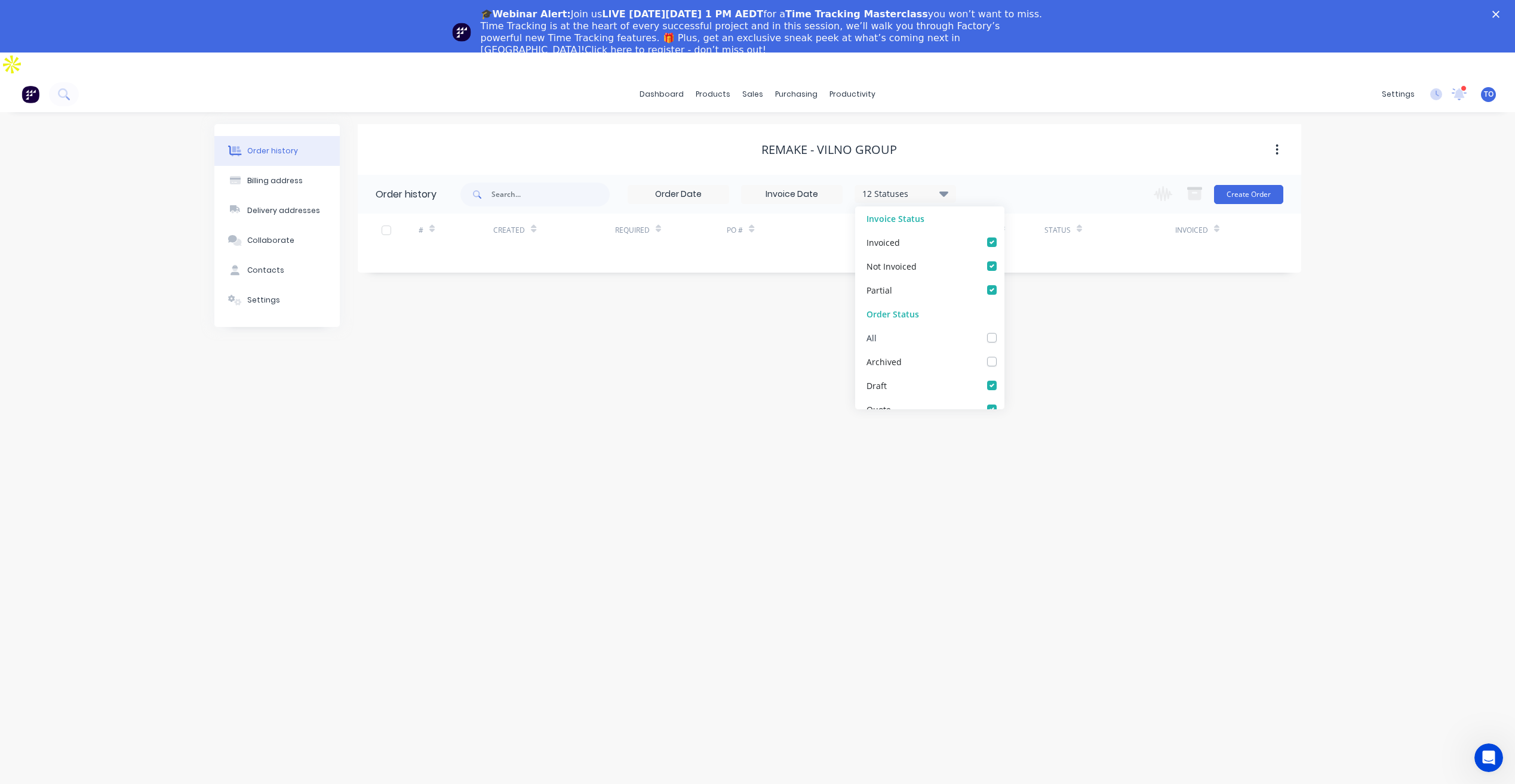
click at [1004, 331] on label at bounding box center [1004, 331] width 0 height 0
click at [1004, 331] on input "checkbox" at bounding box center [1009, 336] width 10 height 11
checkbox input "true"
click at [1230, 309] on div "Order history Billing address Delivery addresses Collaborate Contacts Settings …" at bounding box center [758, 486] width 1515 height 748
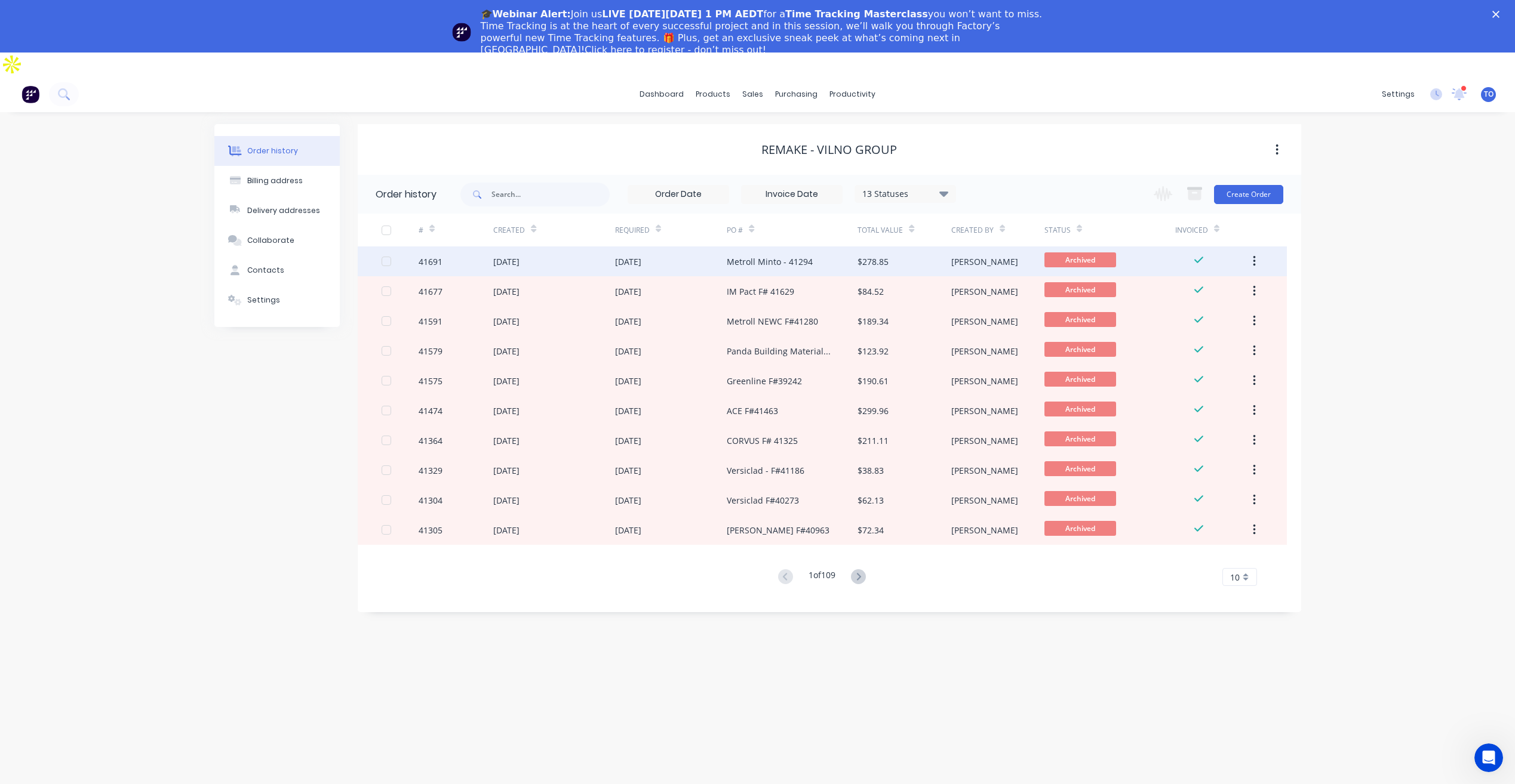
click at [619, 255] on div "15 Sep 2025" at bounding box center [628, 261] width 27 height 13
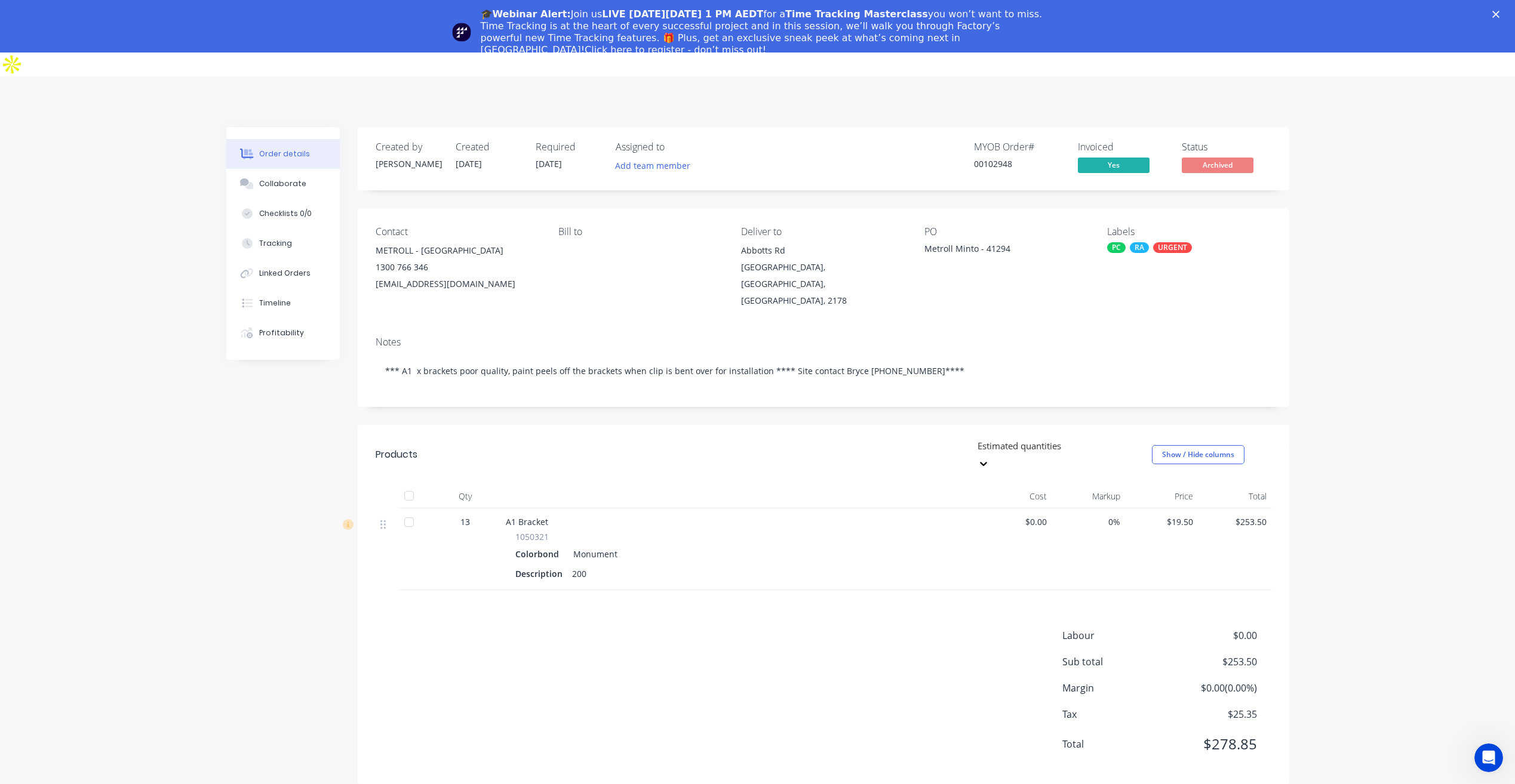
click at [1499, 14] on polygon "Close" at bounding box center [1495, 14] width 7 height 7
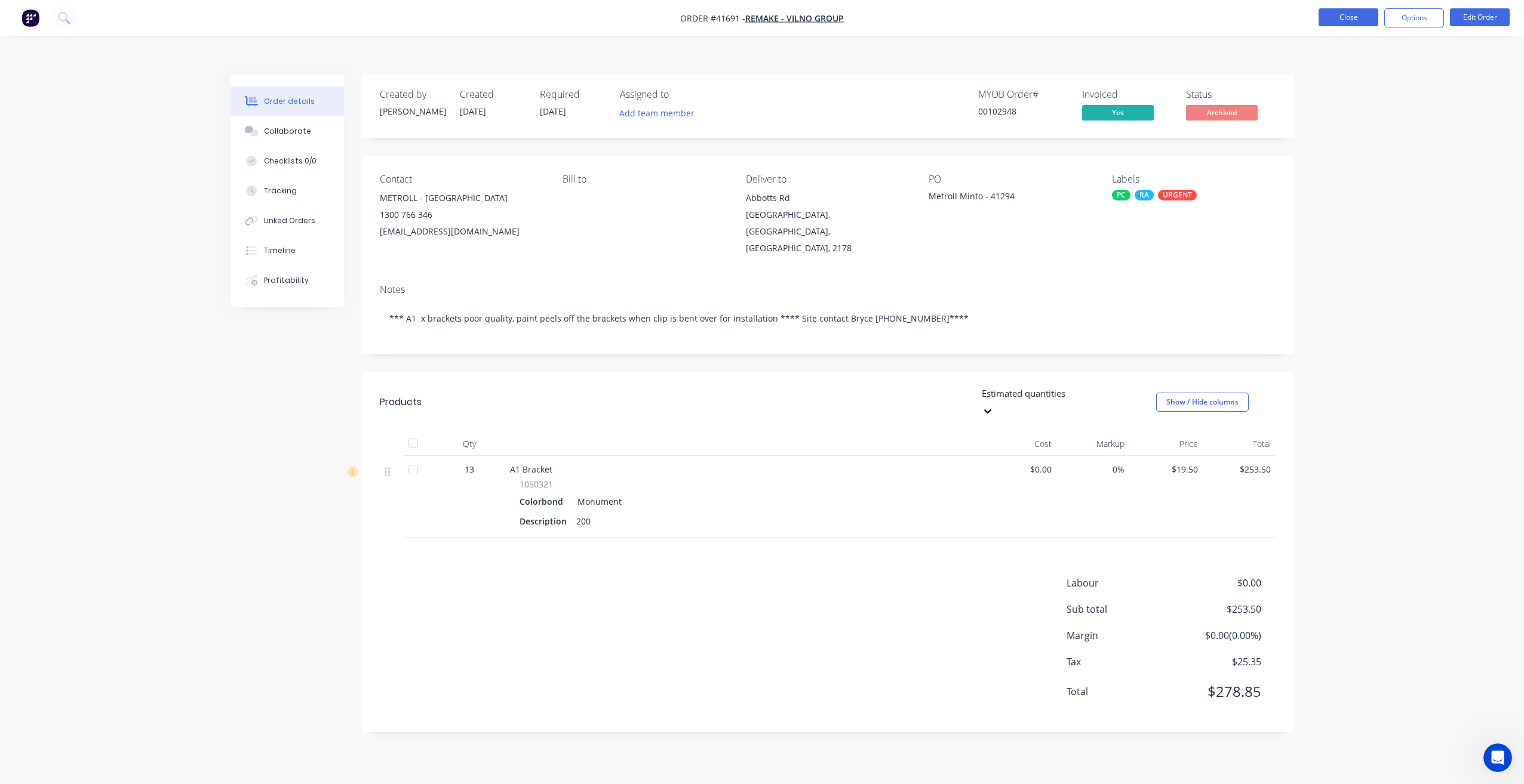
click at [1334, 12] on button "Close" at bounding box center [1348, 17] width 59 height 18
click at [1342, 19] on button "Close" at bounding box center [1348, 17] width 59 height 18
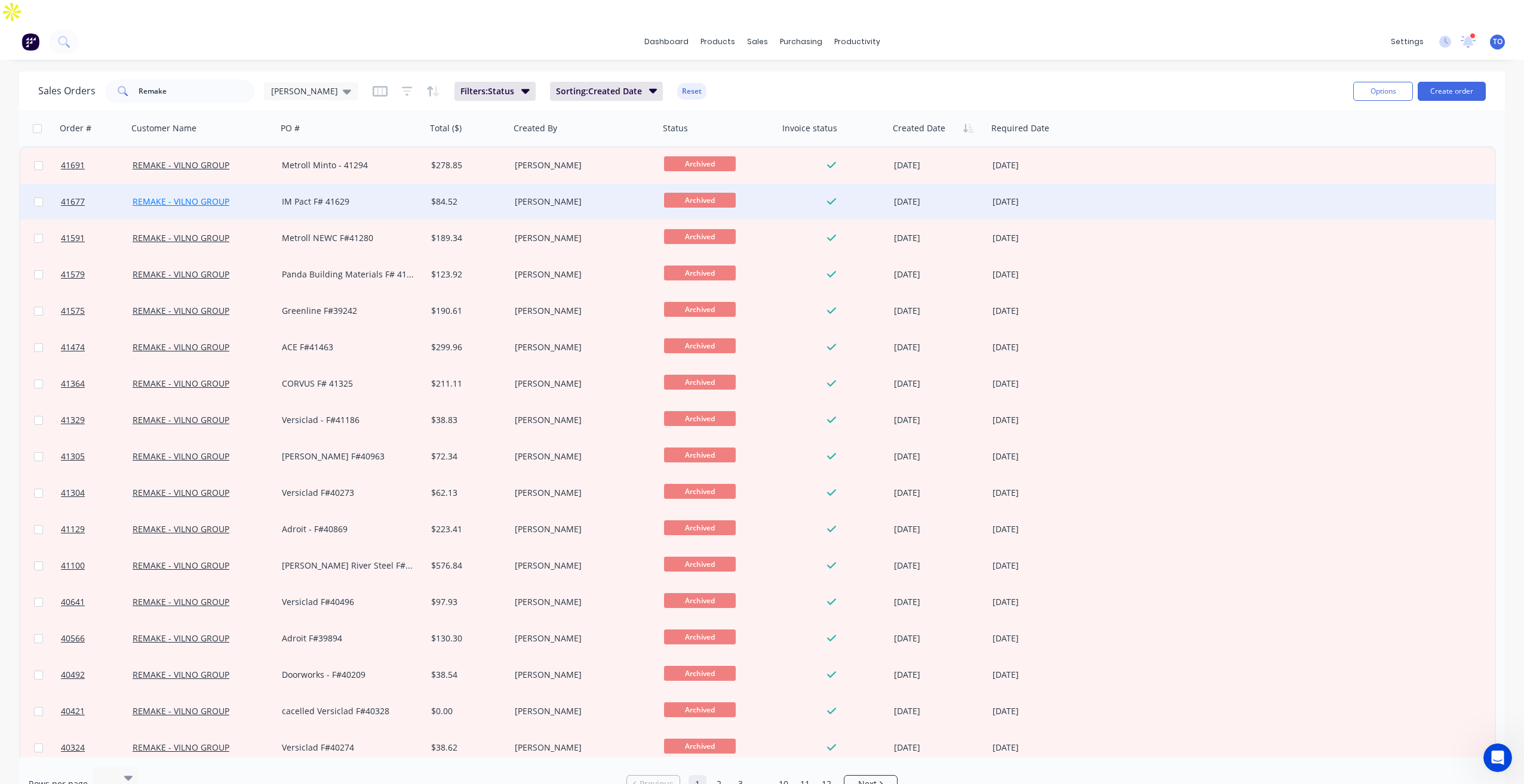
click at [160, 196] on link "REMAKE - VILNO GROUP" at bounding box center [181, 201] width 97 height 11
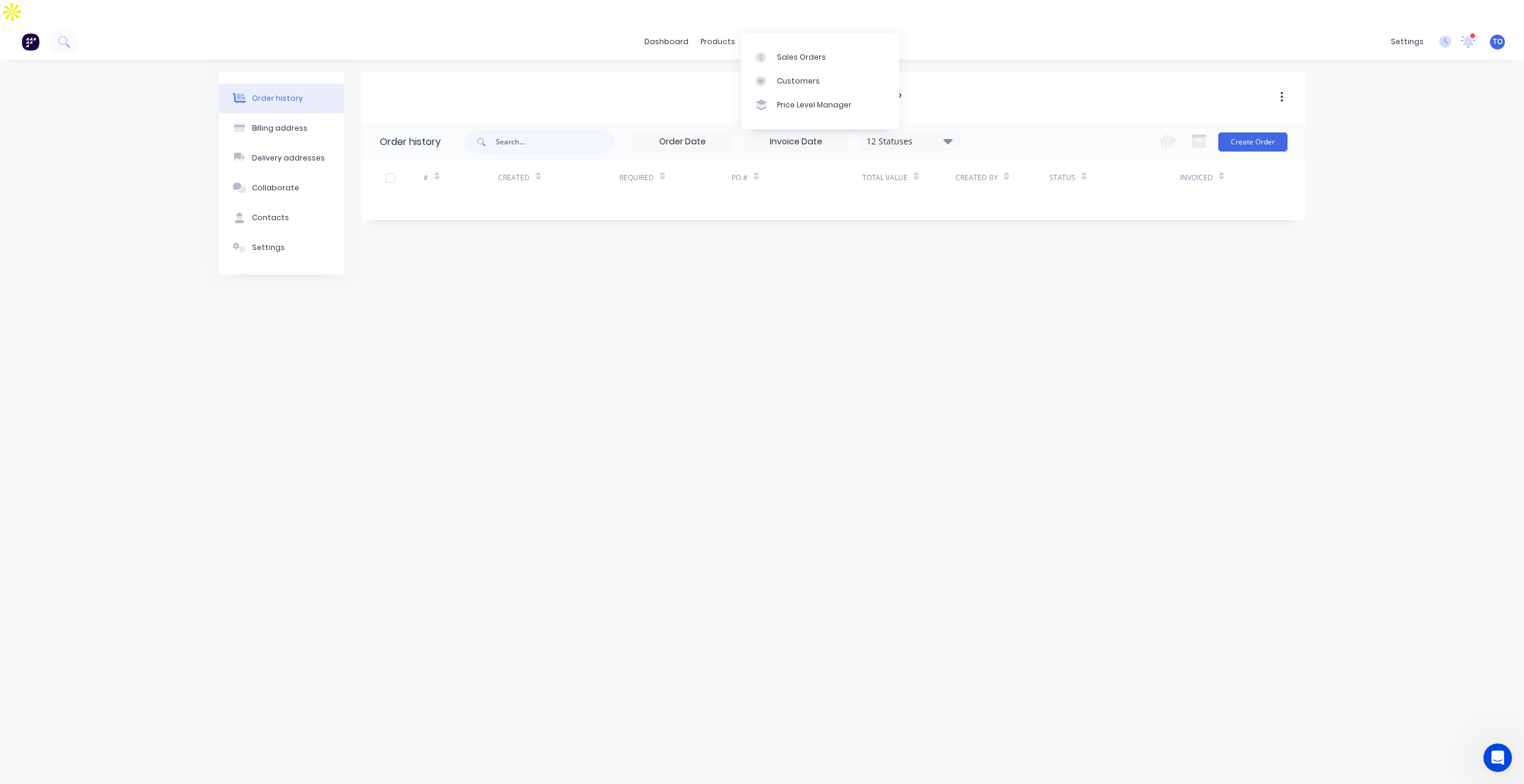
click at [952, 133] on icon at bounding box center [947, 140] width 9 height 14
click at [986, 274] on div "All" at bounding box center [934, 286] width 149 height 24
click at [1008, 279] on label at bounding box center [1008, 279] width 0 height 0
click at [1008, 279] on input "checkbox" at bounding box center [1013, 284] width 10 height 11
checkbox input "true"
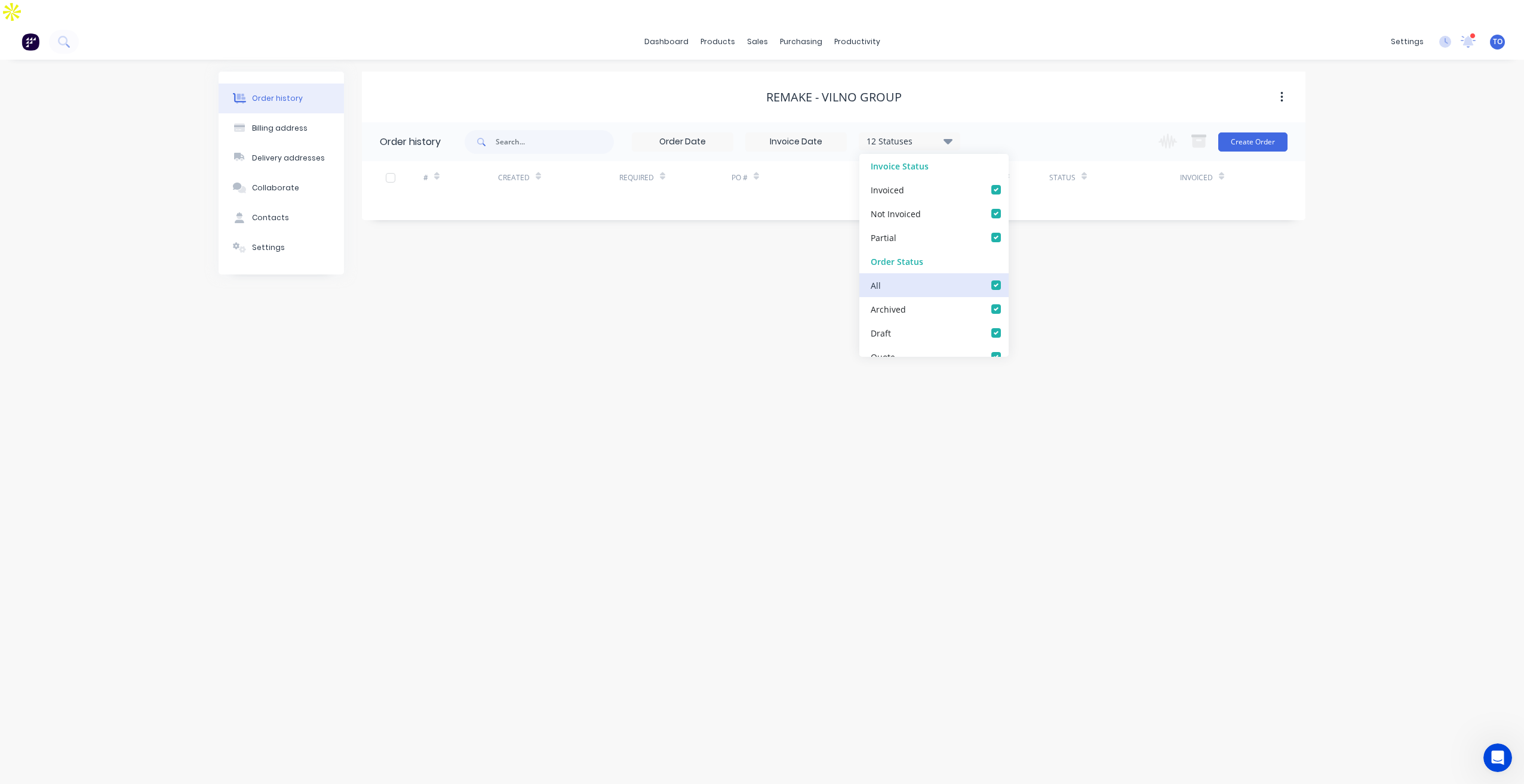
checkbox input "true"
click at [1446, 219] on div "Order history Billing address Delivery addresses Collaborate Contacts Settings …" at bounding box center [762, 433] width 1524 height 748
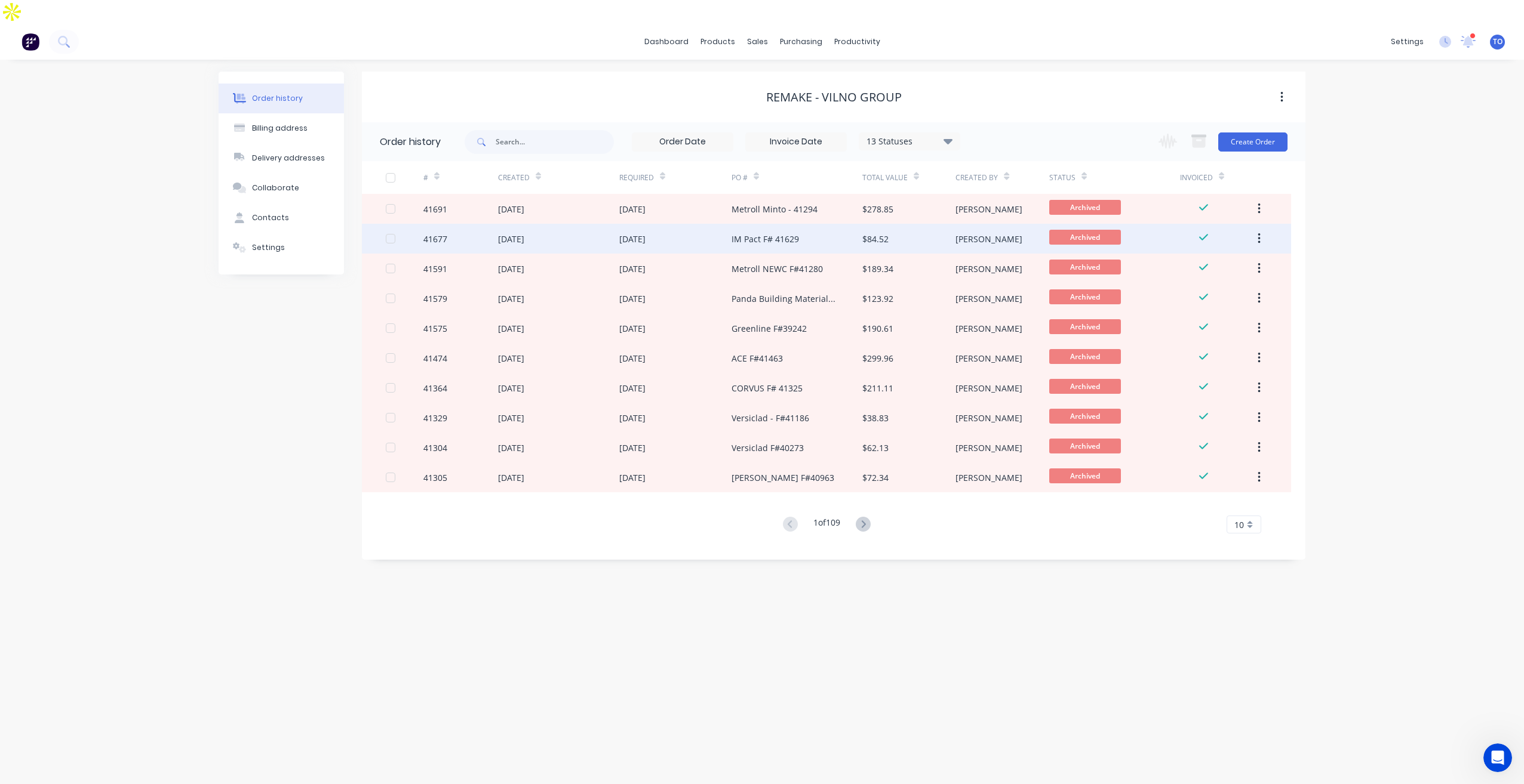
click at [712, 223] on div "12 Sep 2025" at bounding box center [675, 238] width 113 height 30
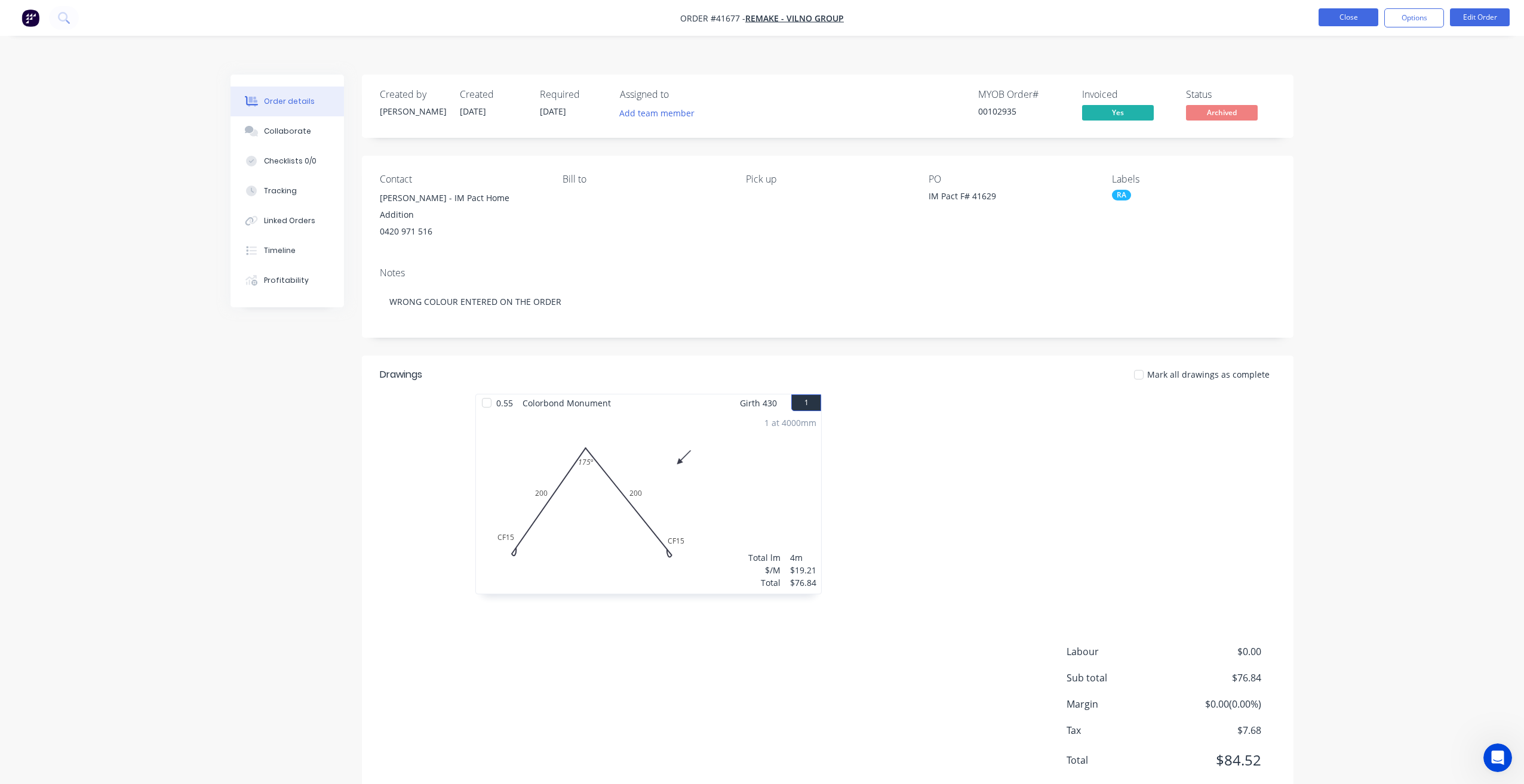
click at [1339, 9] on button "Close" at bounding box center [1348, 17] width 59 height 18
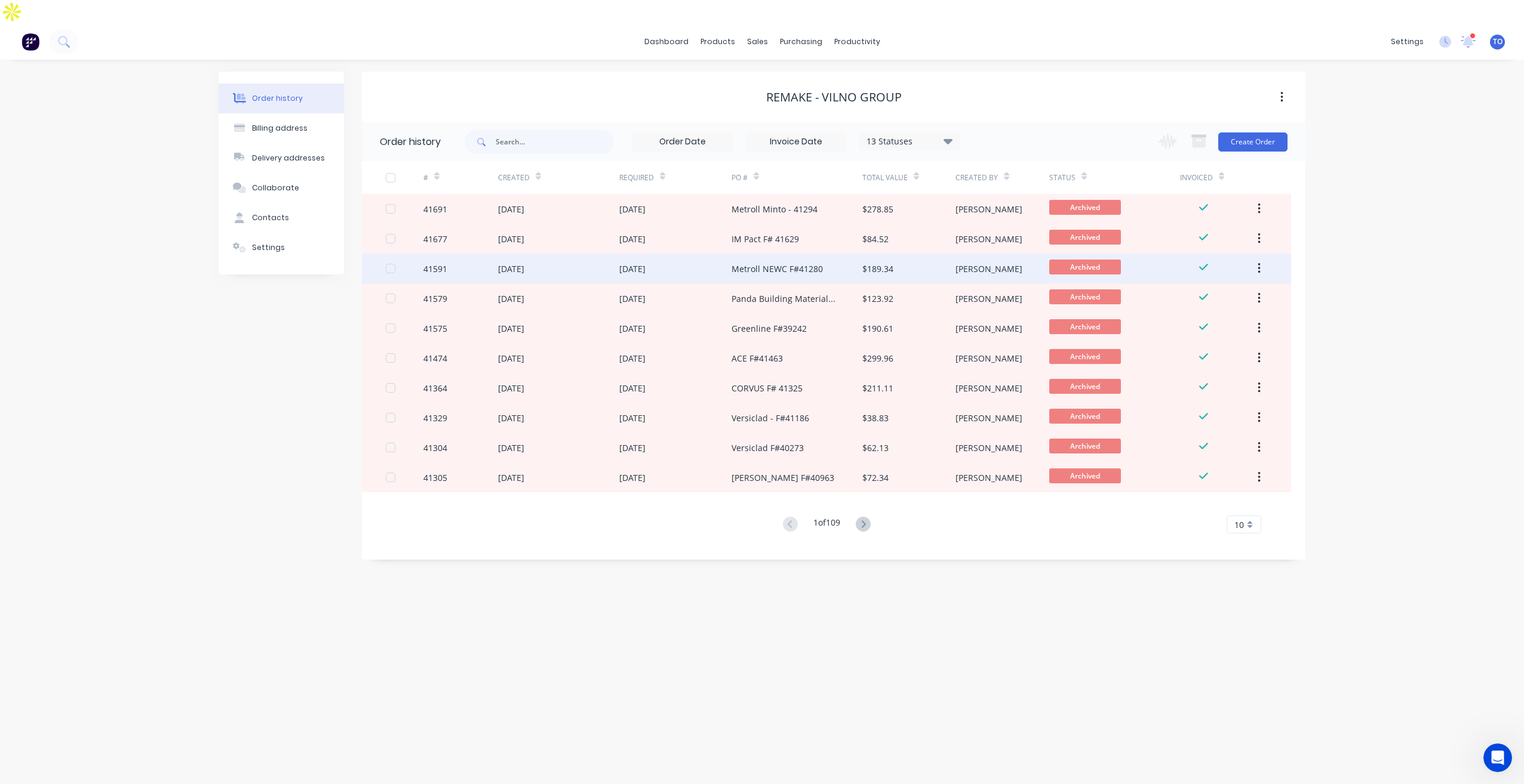
click at [737, 263] on div "Metroll NEWC F#41280" at bounding box center [777, 269] width 91 height 13
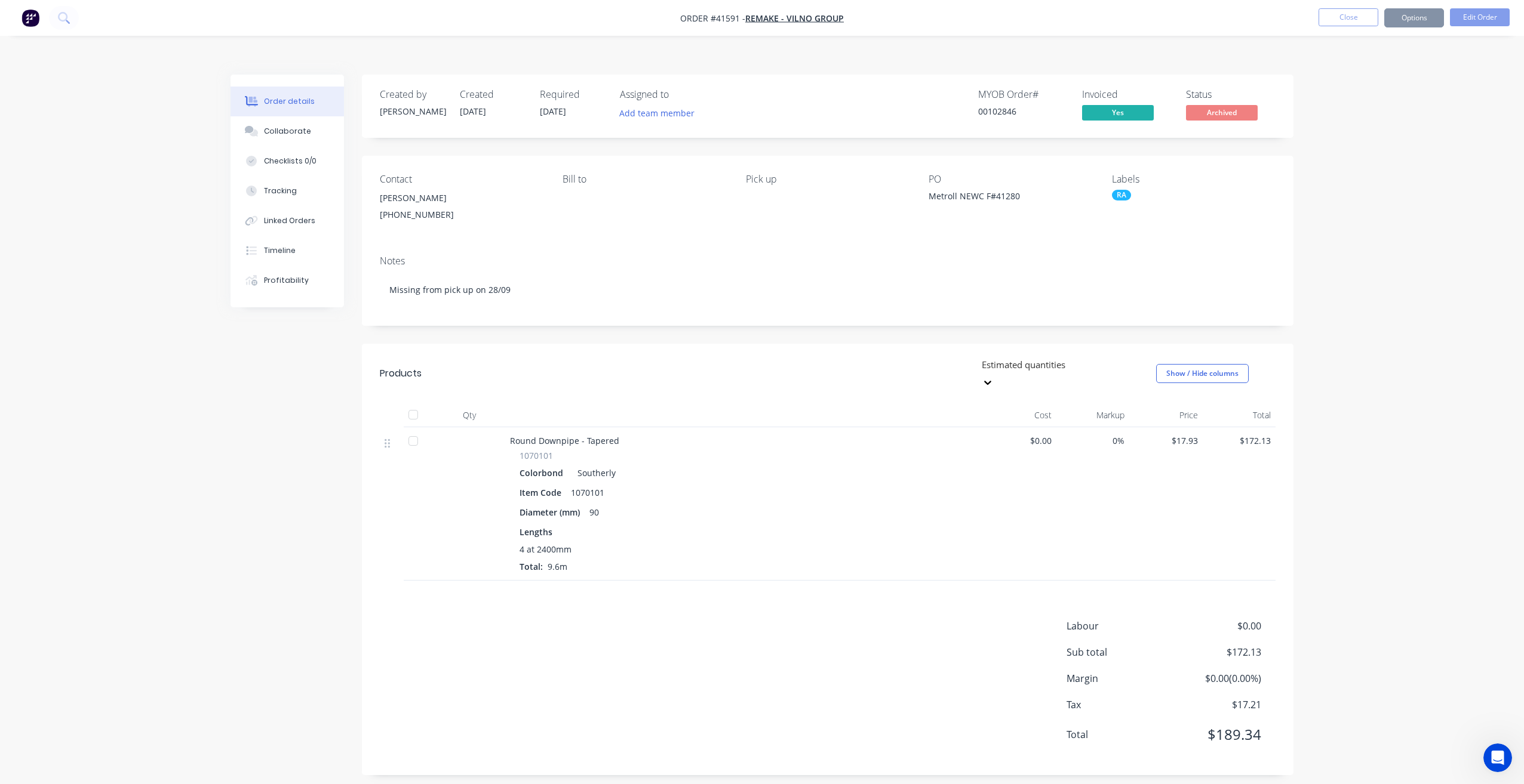
drag, startPoint x: 672, startPoint y: 254, endPoint x: 1325, endPoint y: 226, distance: 653.6
click at [1325, 226] on div "Order details Collaborate Checklists 0/0 Tracking Linked Orders Timeline Profit…" at bounding box center [762, 415] width 1524 height 784
click at [1357, 19] on button "Close" at bounding box center [1348, 17] width 59 height 18
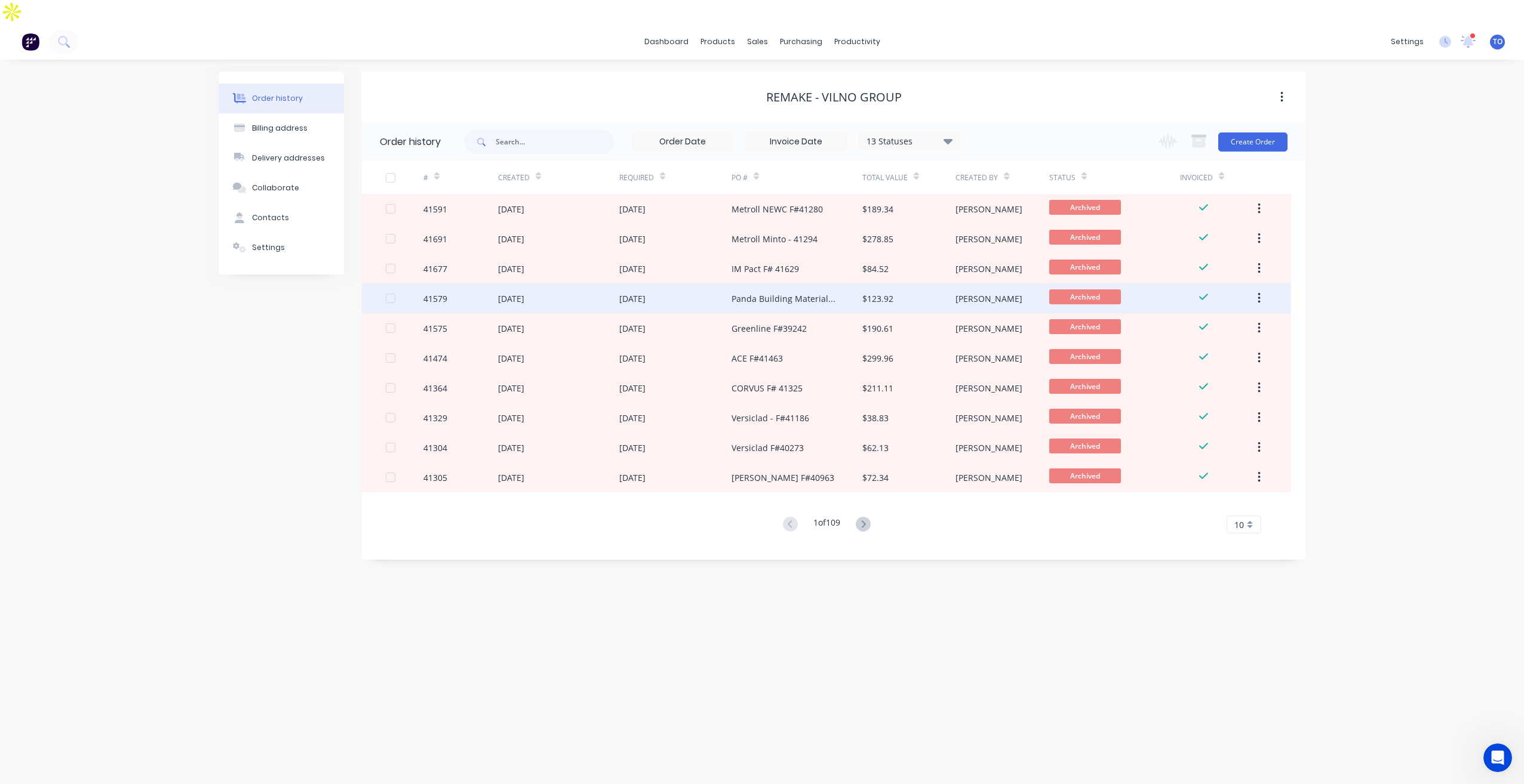
click at [563, 284] on div "08 Sep 2025" at bounding box center [559, 299] width 122 height 30
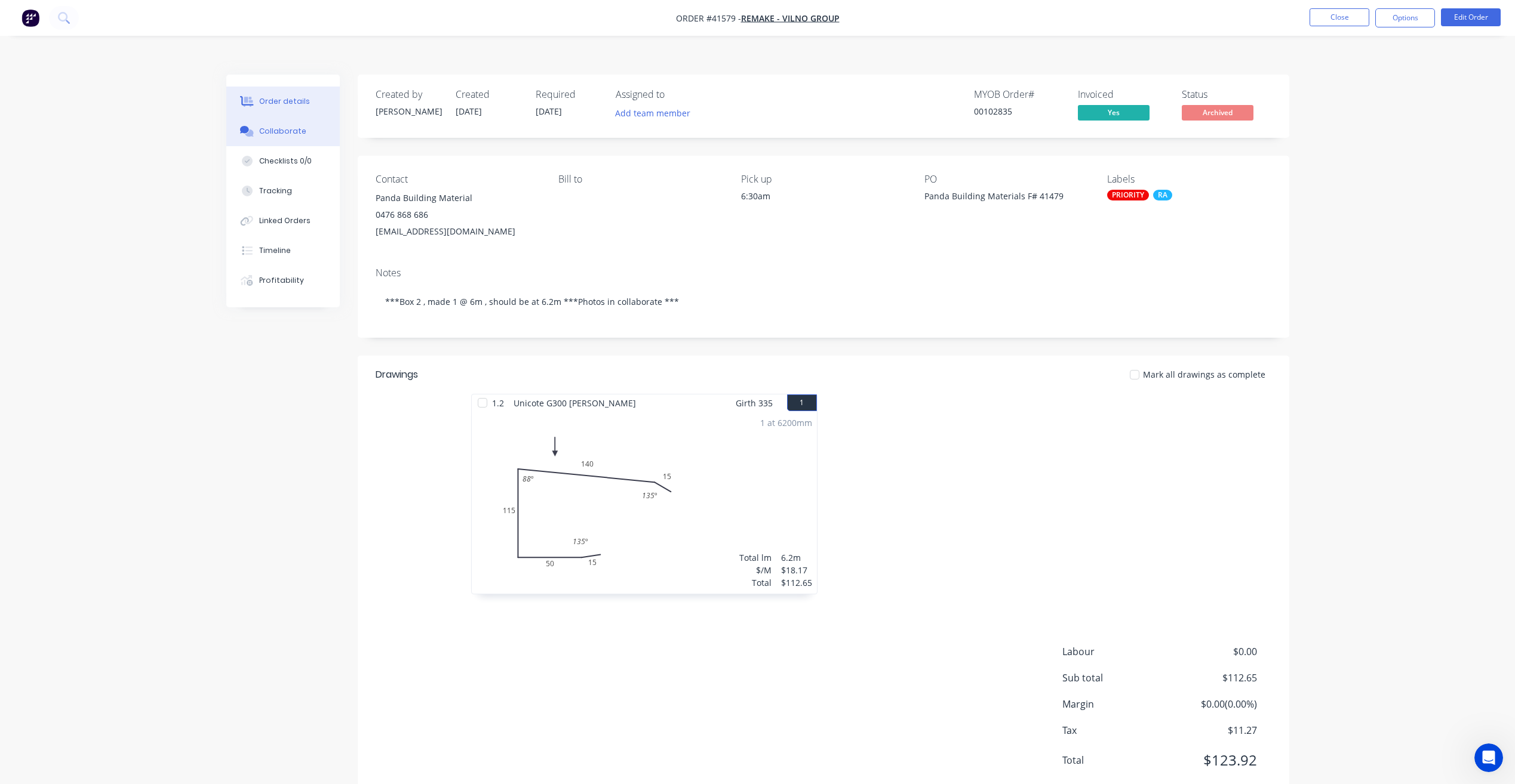
click at [297, 117] on button "Collaborate" at bounding box center [283, 131] width 114 height 30
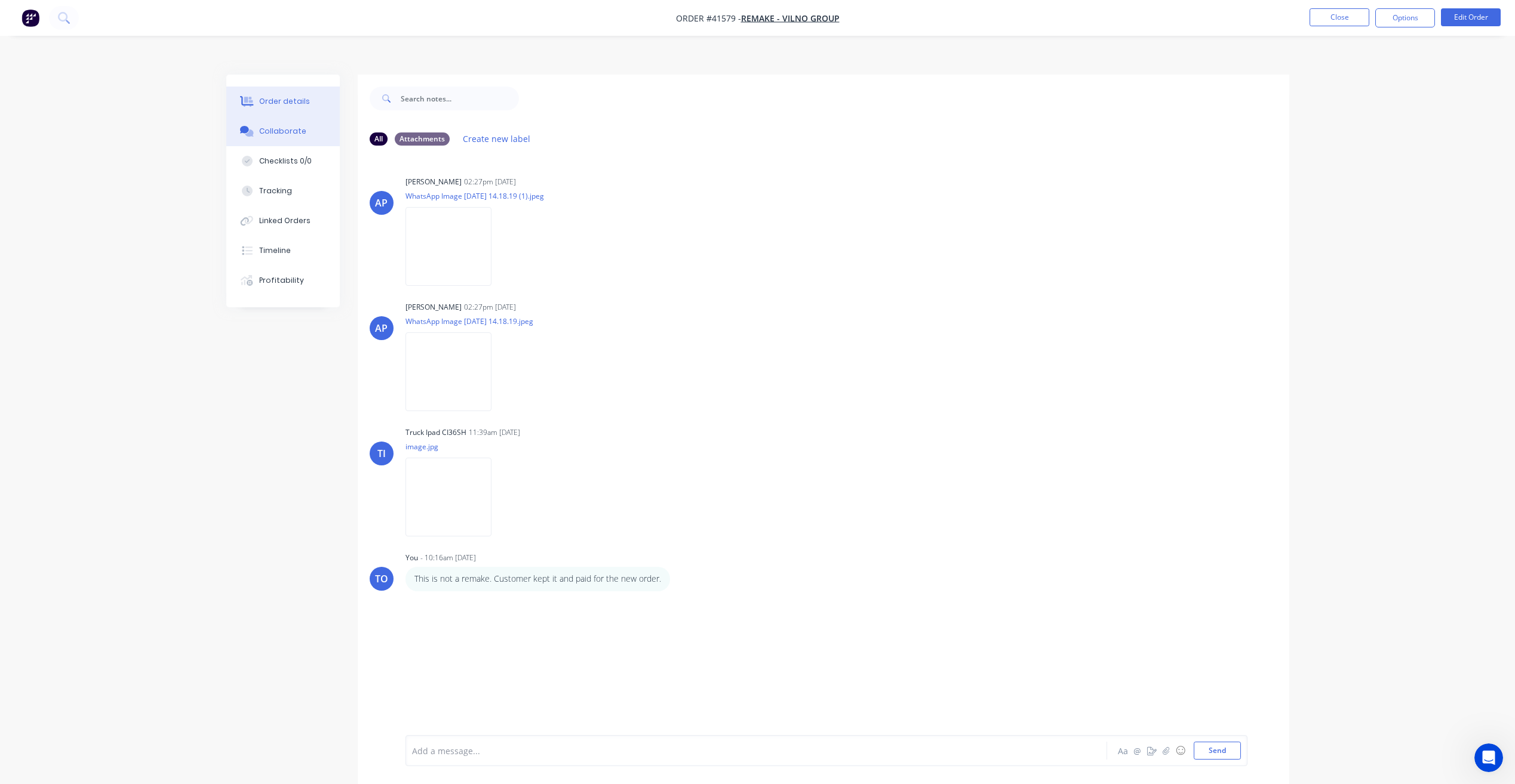
click at [290, 96] on div "Order details" at bounding box center [284, 101] width 50 height 11
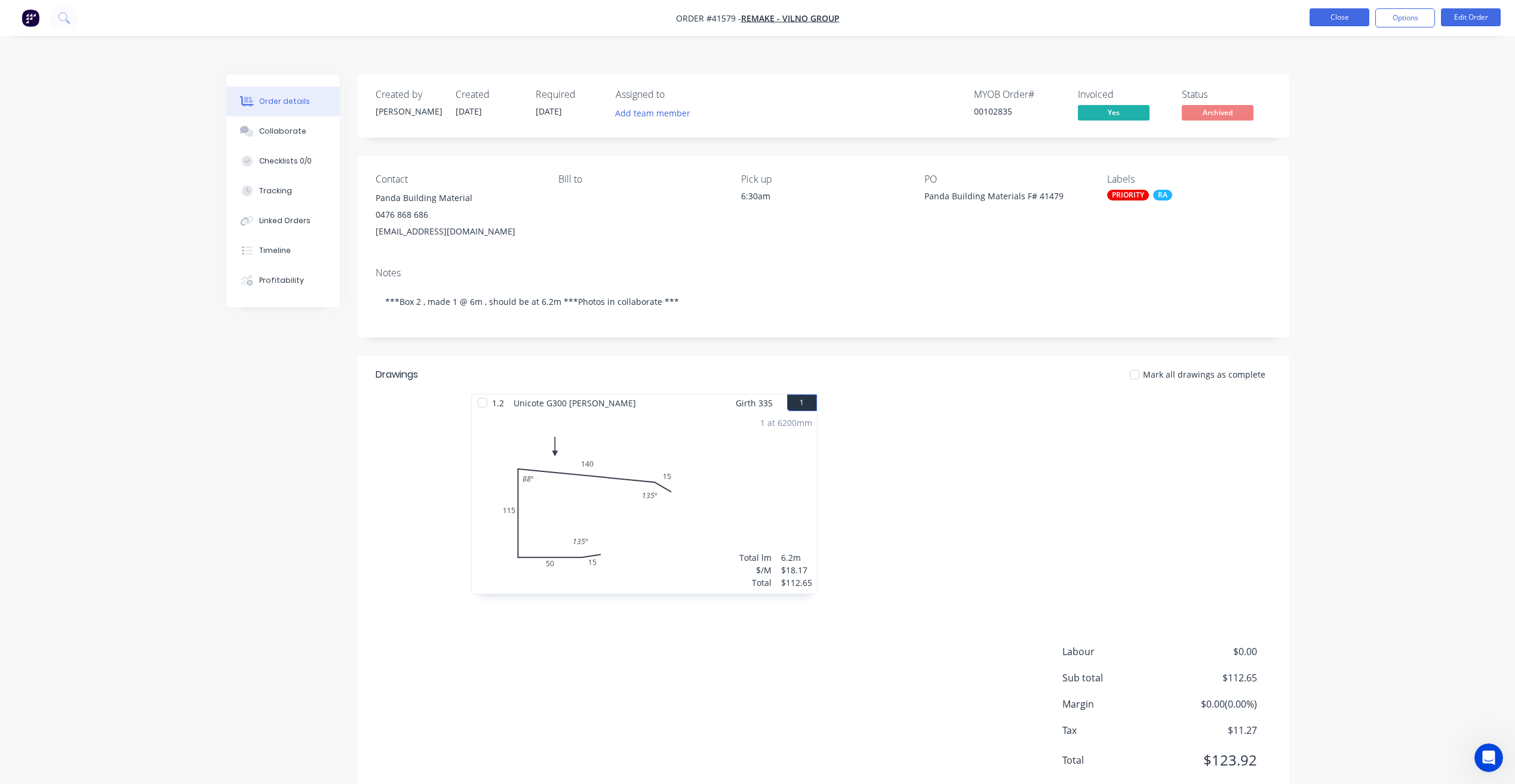
click at [1321, 15] on button "Close" at bounding box center [1339, 17] width 59 height 18
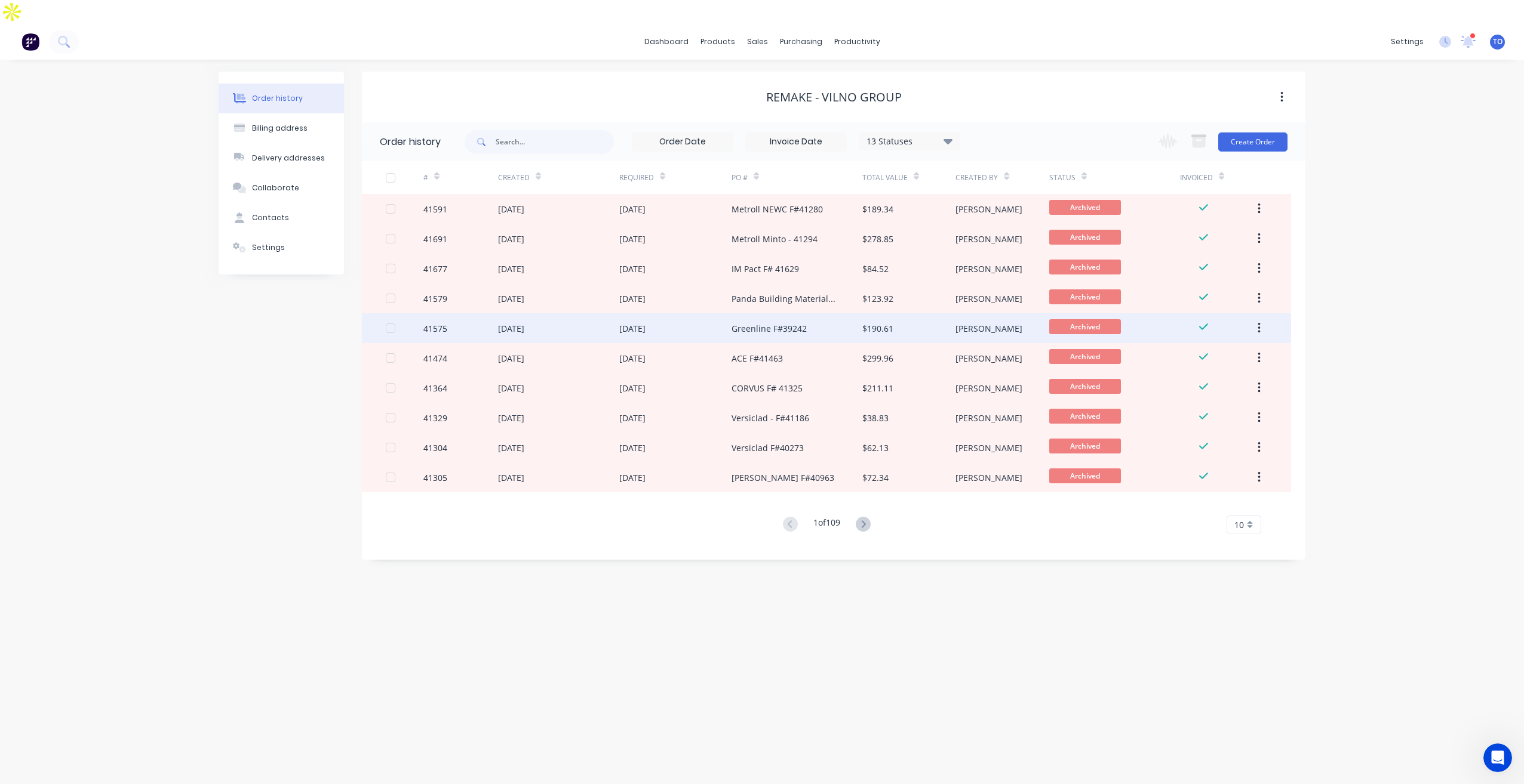
click at [691, 313] on div "09 Sep 2025" at bounding box center [675, 328] width 113 height 30
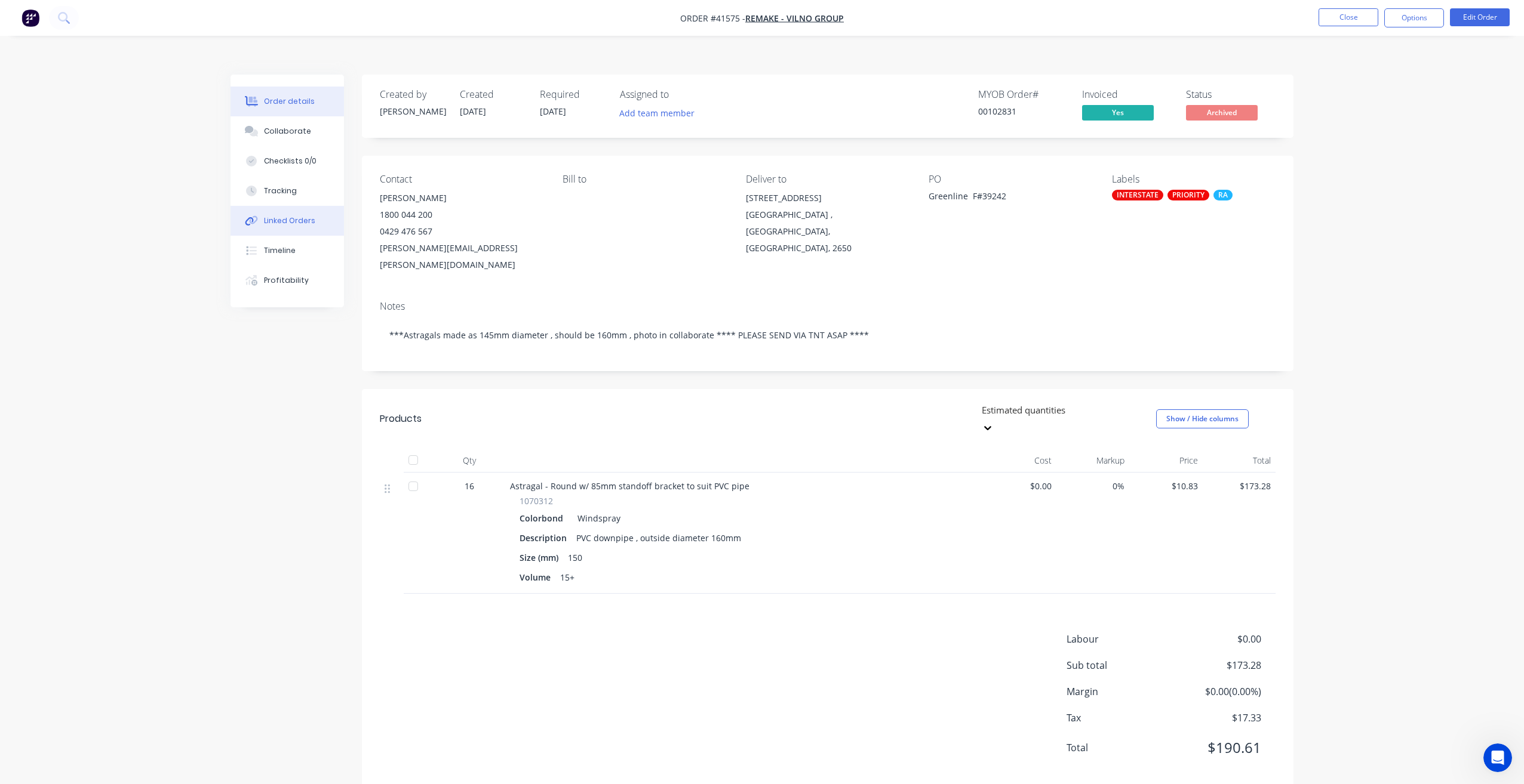
click at [292, 216] on div "Linked Orders" at bounding box center [290, 220] width 51 height 11
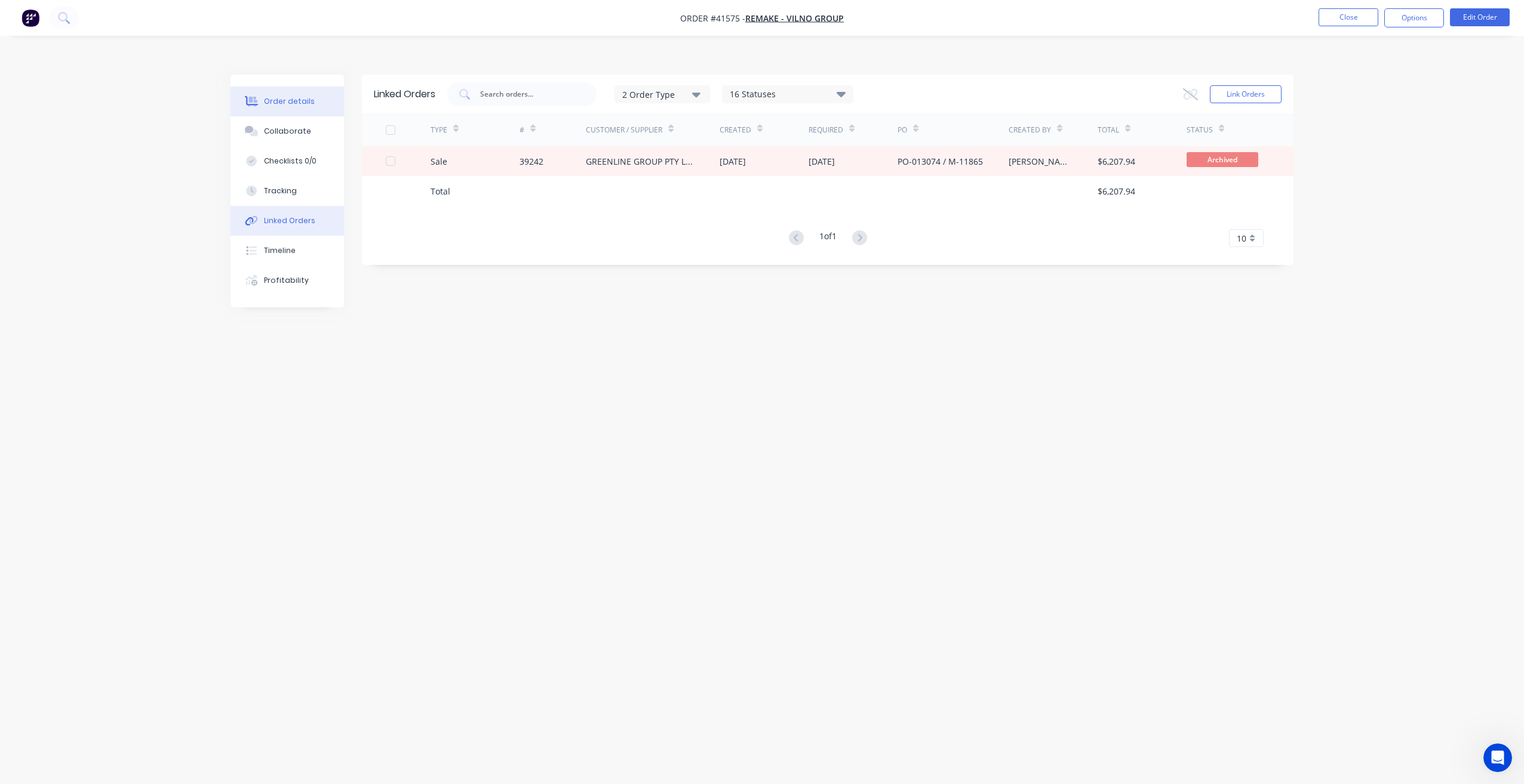
click at [301, 87] on button "Order details" at bounding box center [287, 102] width 114 height 30
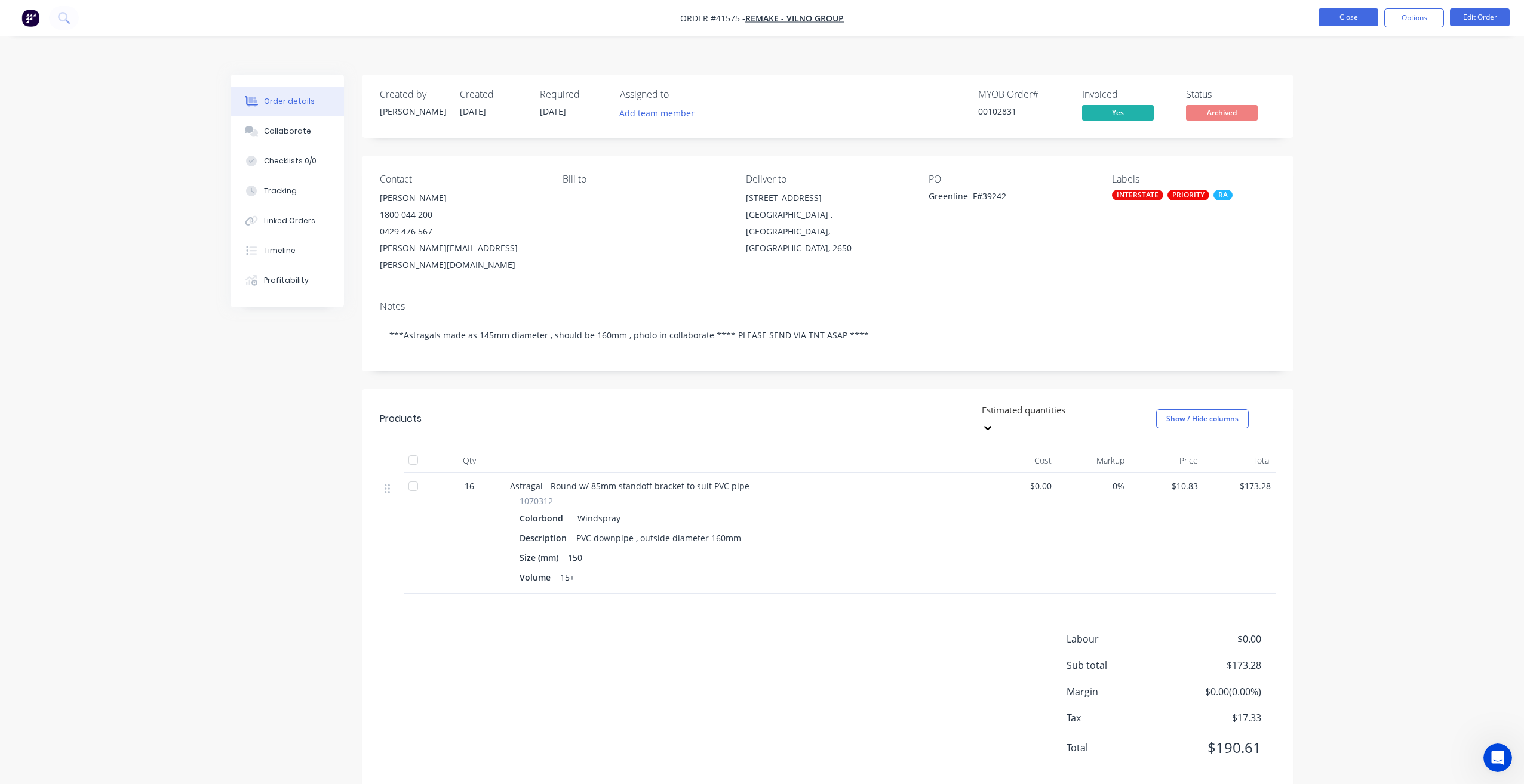
click at [1342, 21] on button "Close" at bounding box center [1348, 17] width 59 height 18
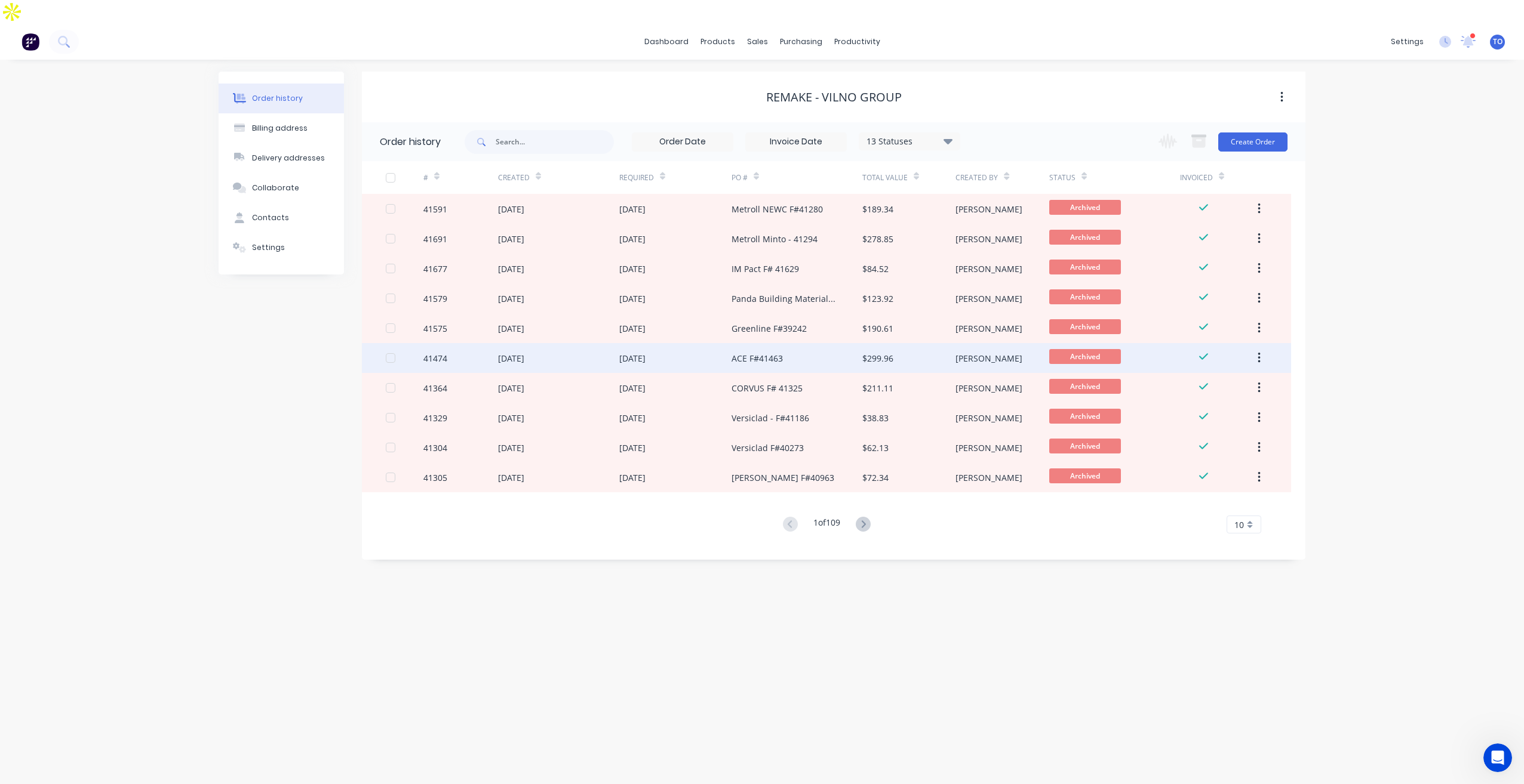
click at [642, 352] on div "03 Sep 2025" at bounding box center [632, 358] width 27 height 13
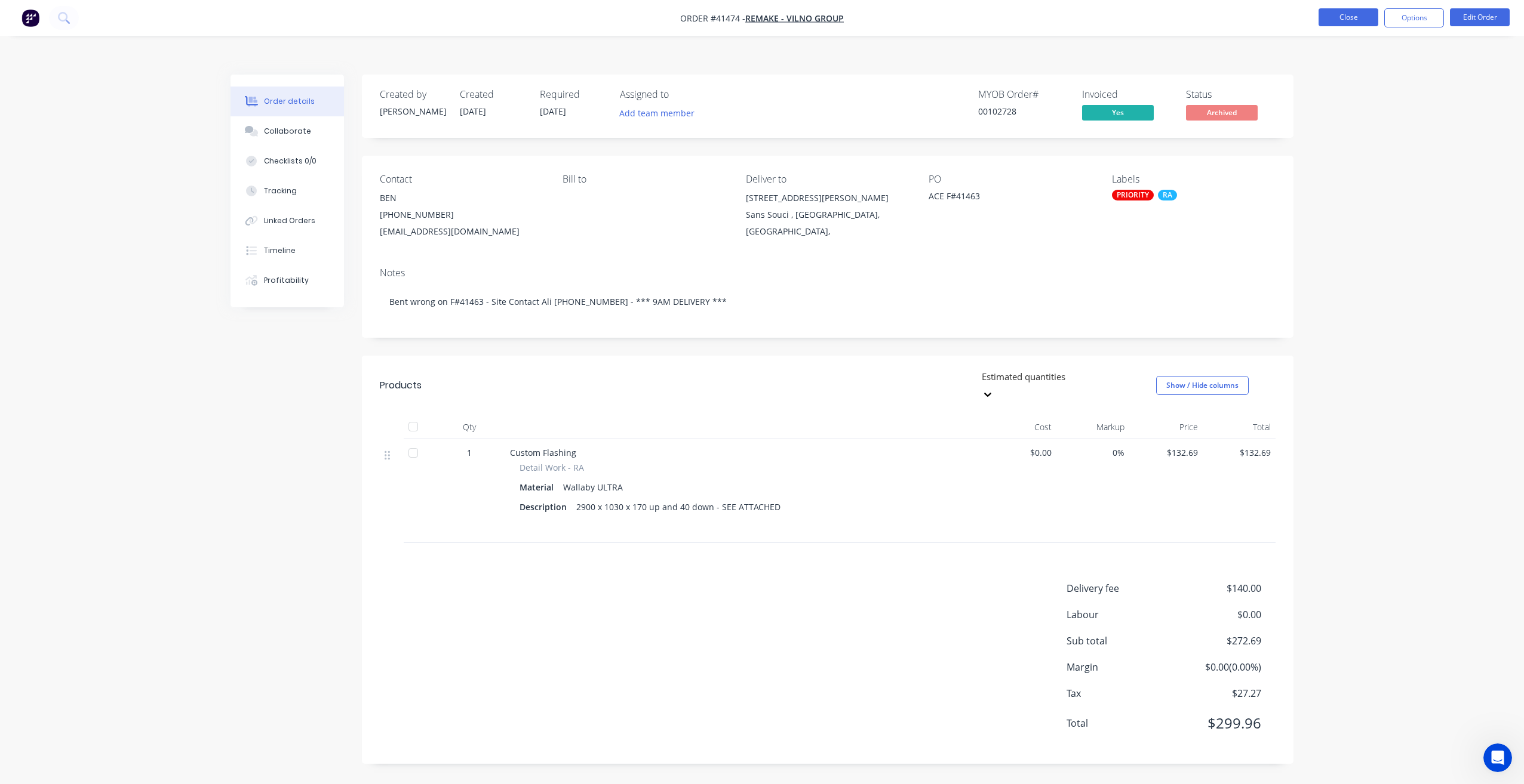
click at [1352, 22] on button "Close" at bounding box center [1348, 17] width 59 height 18
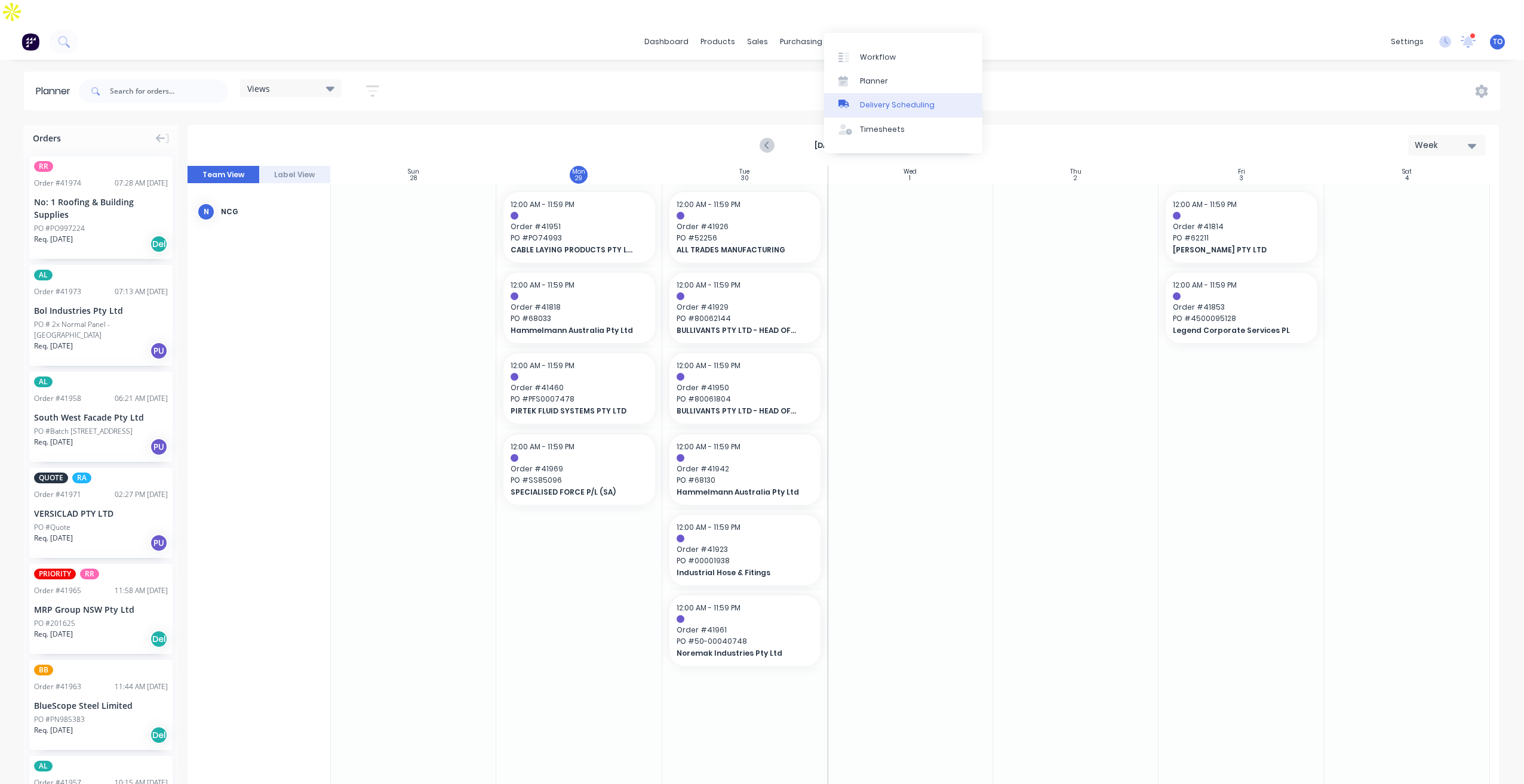
click at [882, 102] on div "Delivery Scheduling" at bounding box center [896, 105] width 74 height 11
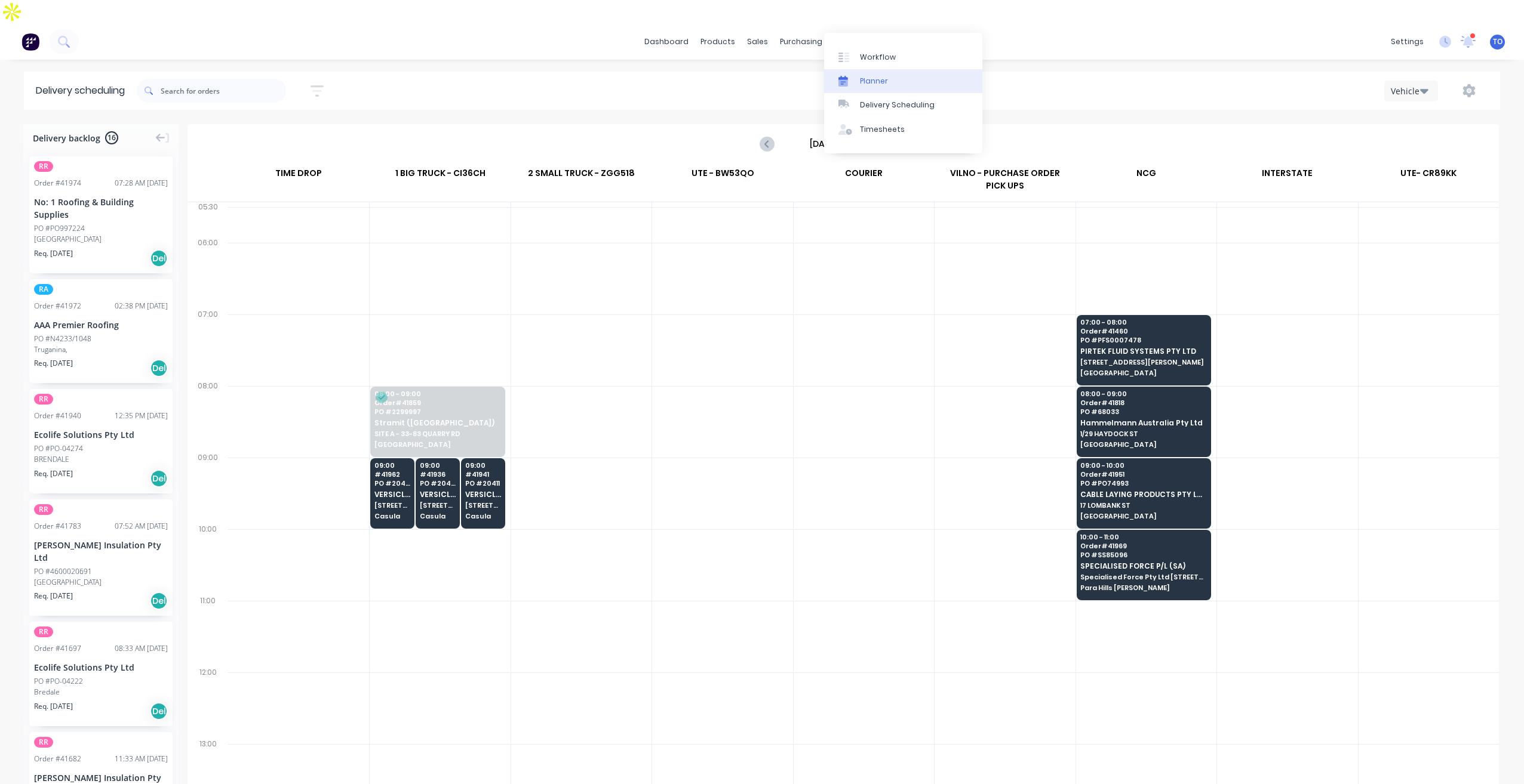
click at [871, 79] on div "Planner" at bounding box center [873, 81] width 28 height 11
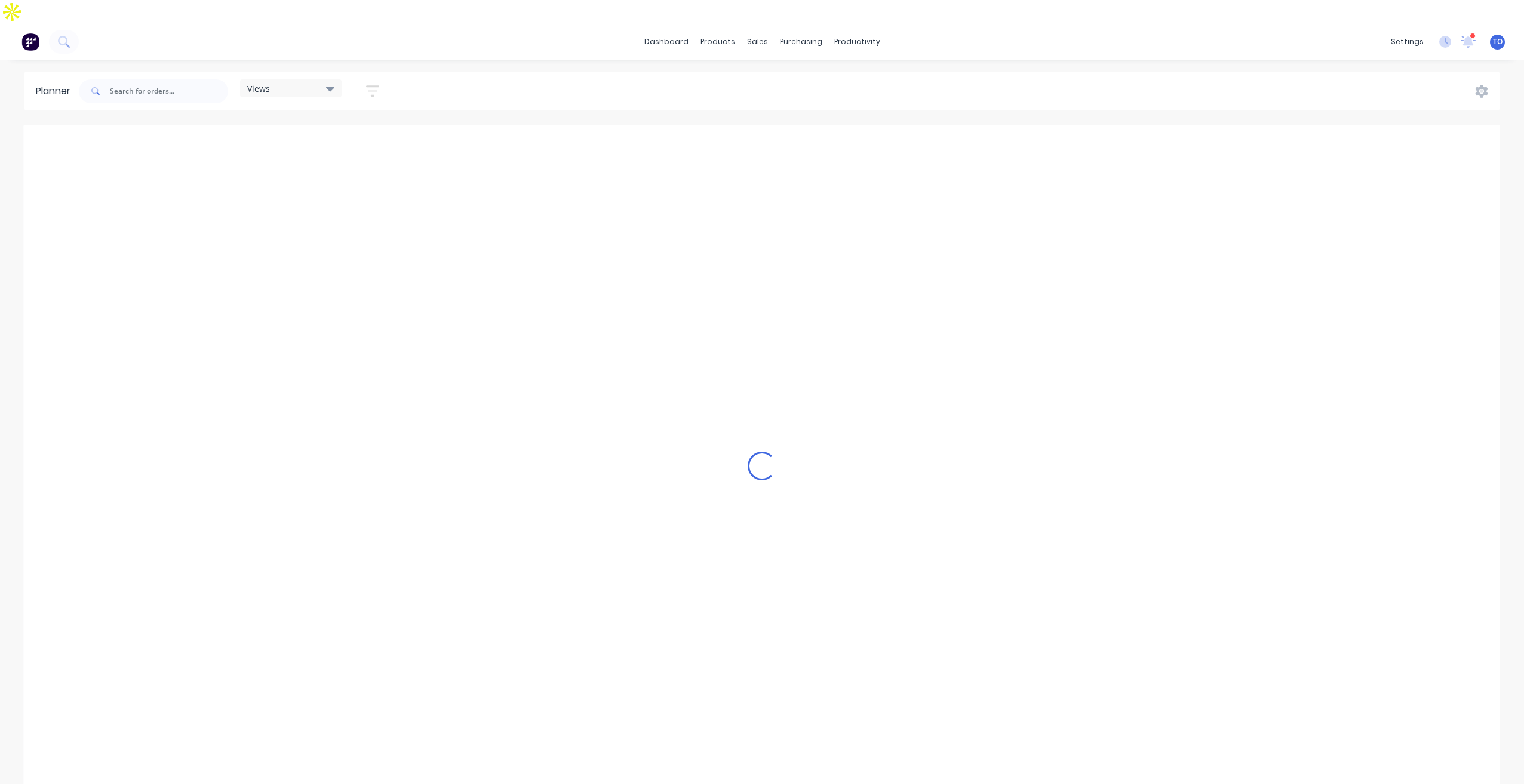
scroll to position [0, 1529]
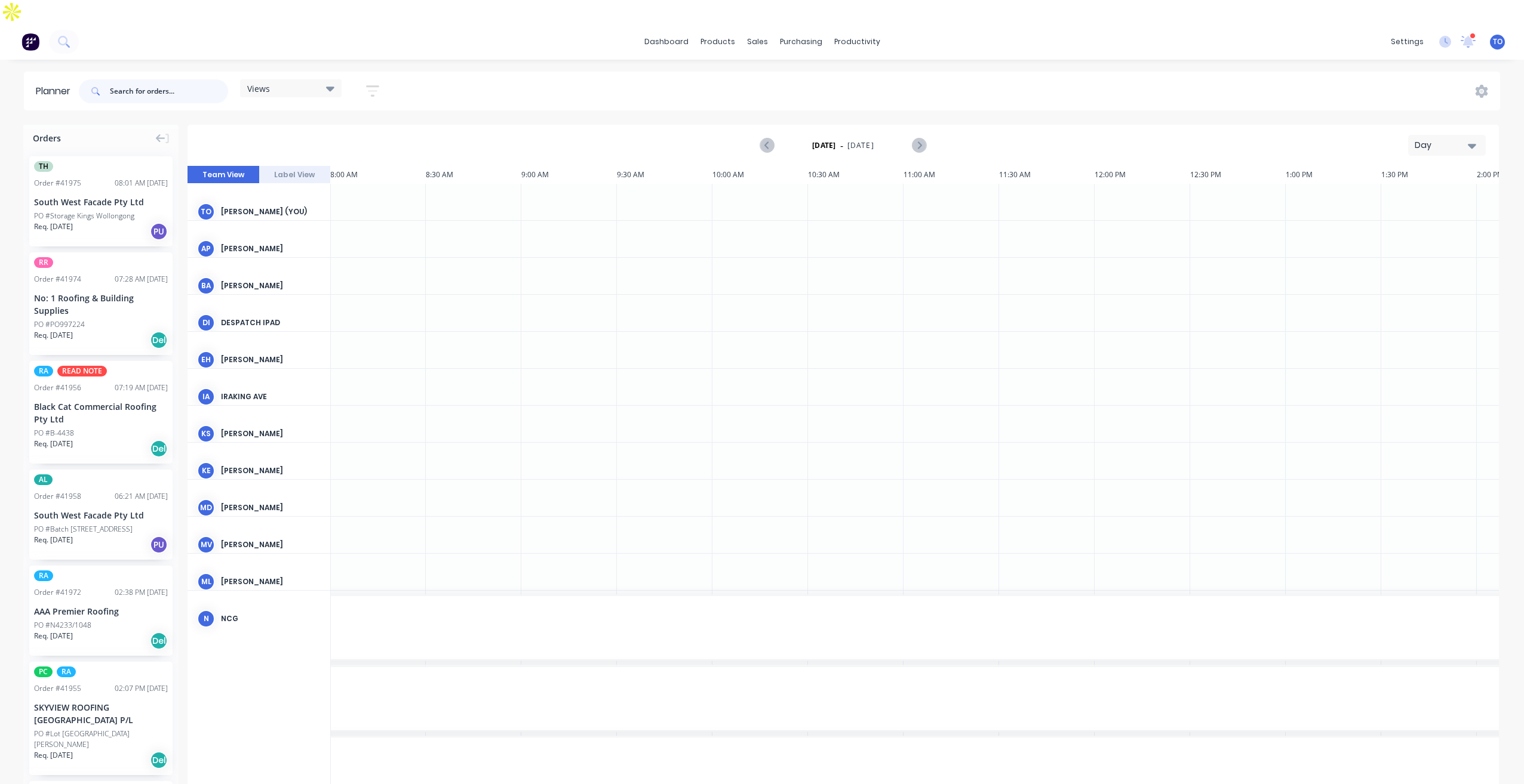
click at [152, 79] on input "text" at bounding box center [169, 91] width 119 height 24
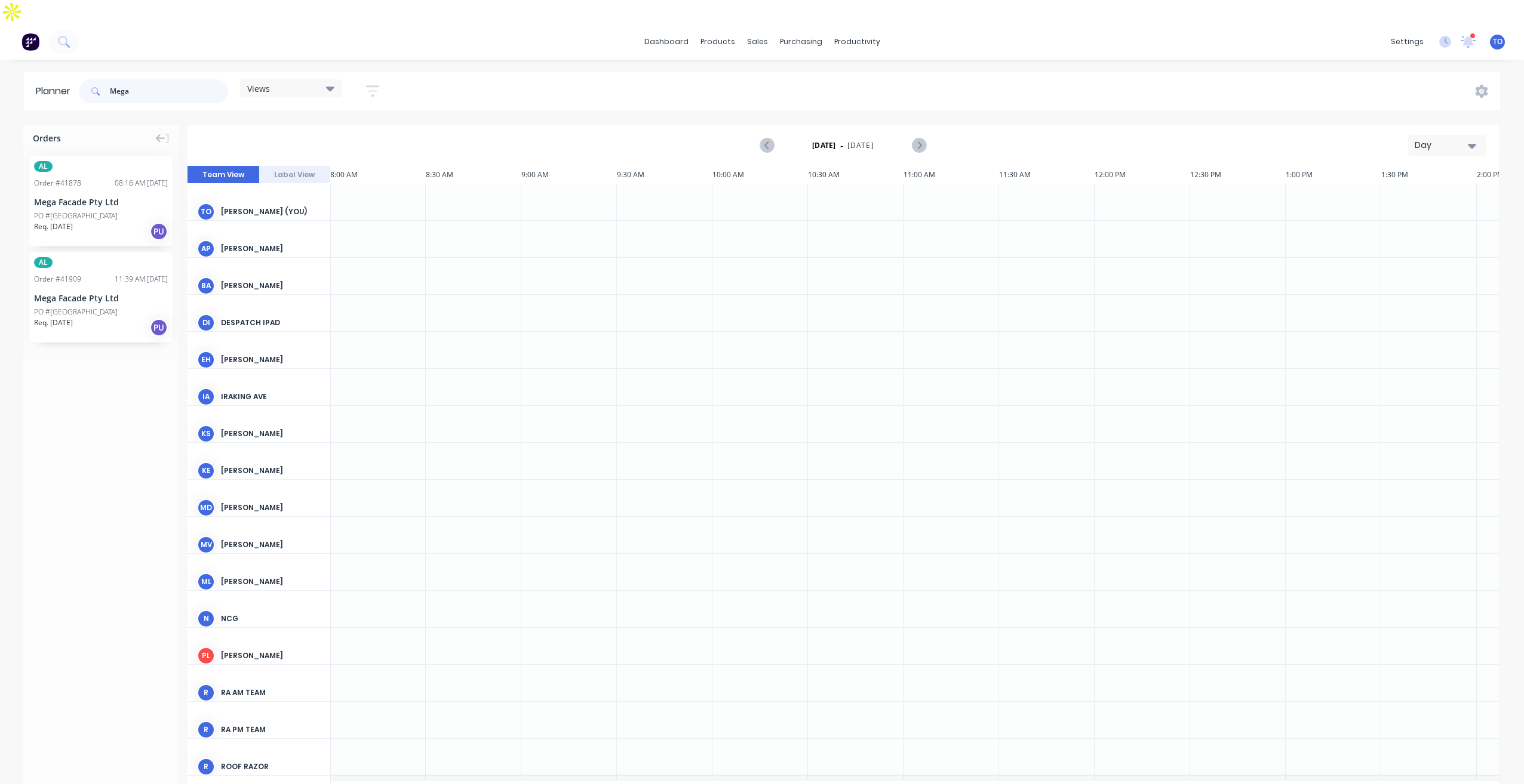
type input "Mega"
click at [114, 221] on div "Req. 25/09/25 PU" at bounding box center [100, 231] width 134 height 21
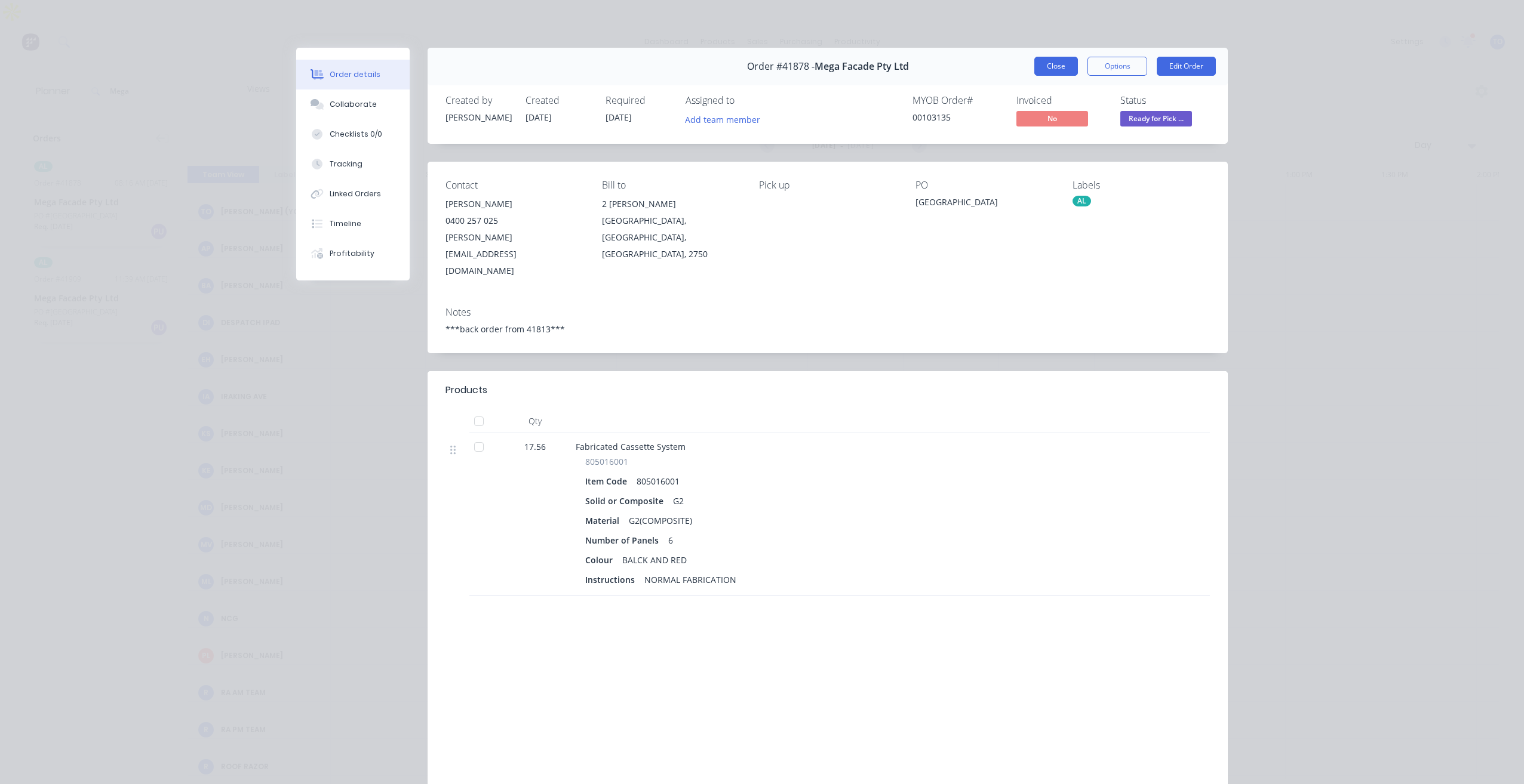
click at [1050, 63] on button "Close" at bounding box center [1056, 65] width 44 height 19
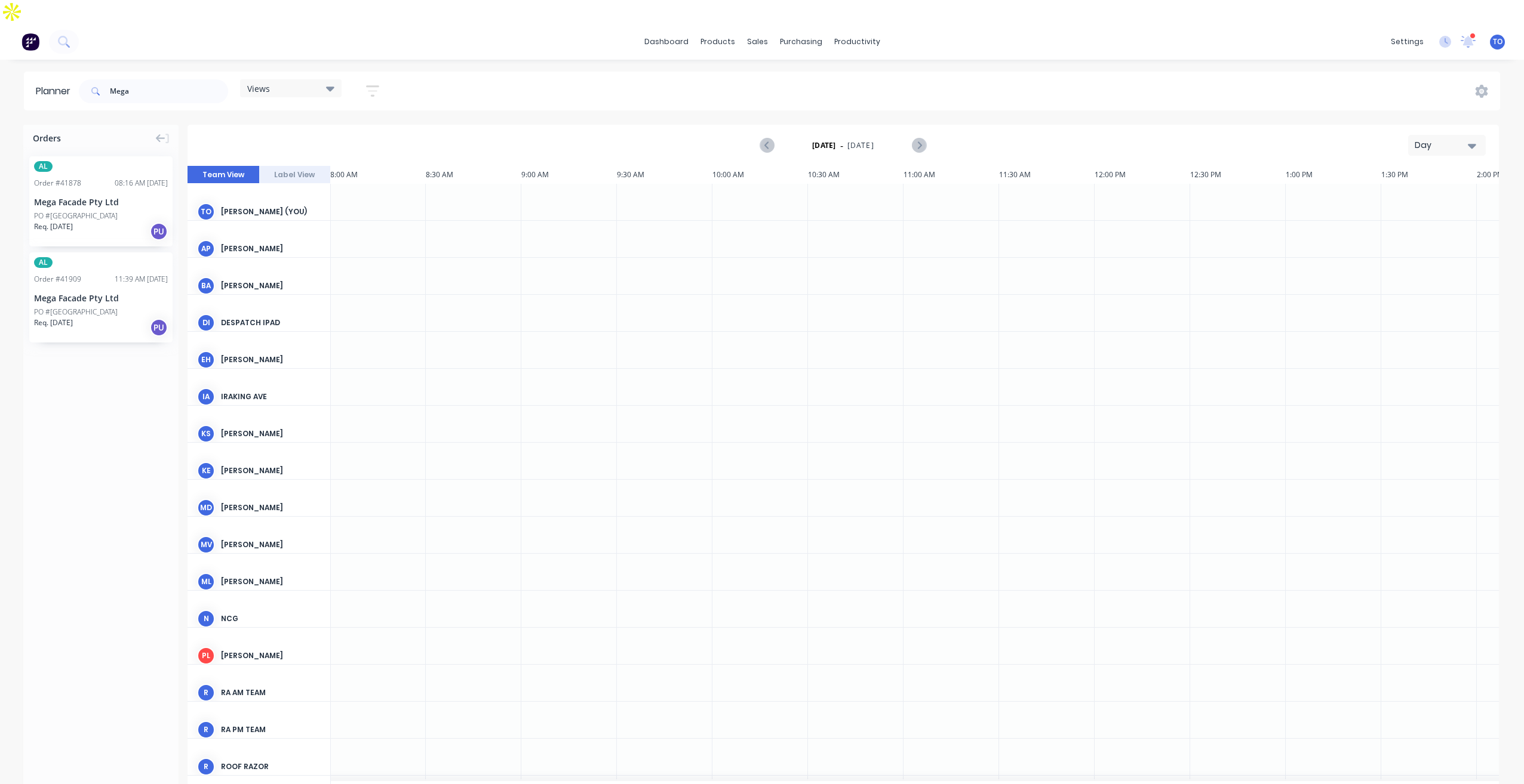
click at [93, 221] on div "Req. 25/09/25 PU" at bounding box center [100, 231] width 134 height 21
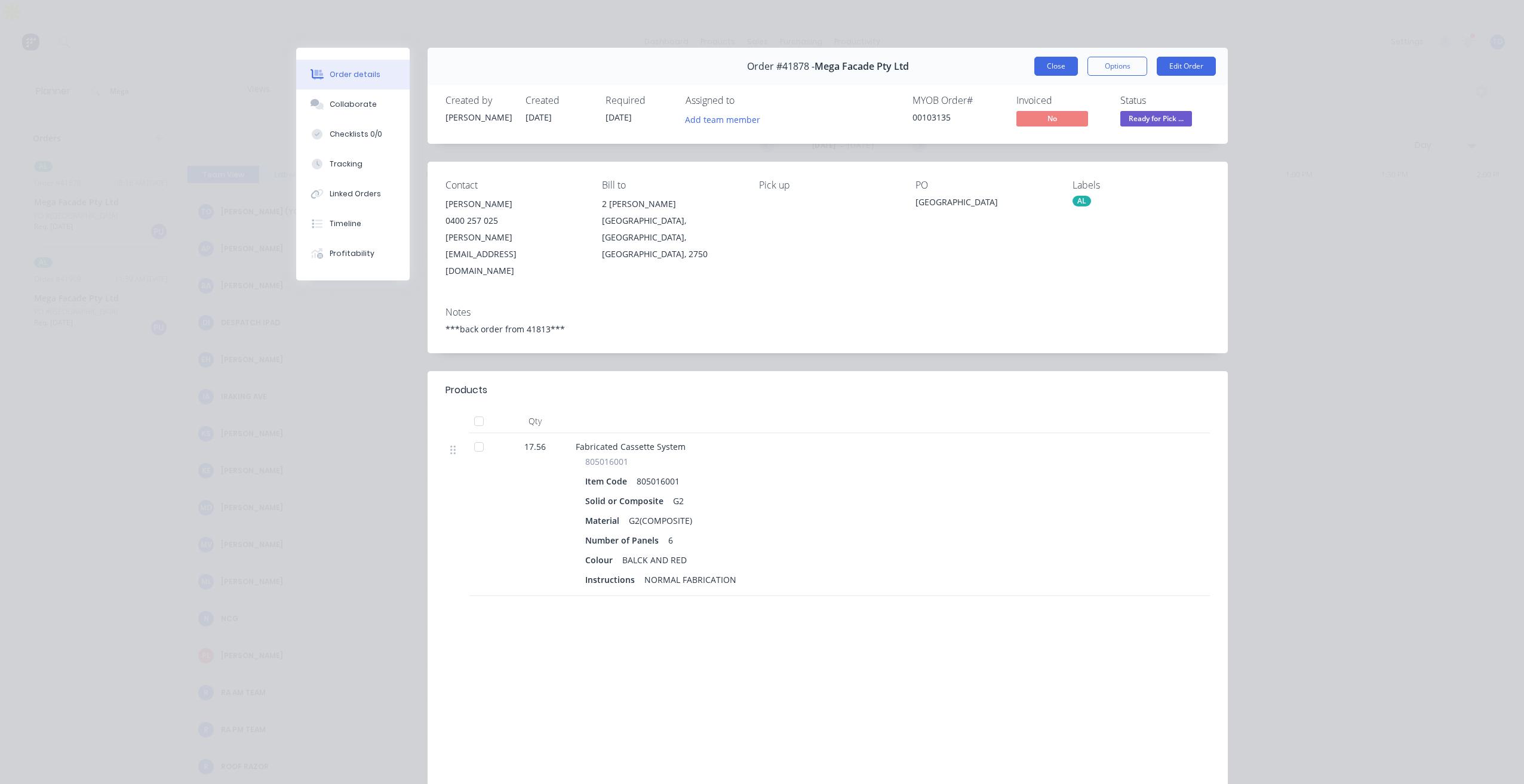
click at [1062, 73] on button "Close" at bounding box center [1056, 65] width 44 height 19
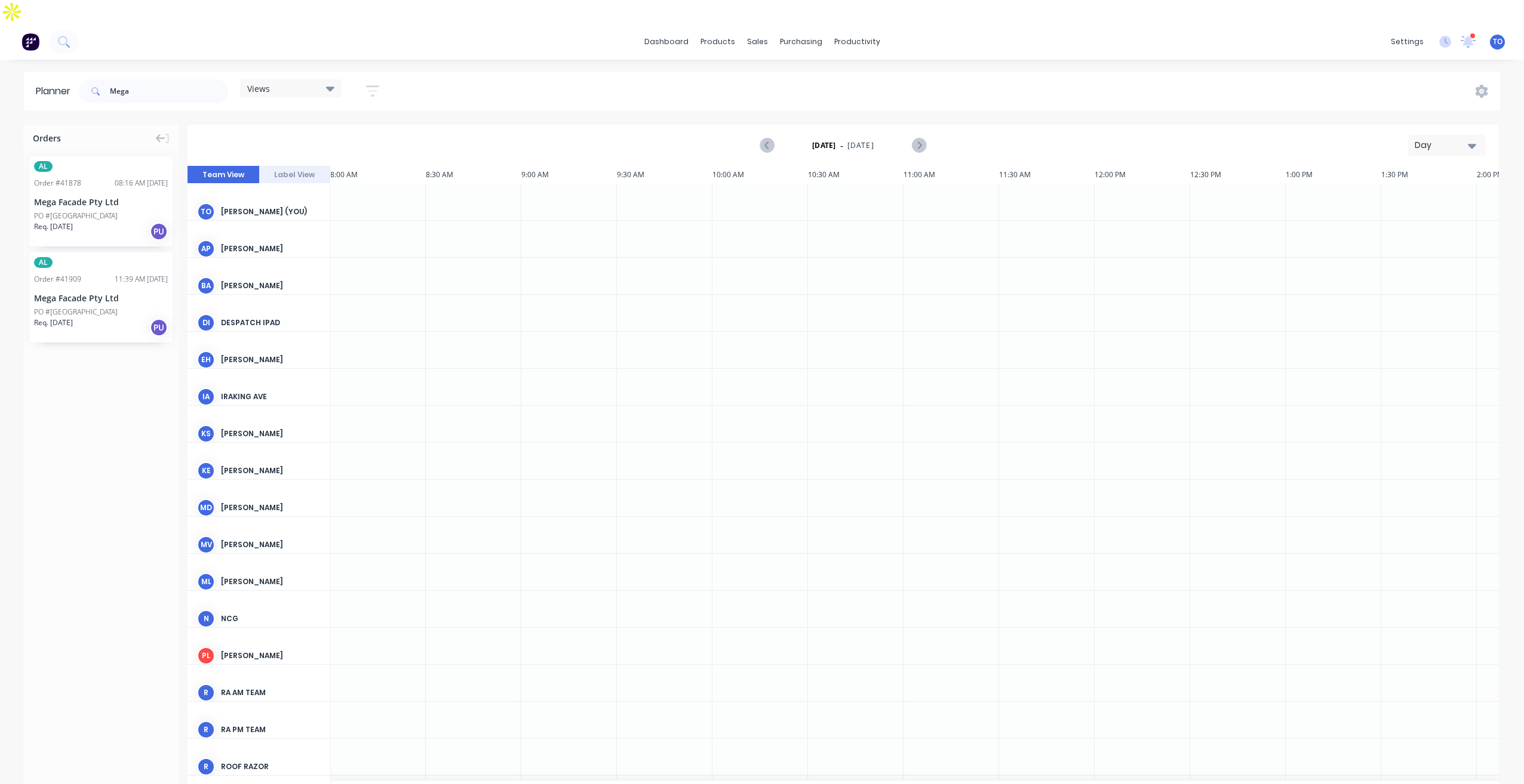
click at [102, 306] on div "PO #Seven hills" at bounding box center [100, 311] width 134 height 11
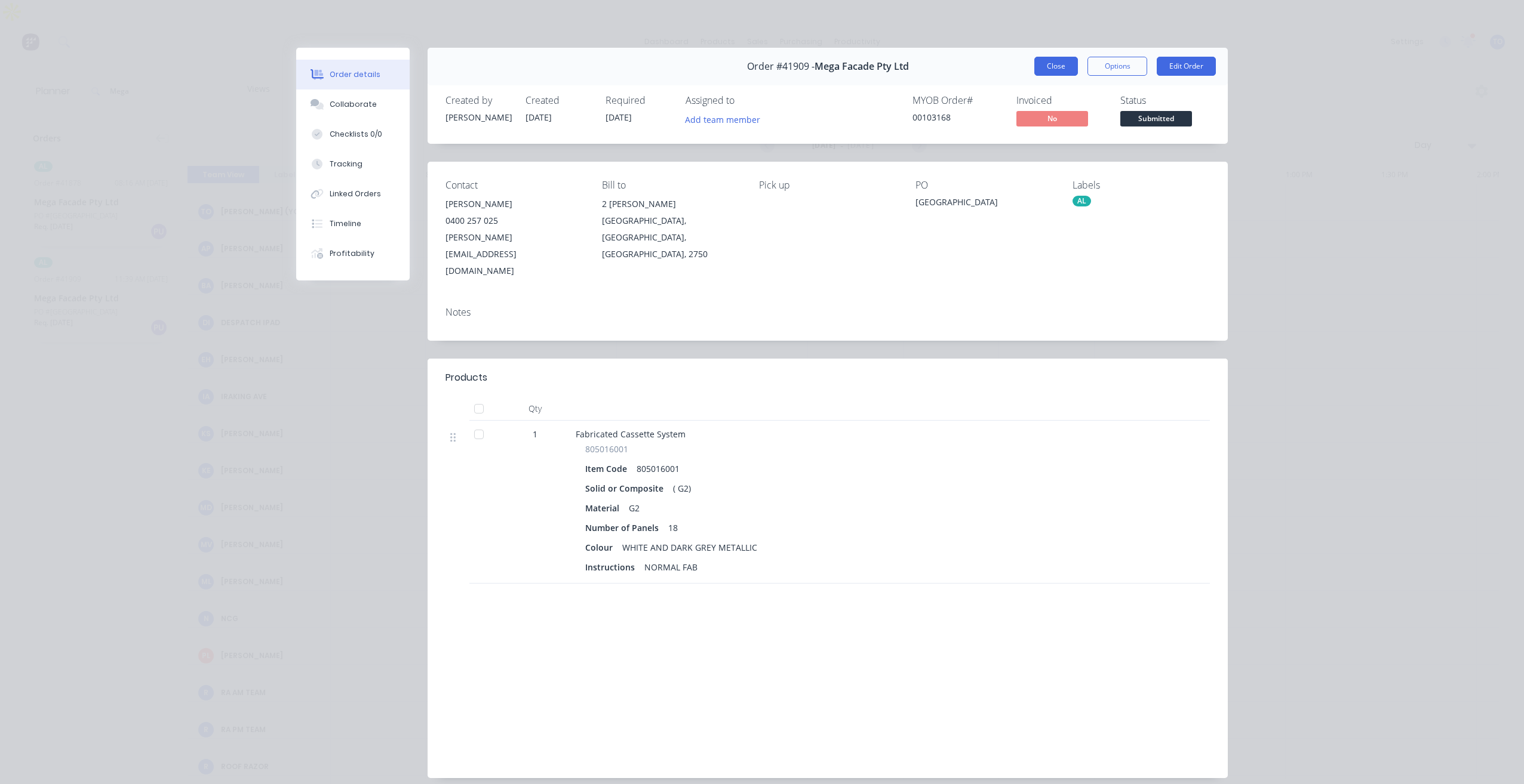
click at [1048, 67] on button "Close" at bounding box center [1056, 65] width 44 height 19
